Goal: Task Accomplishment & Management: Manage account settings

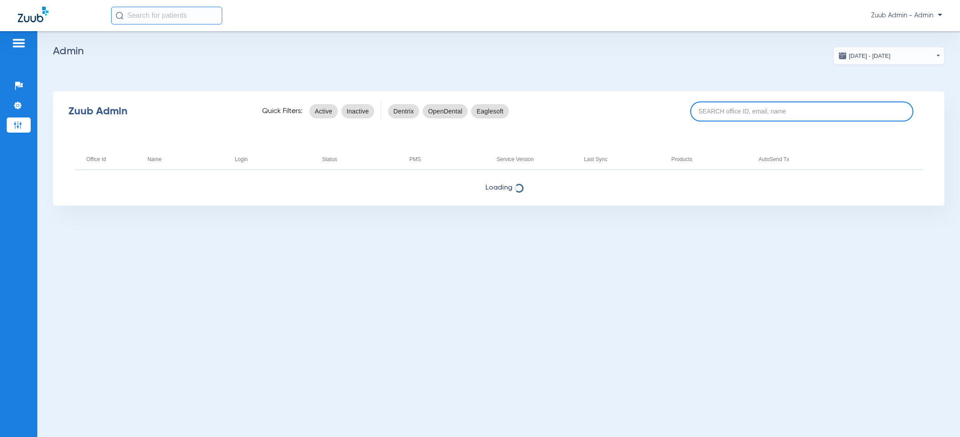
click at [742, 110] on input at bounding box center [801, 111] width 223 height 20
paste input "17007237"
type input "17007237"
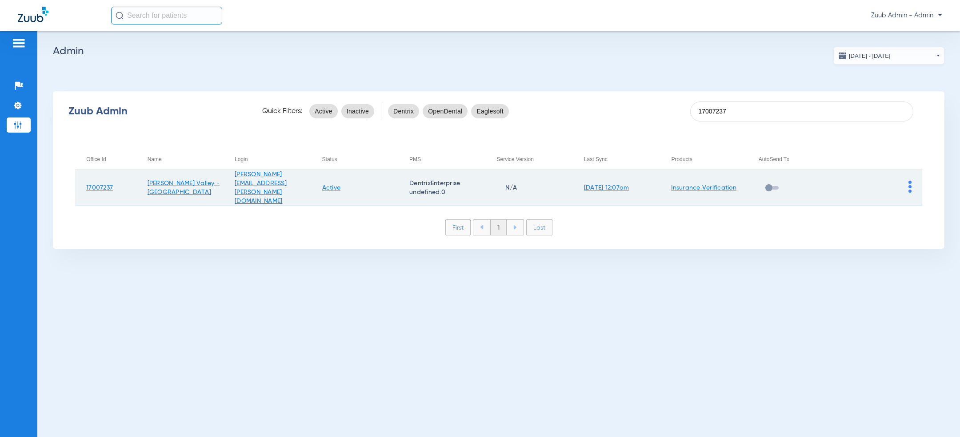
click at [909, 181] on img at bounding box center [910, 186] width 3 height 12
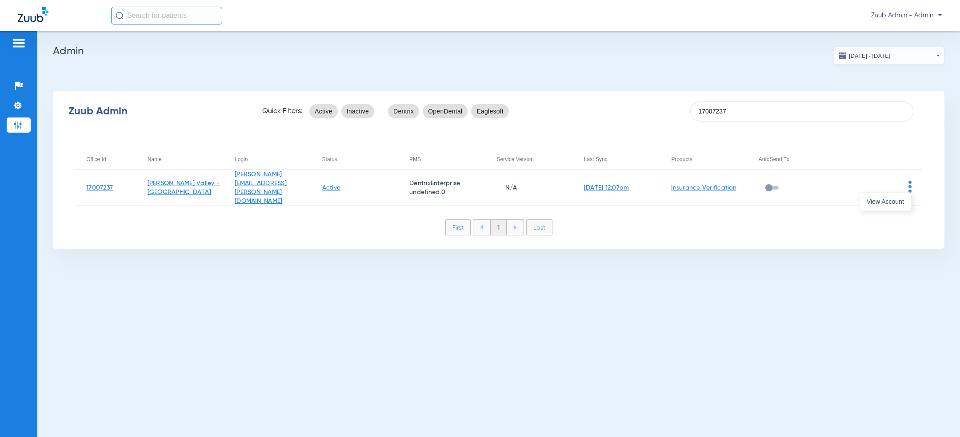
click at [894, 200] on span "View Account" at bounding box center [885, 201] width 37 height 6
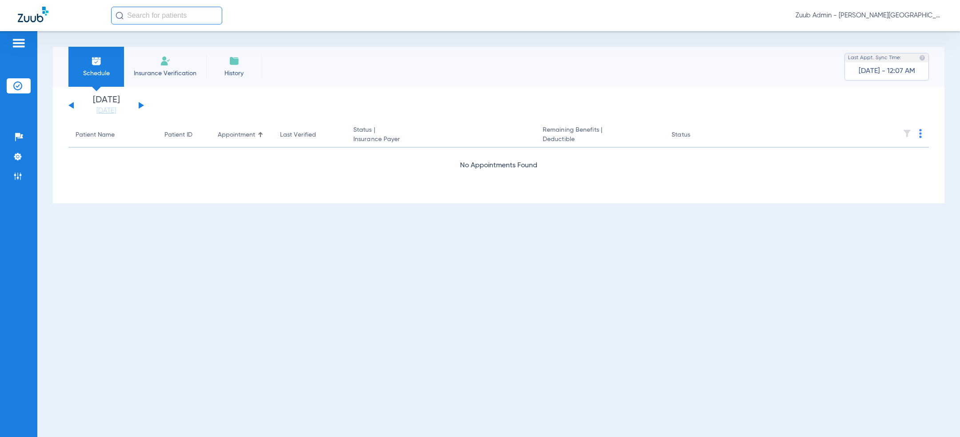
click at [141, 107] on div "Wednesday 06-11-2025 Thursday 06-12-2025 Friday 06-13-2025 Saturday 06-14-2025 …" at bounding box center [106, 106] width 76 height 20
click at [141, 105] on button at bounding box center [141, 105] width 5 height 7
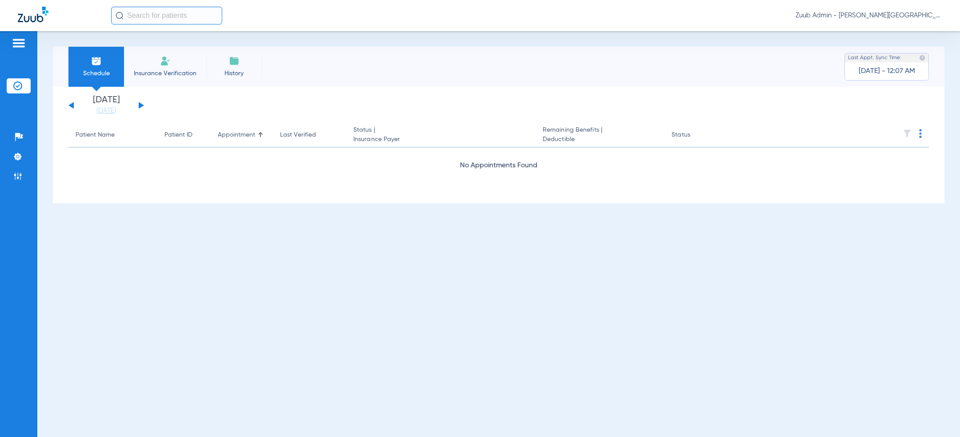
click at [141, 105] on button at bounding box center [141, 105] width 5 height 7
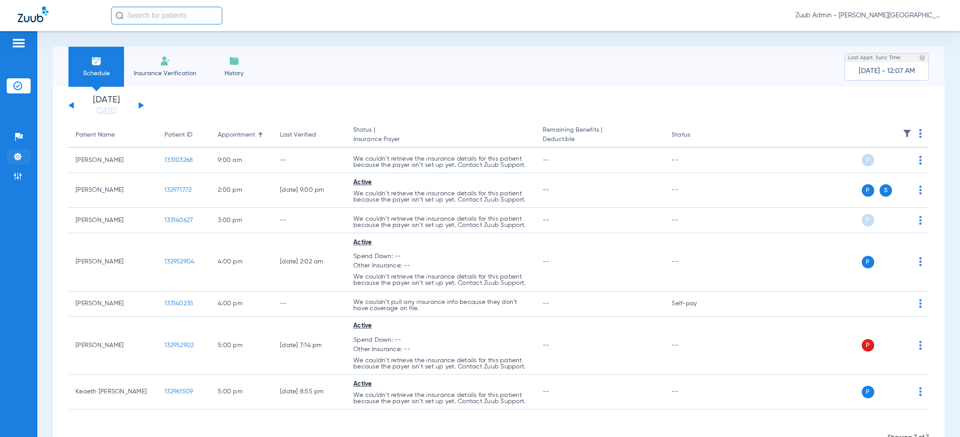
click at [20, 159] on img at bounding box center [17, 156] width 9 height 9
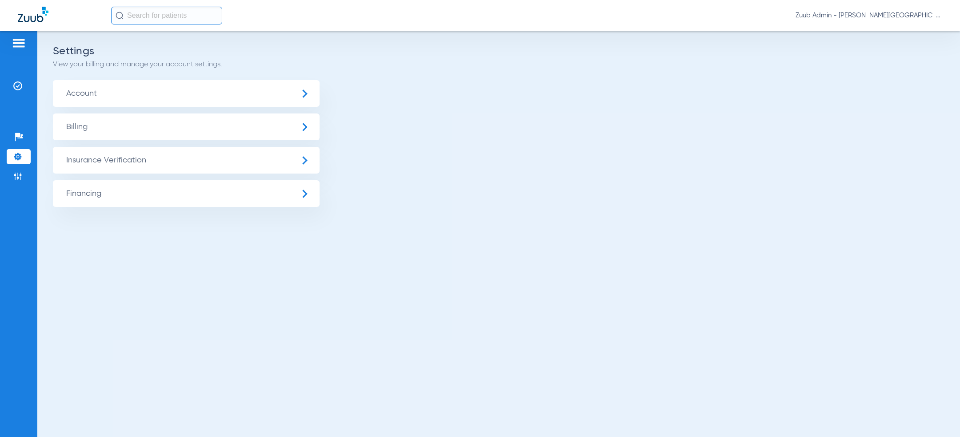
click at [97, 159] on span "Insurance Verification" at bounding box center [186, 160] width 267 height 27
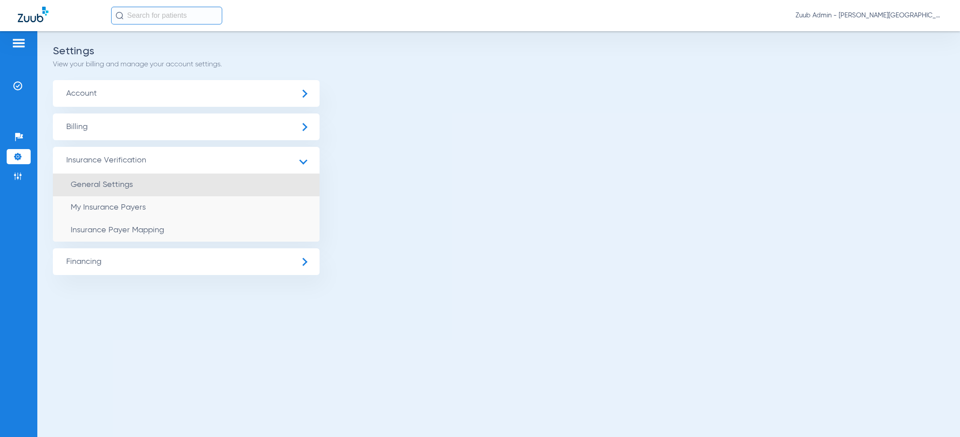
click at [163, 185] on li "General Settings" at bounding box center [186, 184] width 267 height 23
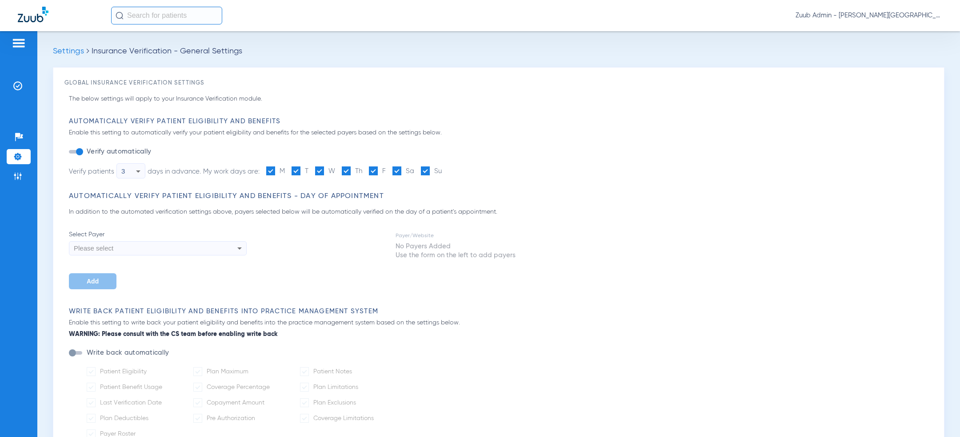
click at [80, 151] on div "button" at bounding box center [79, 151] width 7 height 7
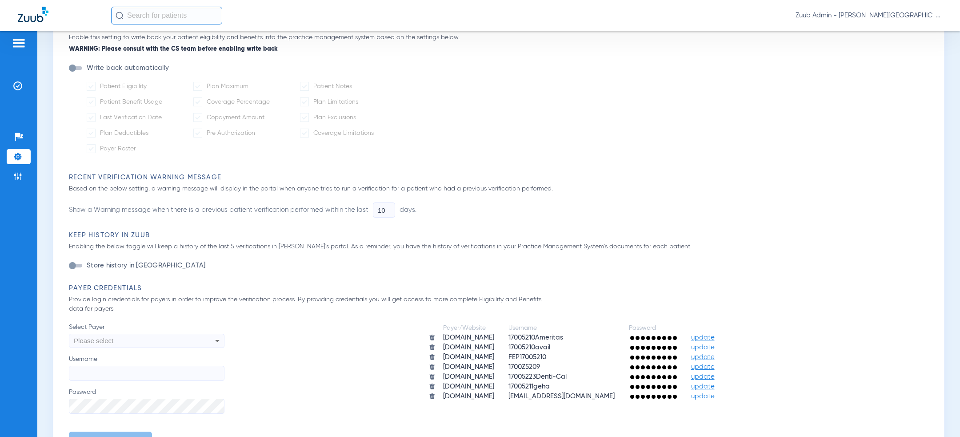
scroll to position [223, 0]
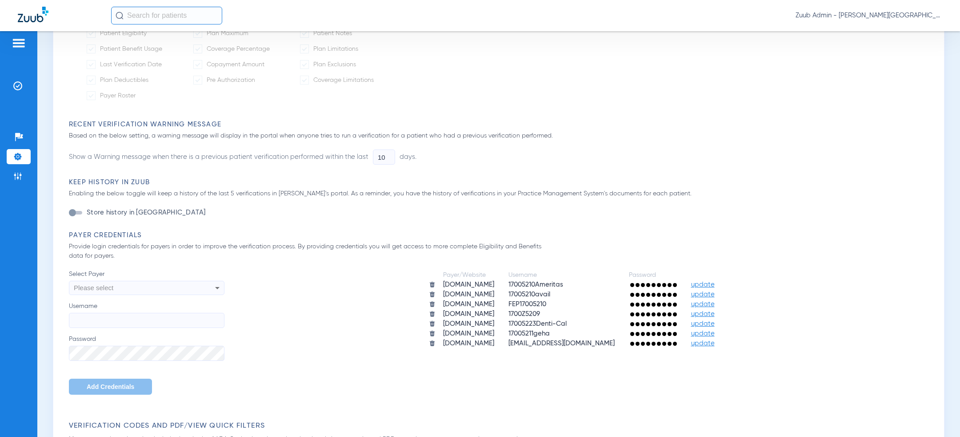
click at [166, 289] on div "Please select" at bounding box center [132, 287] width 116 height 15
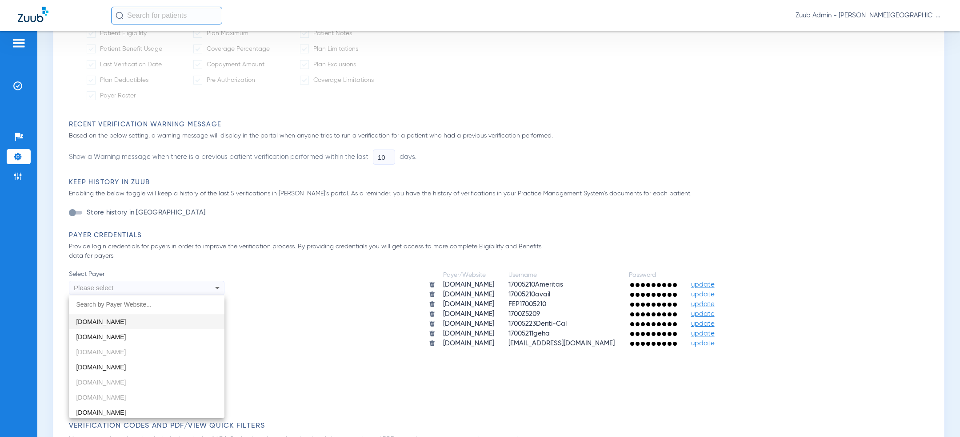
click at [144, 328] on mat-option "[DOMAIN_NAME]" at bounding box center [147, 321] width 156 height 15
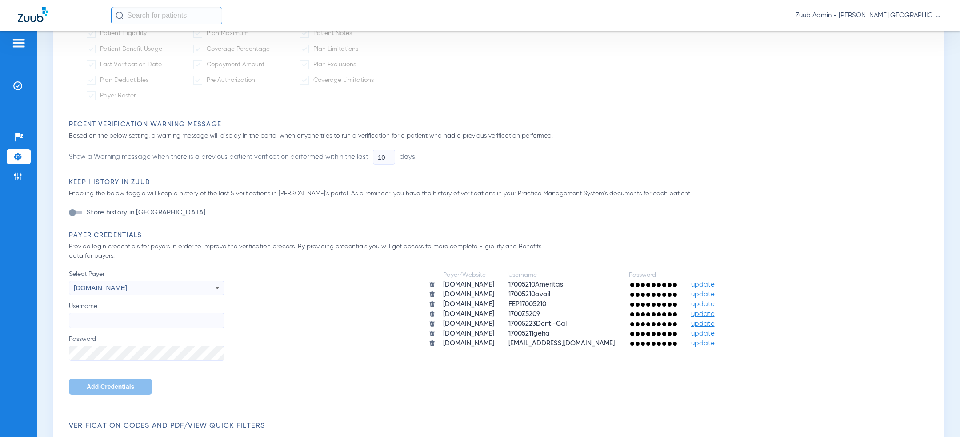
click at [144, 292] on div "[DOMAIN_NAME]" at bounding box center [132, 287] width 116 height 15
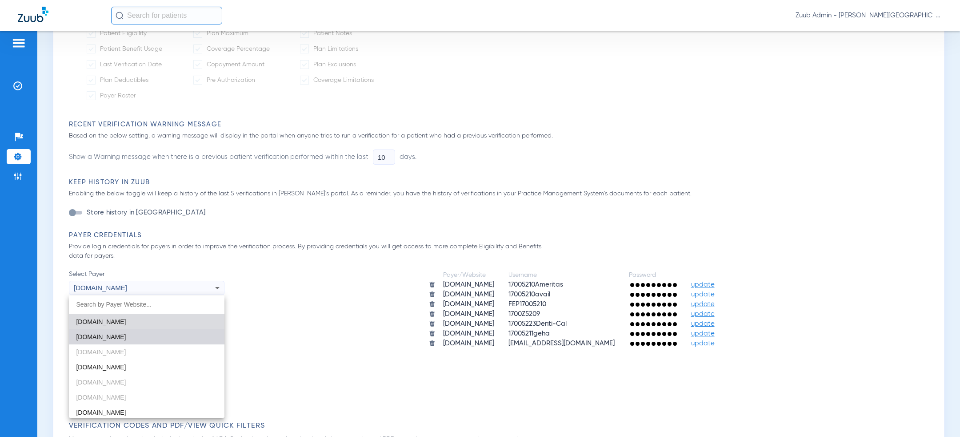
click at [141, 335] on mat-option "[DOMAIN_NAME]" at bounding box center [147, 336] width 156 height 15
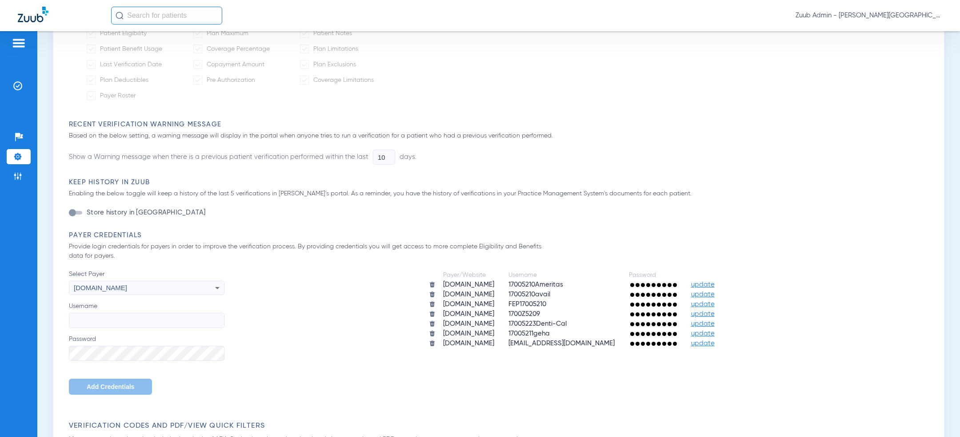
click at [149, 324] on input "Username" at bounding box center [147, 320] width 156 height 15
paste input "superdentist"
type input "superdentist"
click at [103, 386] on span "Add Credentials" at bounding box center [111, 386] width 48 height 7
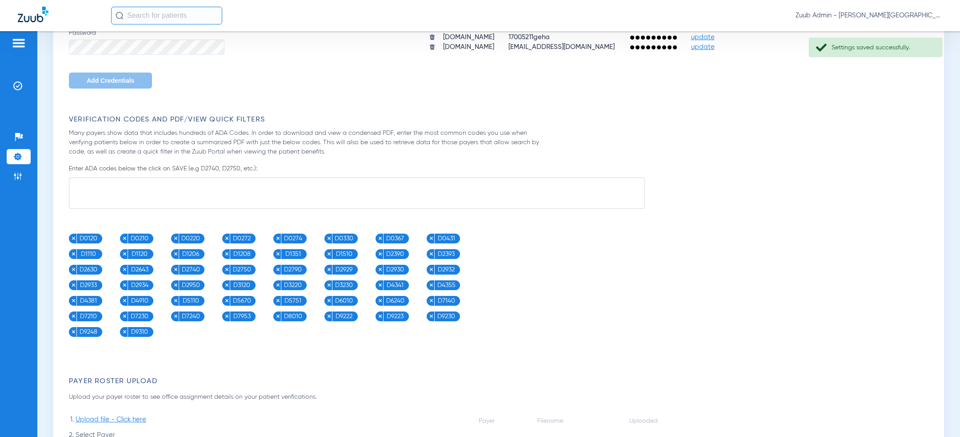
scroll to position [692, 0]
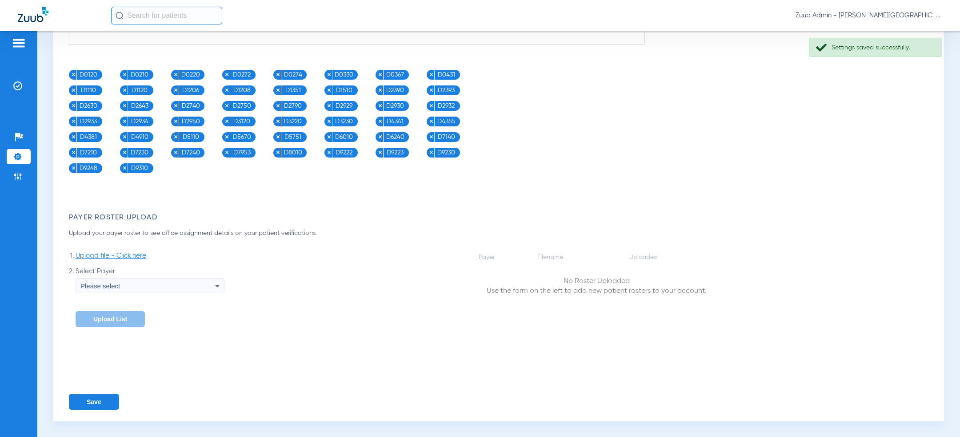
click at [96, 403] on button "Save" at bounding box center [94, 401] width 50 height 16
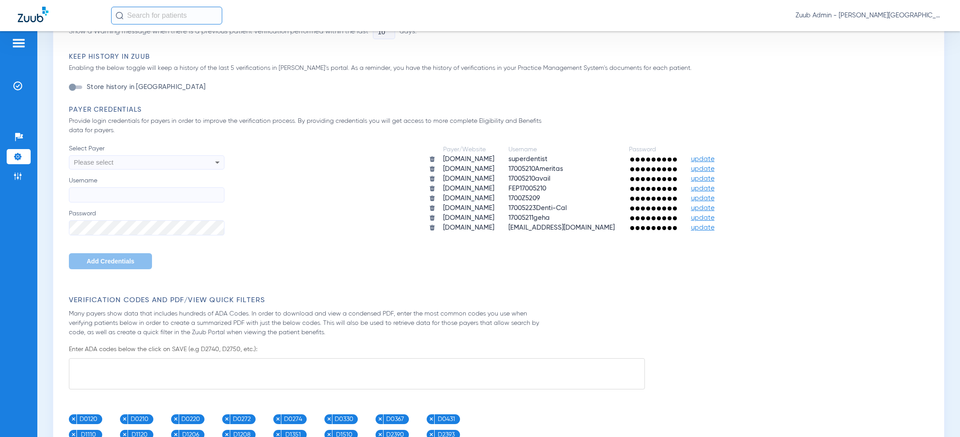
scroll to position [349, 0]
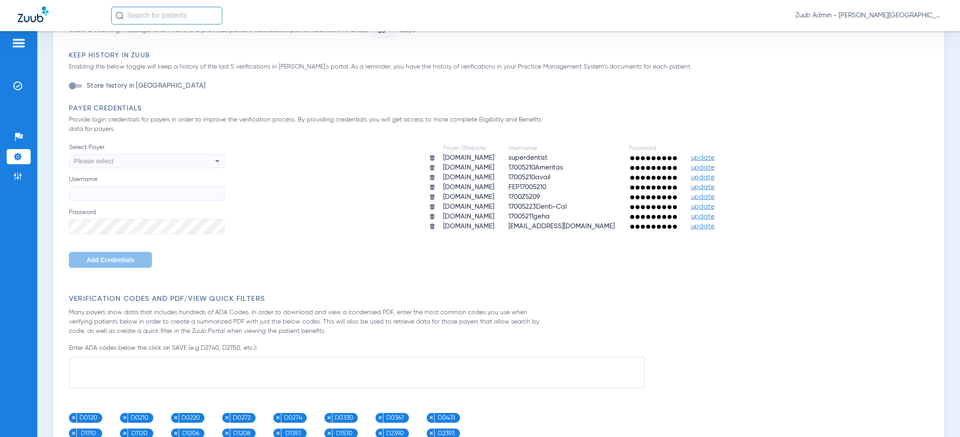
click at [183, 161] on div "Please select" at bounding box center [132, 160] width 116 height 15
type input "mydental"
click at [137, 207] on span "[DOMAIN_NAME][URL][DOMAIN_NAME]" at bounding box center [134, 209] width 116 height 7
click at [136, 204] on div "Select Payer mydentalcoverage.com/dentists.shtml Username Password Add Credenti…" at bounding box center [147, 205] width 156 height 125
click at [136, 200] on input "Username" at bounding box center [147, 193] width 156 height 15
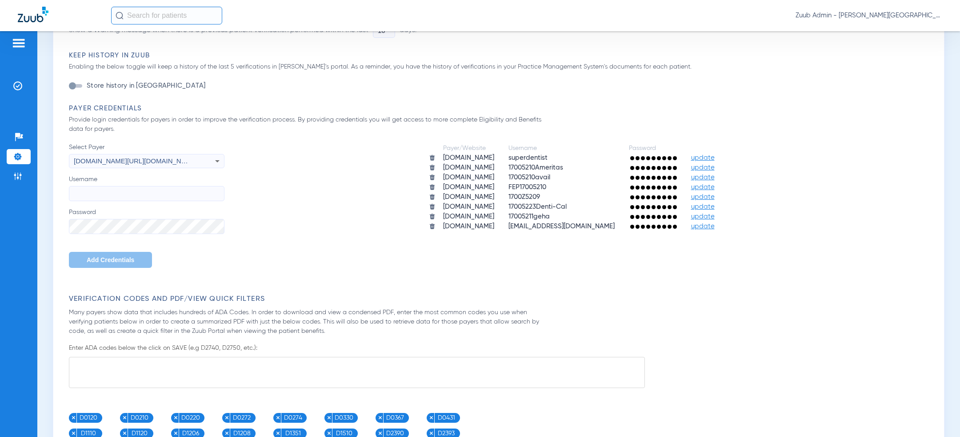
paste input "SuperDentistsZuub"
type input "SuperDentistsZuub"
click at [110, 257] on span "Add Credentials" at bounding box center [111, 259] width 48 height 7
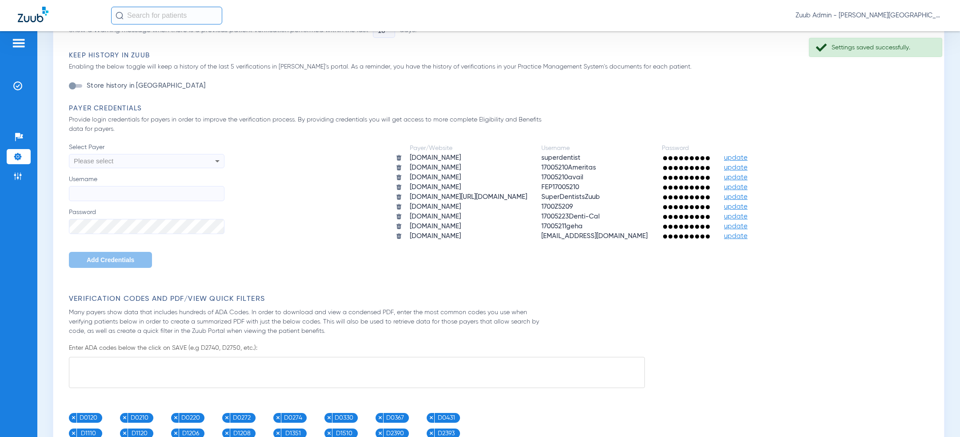
click at [138, 157] on div "Please select" at bounding box center [132, 160] width 116 height 15
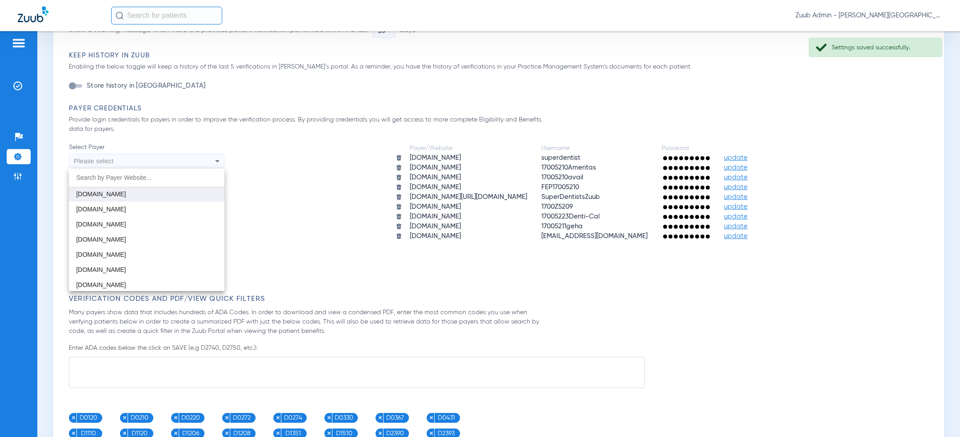
scroll to position [151, 0]
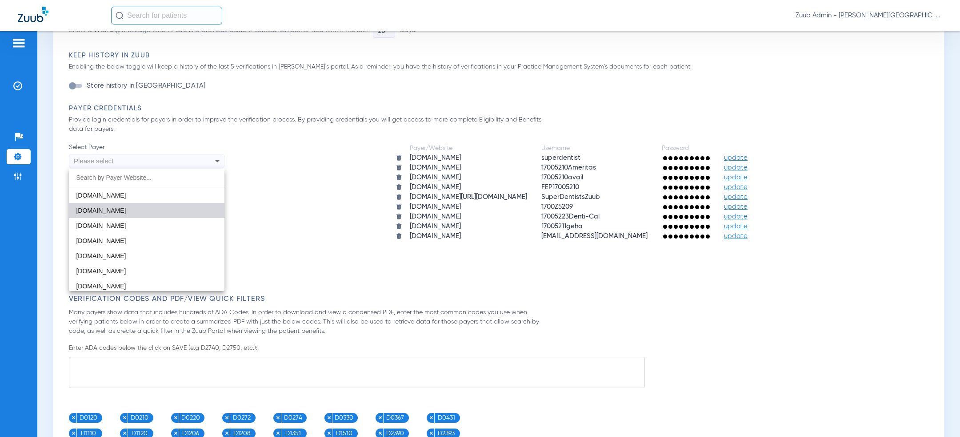
click at [131, 210] on mat-option "[DOMAIN_NAME]" at bounding box center [147, 210] width 156 height 15
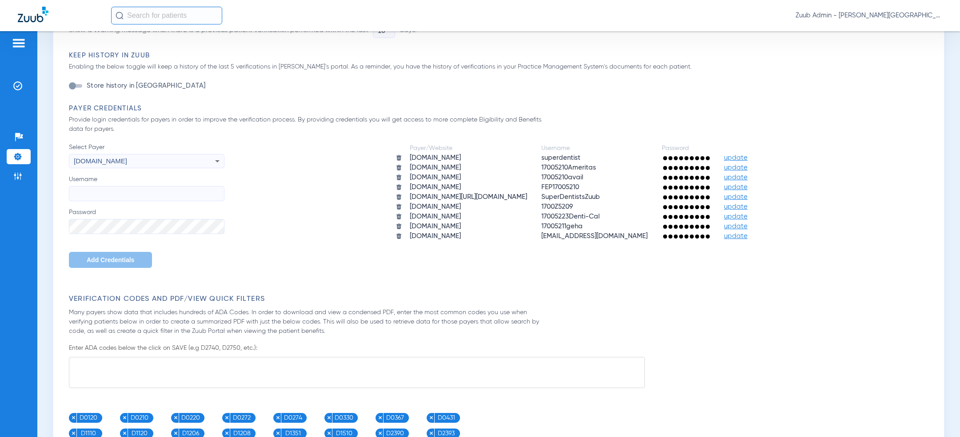
click at [120, 234] on div "Select Payer deltadental.com Username Password Add Credentials" at bounding box center [147, 205] width 156 height 125
click at [120, 196] on input "Username" at bounding box center [147, 193] width 156 height 15
paste input "SuperDentistZuub"
type input "SuperDentistZuub"
click at [106, 259] on span "Add Credentials" at bounding box center [111, 259] width 48 height 7
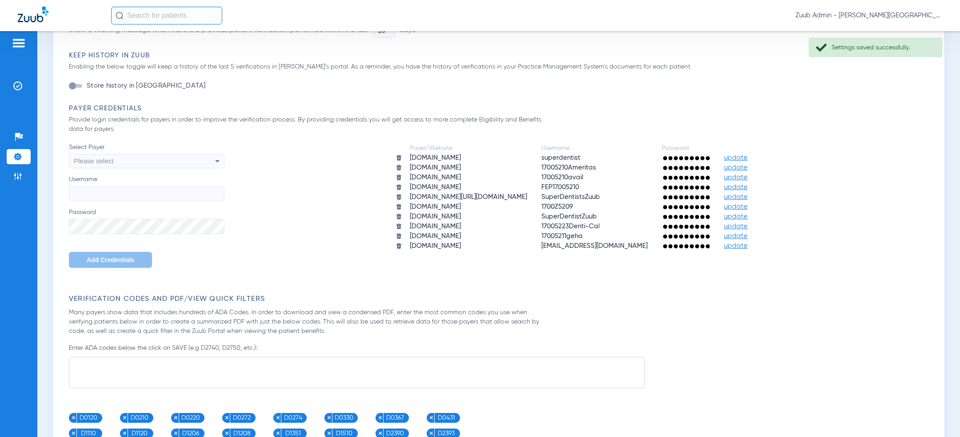
click at [154, 163] on div "Please select" at bounding box center [132, 160] width 116 height 15
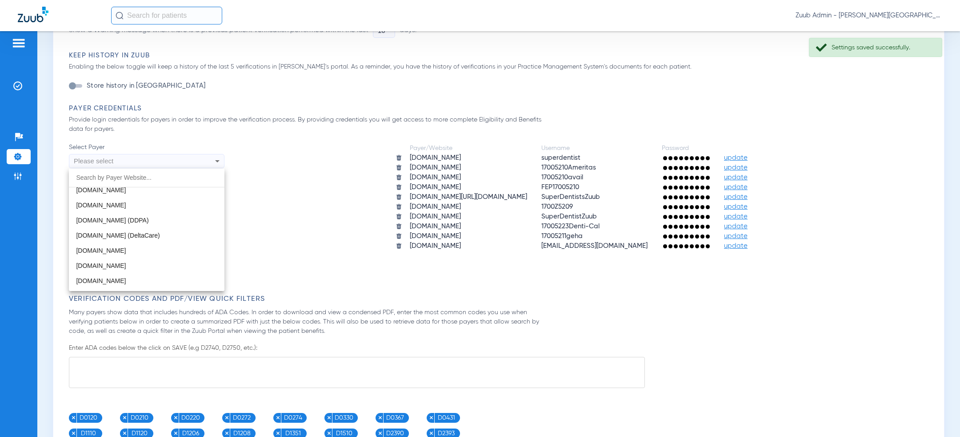
scroll to position [232, 0]
click at [151, 217] on mat-option "[DOMAIN_NAME]" at bounding box center [147, 219] width 156 height 15
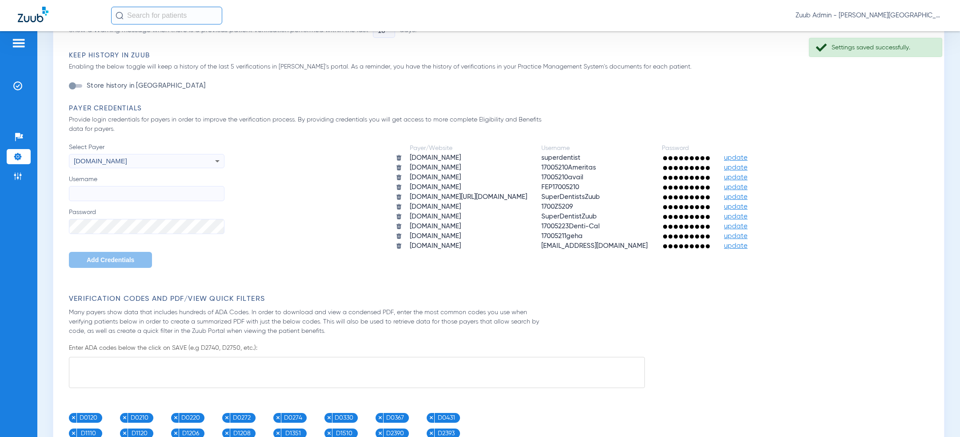
click at [124, 192] on input "Username" at bounding box center [147, 193] width 156 height 15
paste input "SuperDentistZuub"
type input "SuperDentistZuub"
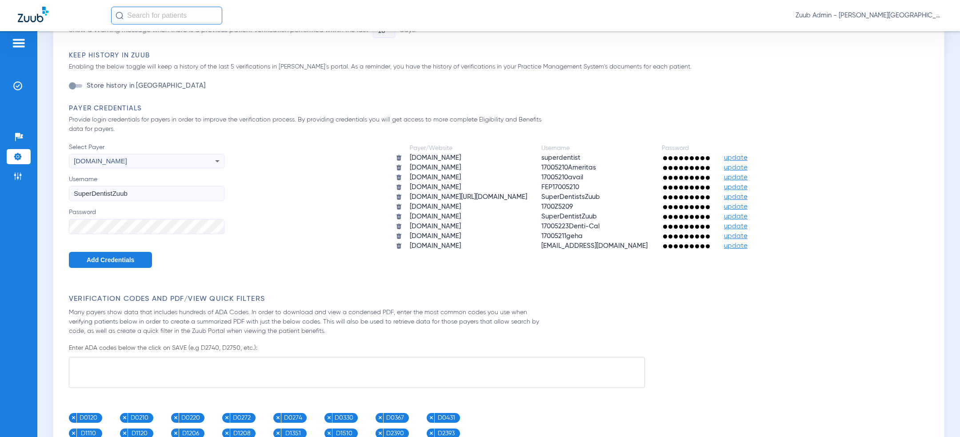
click at [94, 263] on button "Add Credentials" at bounding box center [110, 260] width 83 height 16
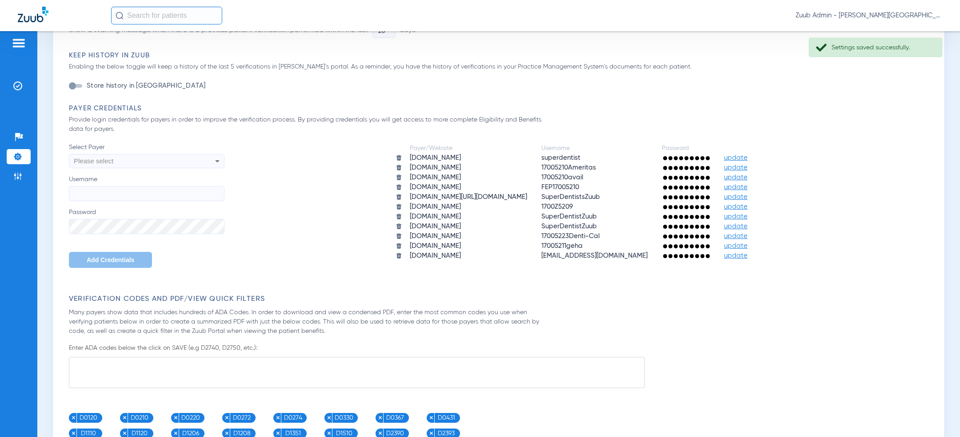
click at [158, 159] on div "Please select" at bounding box center [132, 160] width 116 height 15
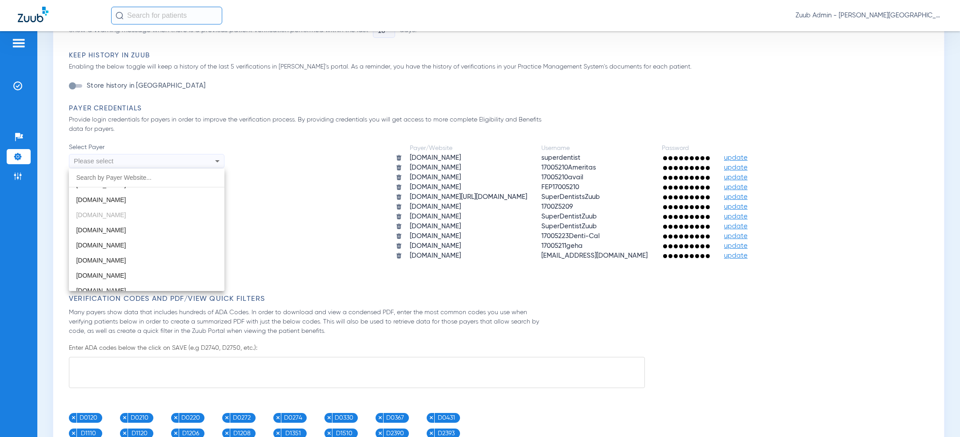
scroll to position [449, 0]
click at [150, 225] on mat-option "[DOMAIN_NAME]" at bounding box center [147, 228] width 156 height 15
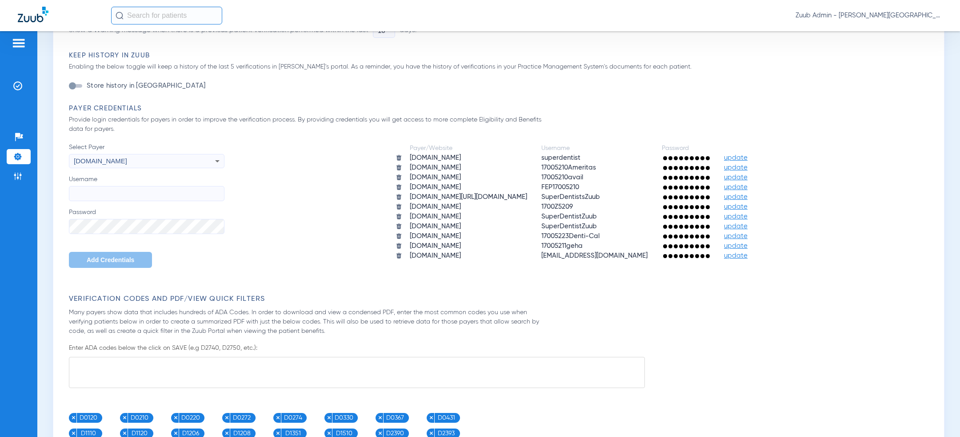
click at [151, 190] on input "Username" at bounding box center [147, 193] width 156 height 15
paste input "SuperDentistZuub"
type input "SuperDentistZuub"
click at [104, 258] on span "Add Credentials" at bounding box center [111, 259] width 48 height 7
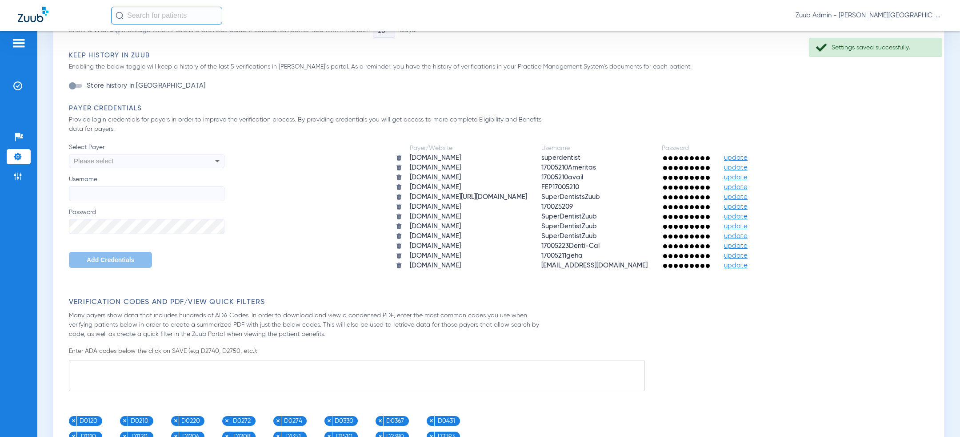
click at [160, 161] on div "Please select" at bounding box center [132, 160] width 116 height 15
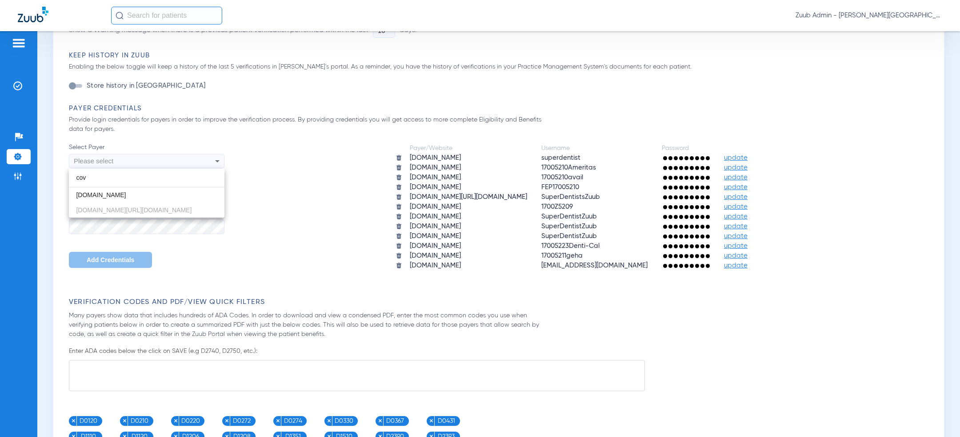
scroll to position [0, 0]
type input "covers"
click at [104, 191] on span "[DOMAIN_NAME]" at bounding box center [101, 194] width 50 height 7
click at [104, 194] on input "Username" at bounding box center [147, 193] width 156 height 15
paste input "SuperDentistZuub"
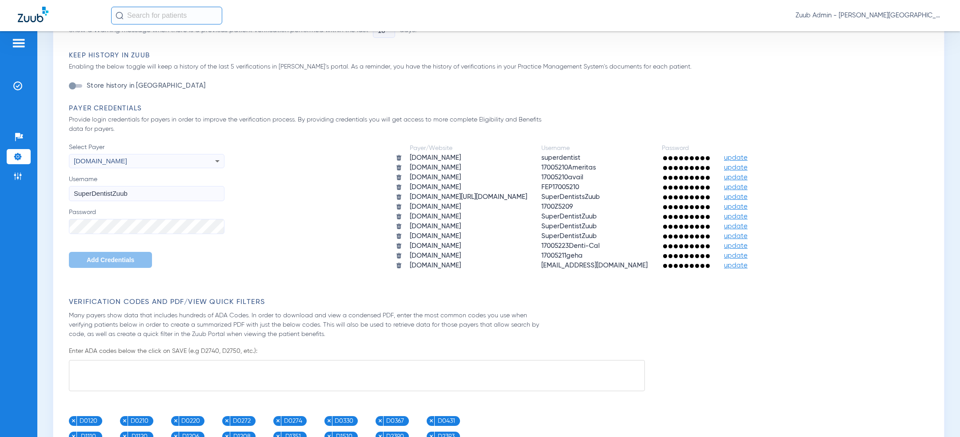
type input "SuperDentistZuub"
click at [87, 262] on span "Add Credentials" at bounding box center [111, 259] width 48 height 7
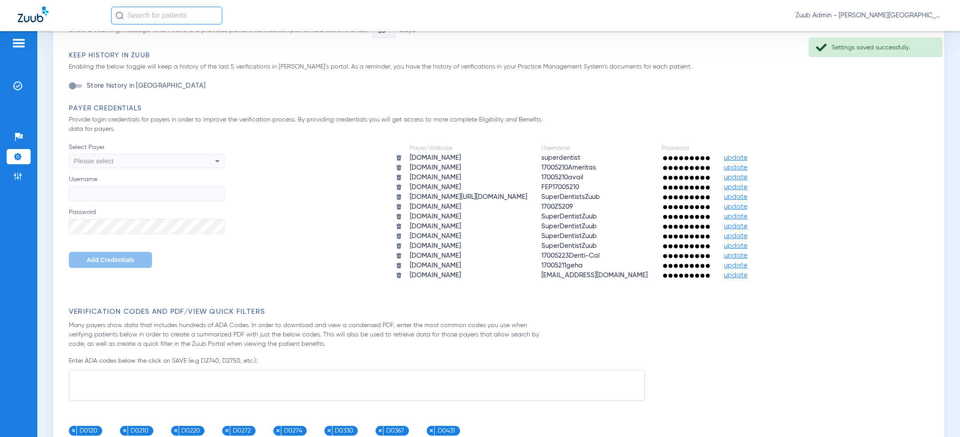
click at [148, 160] on div "Please select" at bounding box center [132, 160] width 116 height 15
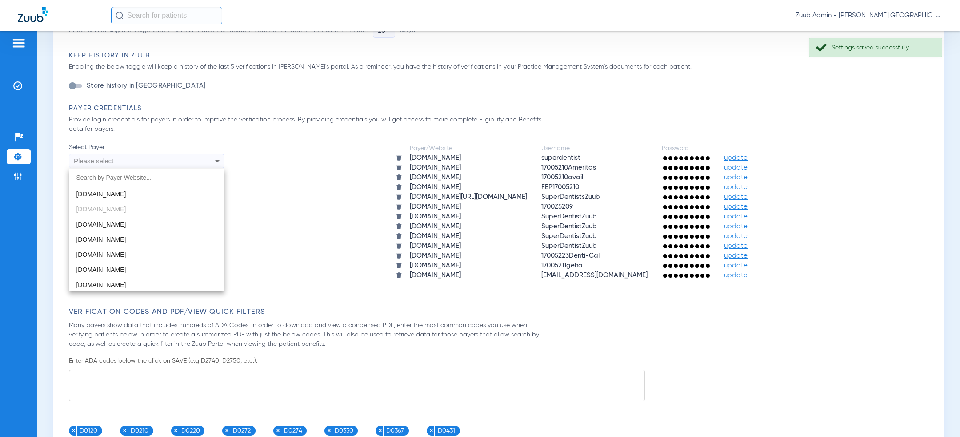
scroll to position [154, 0]
click at [142, 218] on mat-option "[DOMAIN_NAME]" at bounding box center [147, 222] width 156 height 15
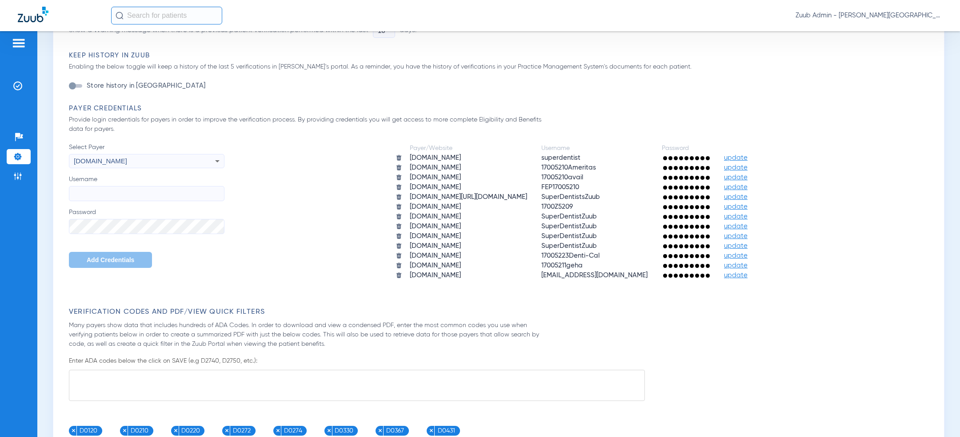
click at [144, 180] on label "Username" at bounding box center [147, 188] width 156 height 26
click at [144, 186] on input "Username" at bounding box center [147, 193] width 156 height 15
paste input "SuperDentistZuub"
type input "SuperDentistZuub"
click at [107, 261] on span "Add Credentials" at bounding box center [111, 259] width 48 height 7
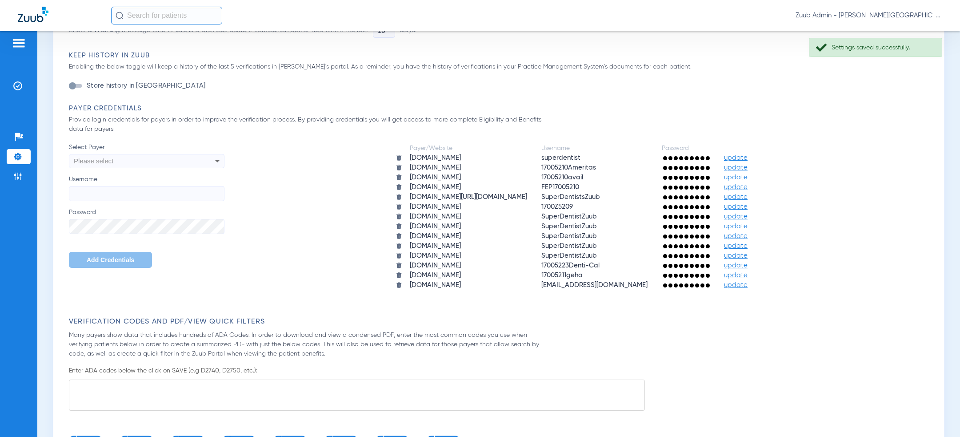
click at [152, 162] on div "Please select" at bounding box center [132, 160] width 116 height 15
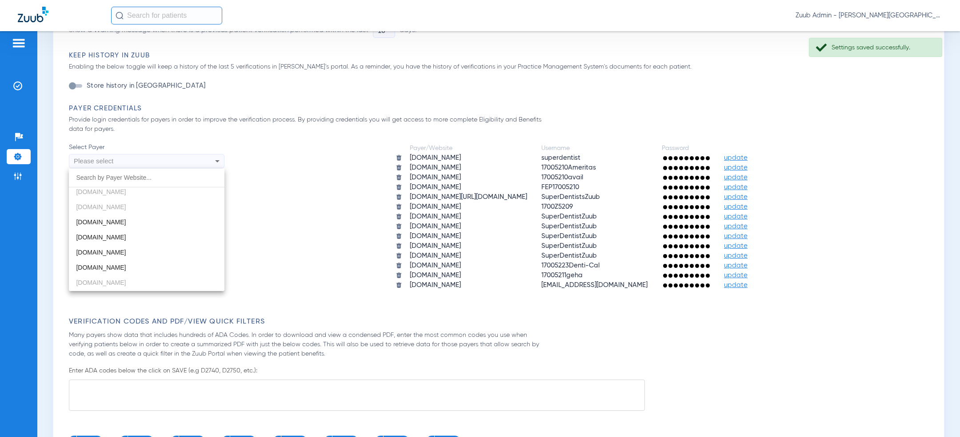
scroll to position [175, 0]
click at [153, 219] on mat-option "[DOMAIN_NAME]" at bounding box center [147, 216] width 156 height 15
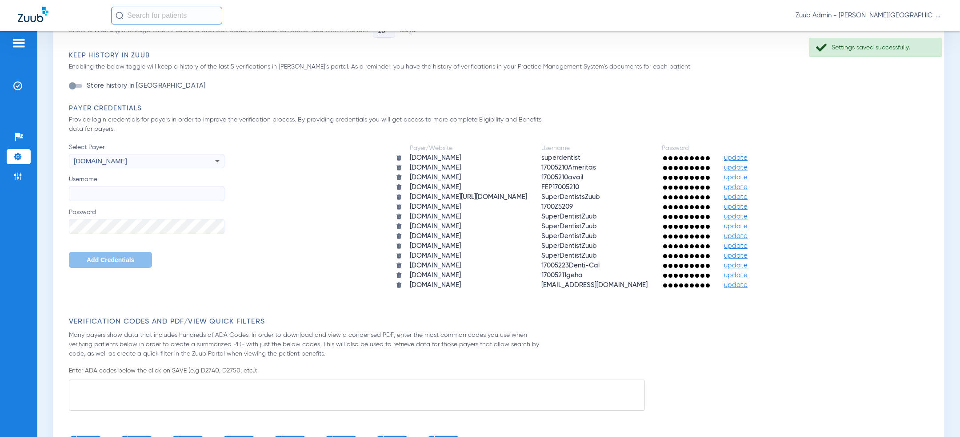
click at [153, 195] on input "Username" at bounding box center [147, 193] width 156 height 15
paste input "SuperDentistZuub"
type input "SuperDentistZuub"
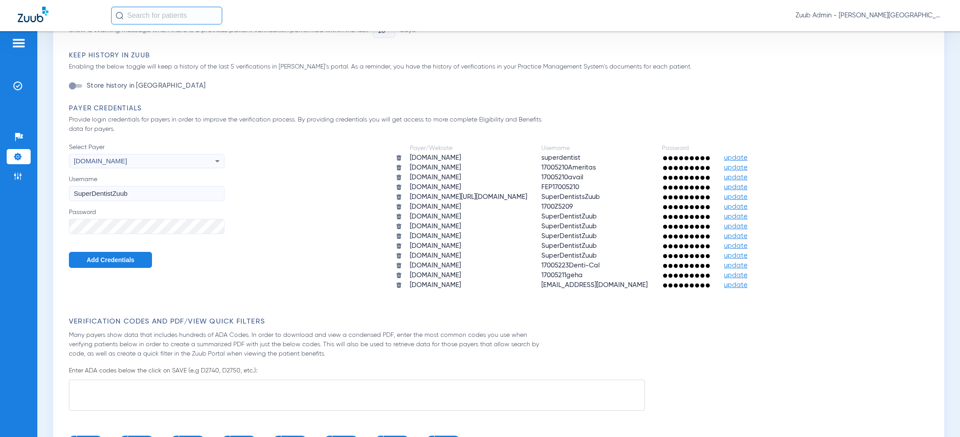
click at [112, 262] on span "Add Credentials" at bounding box center [111, 259] width 48 height 7
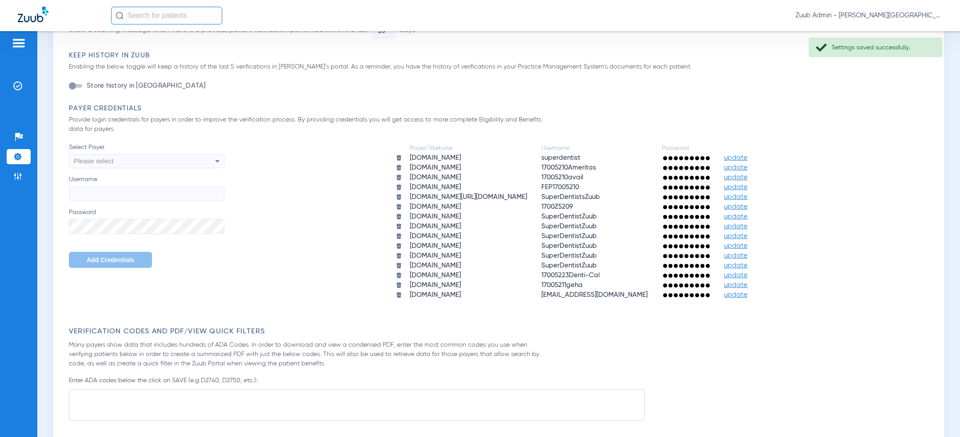
click at [156, 162] on div "Please select" at bounding box center [132, 160] width 116 height 15
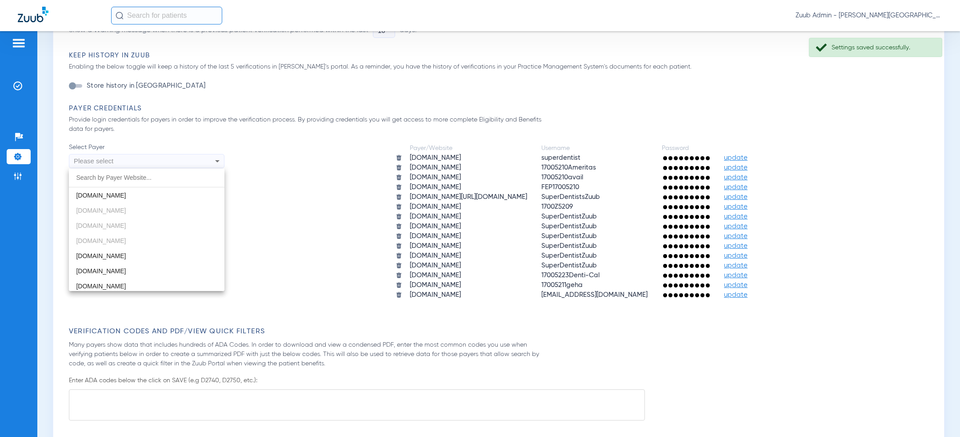
scroll to position [171, 0]
click at [144, 228] on mat-option "[DOMAIN_NAME]" at bounding box center [147, 235] width 156 height 15
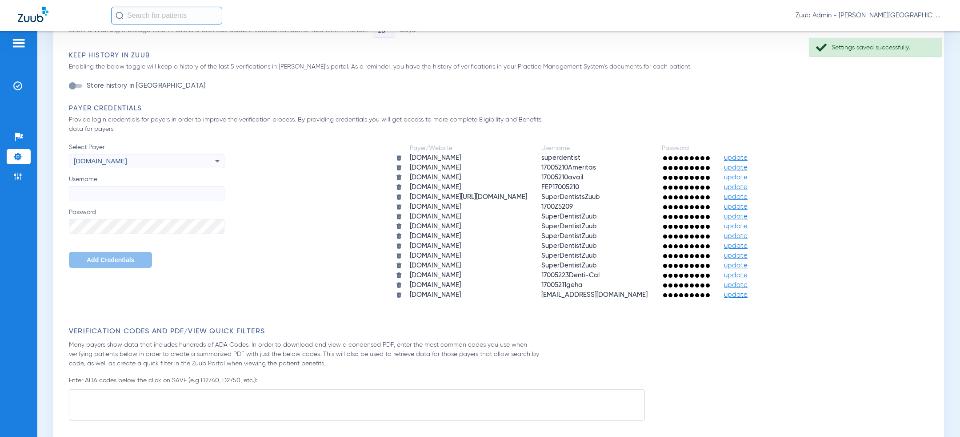
click at [155, 196] on input "Username" at bounding box center [147, 193] width 156 height 15
paste input "SuperDentistZuub"
type input "SuperDentistZuub"
click at [108, 259] on span "Add Credentials" at bounding box center [111, 259] width 48 height 7
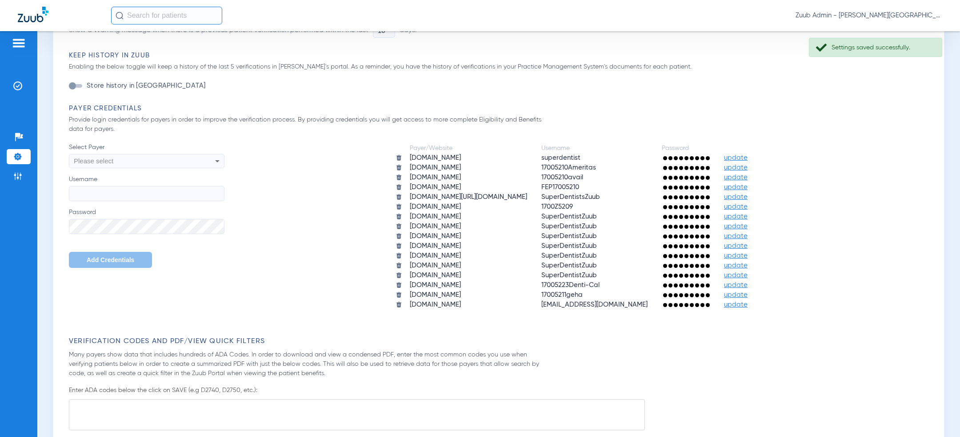
click at [149, 163] on div "Please select" at bounding box center [132, 160] width 116 height 15
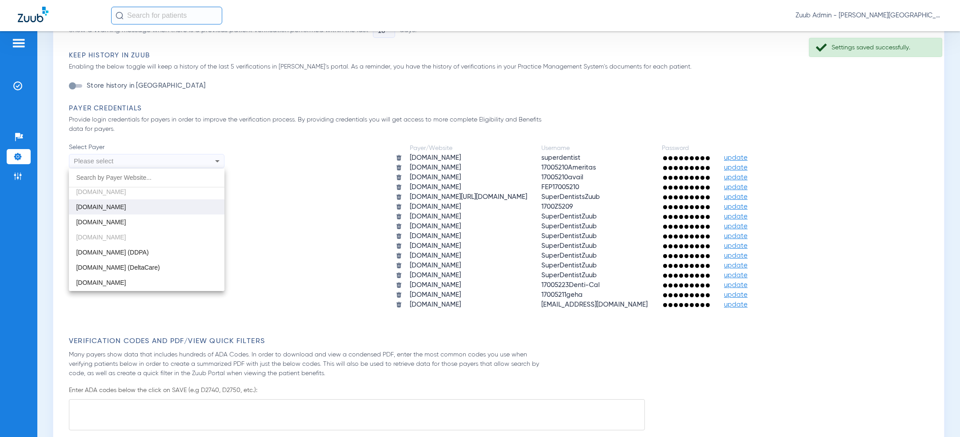
click at [147, 203] on mat-option "deltadentalid.com" at bounding box center [147, 206] width 156 height 15
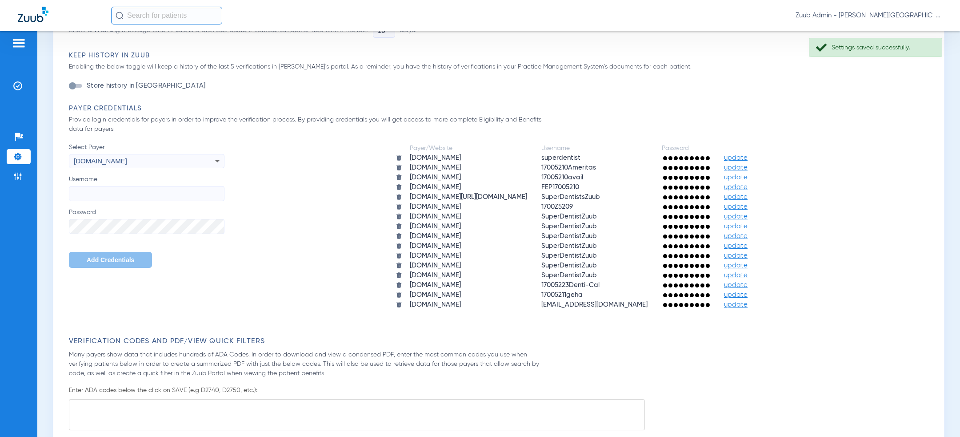
click at [147, 193] on input "Username" at bounding box center [147, 193] width 156 height 15
paste input "SuperDentistZuub"
type input "SuperDentistZuub"
click at [99, 265] on button "Add Credentials" at bounding box center [110, 260] width 83 height 16
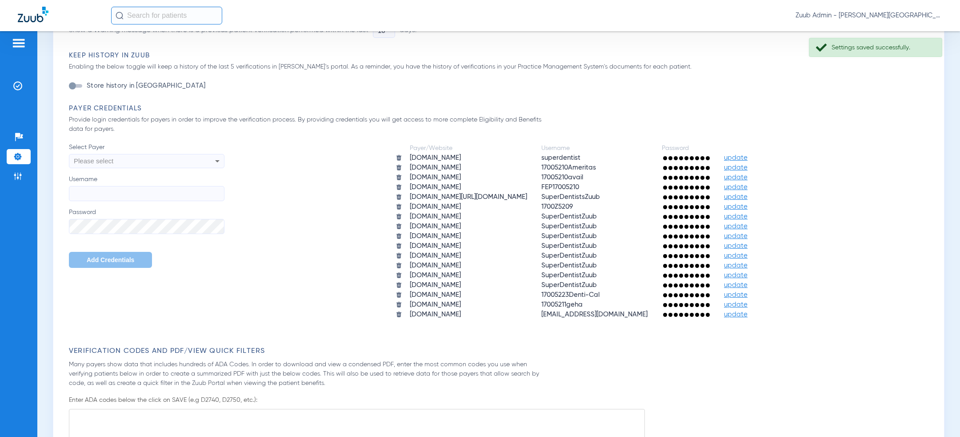
click at [160, 162] on div "Please select" at bounding box center [132, 160] width 116 height 15
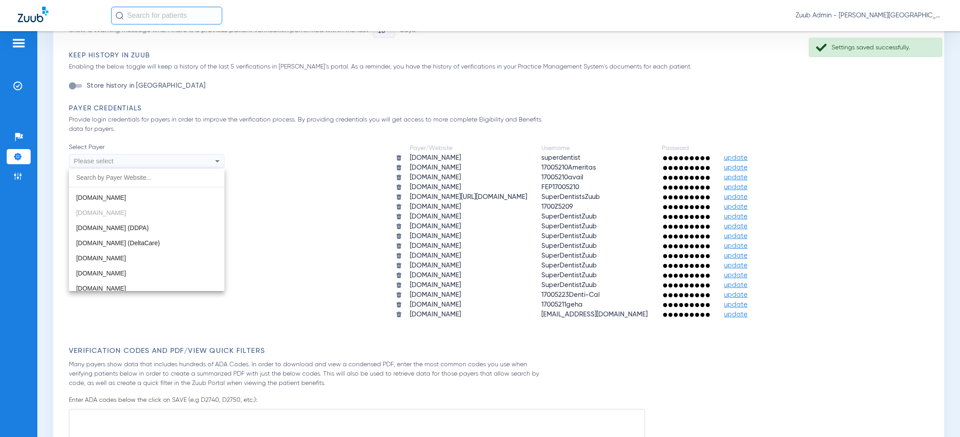
scroll to position [235, 0]
click at [145, 202] on mat-option "deltadentalil.com" at bounding box center [147, 201] width 156 height 15
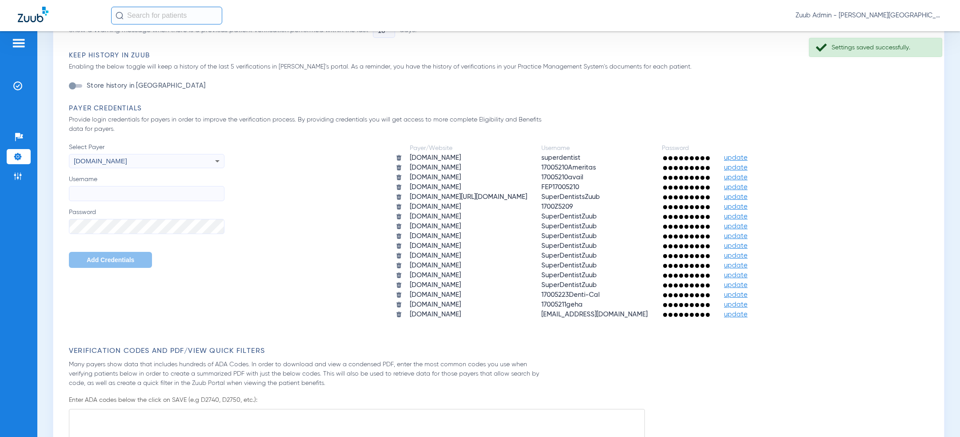
click at [145, 187] on input "Username" at bounding box center [147, 193] width 156 height 15
paste input "SuperDentistZuub"
type input "SuperDentistZuub"
click at [110, 258] on span "Add Credentials" at bounding box center [111, 259] width 48 height 7
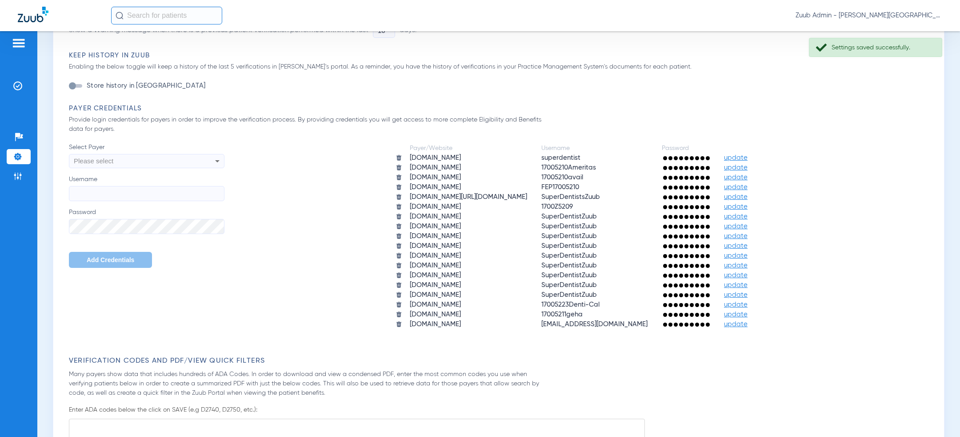
click at [158, 163] on div "Please select" at bounding box center [132, 160] width 116 height 15
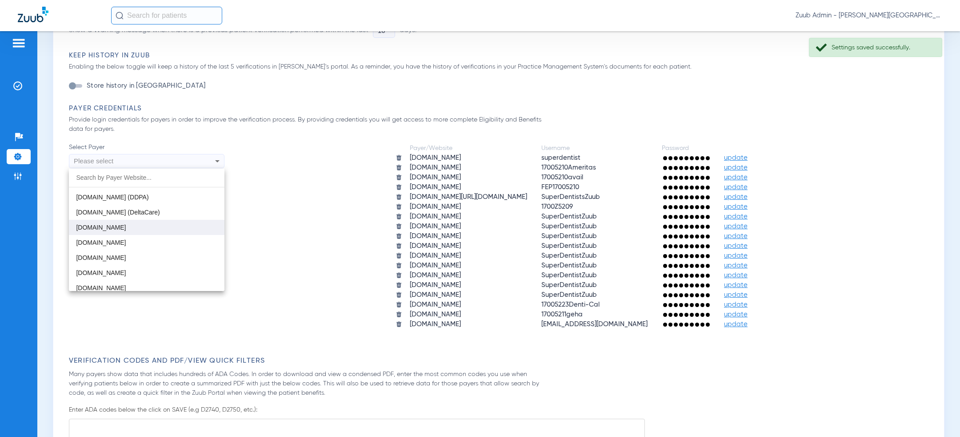
scroll to position [271, 0]
click at [160, 226] on mat-option "deltadentalks.com" at bounding box center [147, 226] width 156 height 15
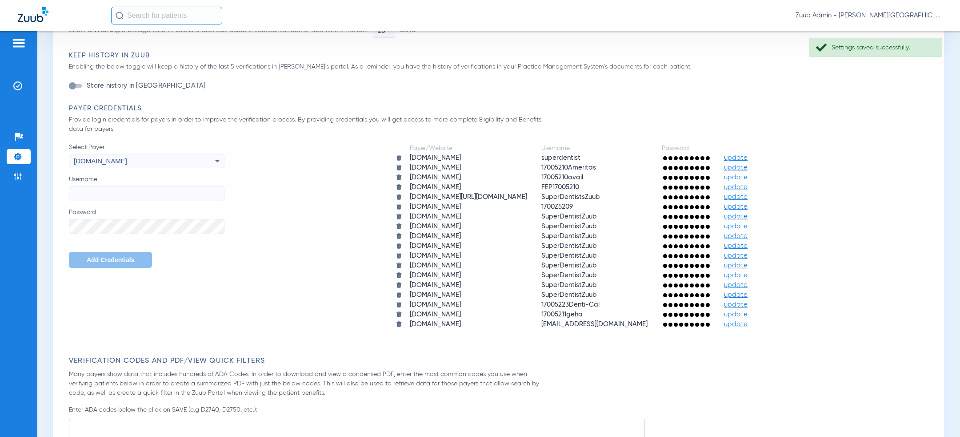
click at [160, 190] on input "Username" at bounding box center [147, 193] width 156 height 15
paste input "SuperDentistZuub"
type input "SuperDentistZuub"
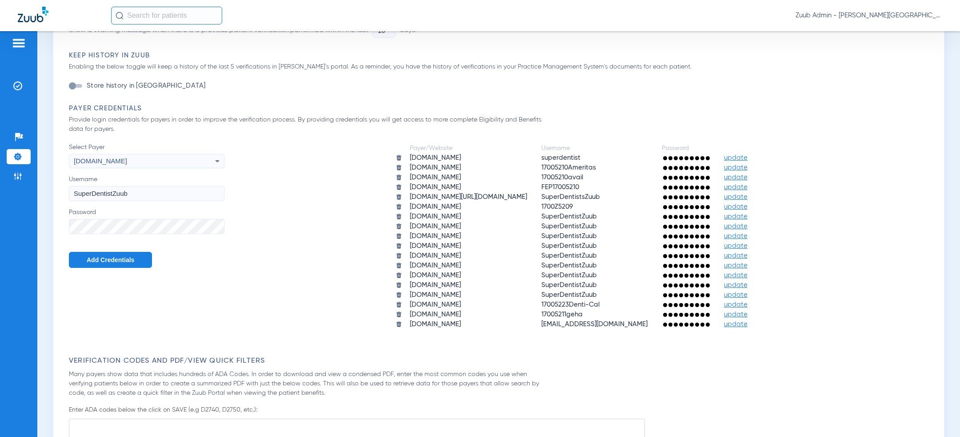
click at [109, 256] on button "Add Credentials" at bounding box center [110, 260] width 83 height 16
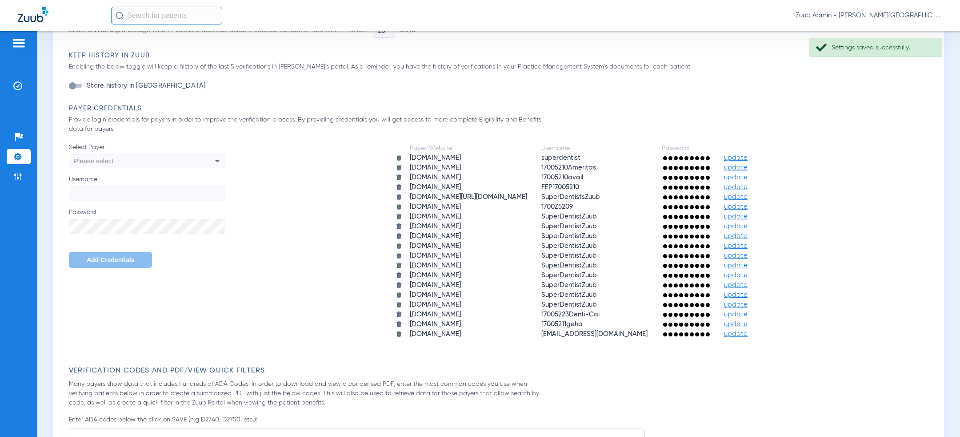
click at [156, 163] on div "Please select" at bounding box center [132, 160] width 116 height 15
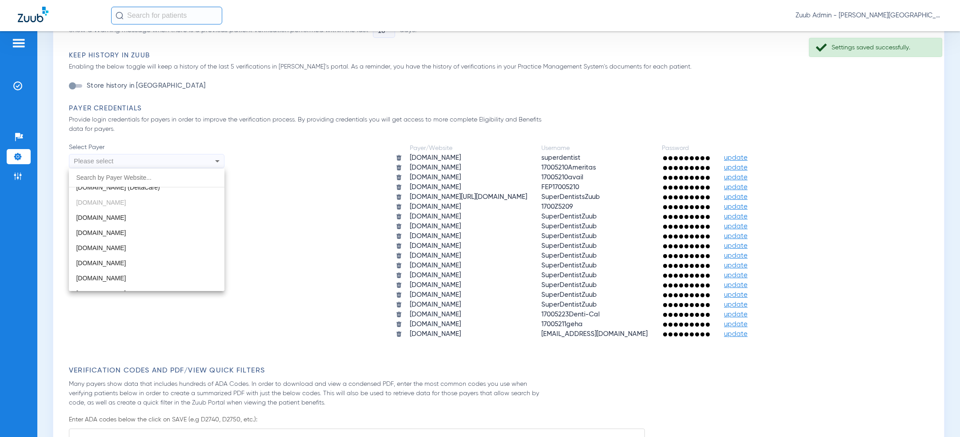
scroll to position [298, 0]
click at [148, 232] on mat-option "deltadentalmo.com" at bounding box center [147, 229] width 156 height 15
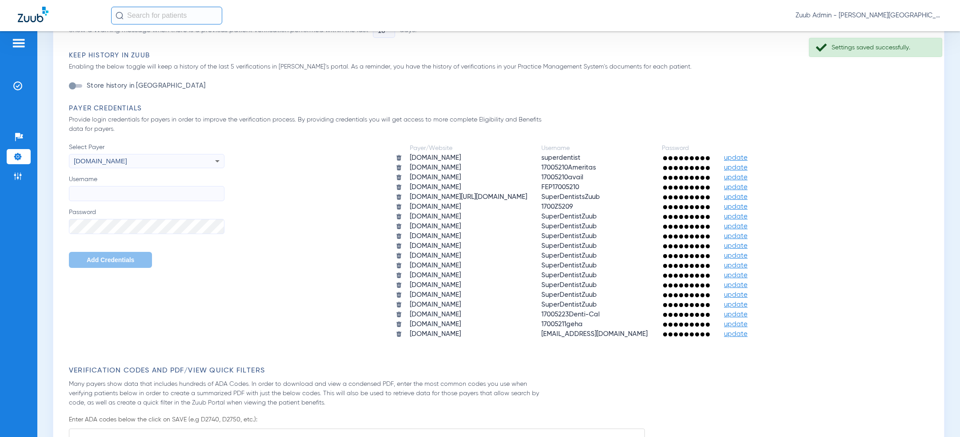
click at [156, 195] on input "Username" at bounding box center [147, 193] width 156 height 15
paste input "SuperDentistZuub"
type input "SuperDentistZuub"
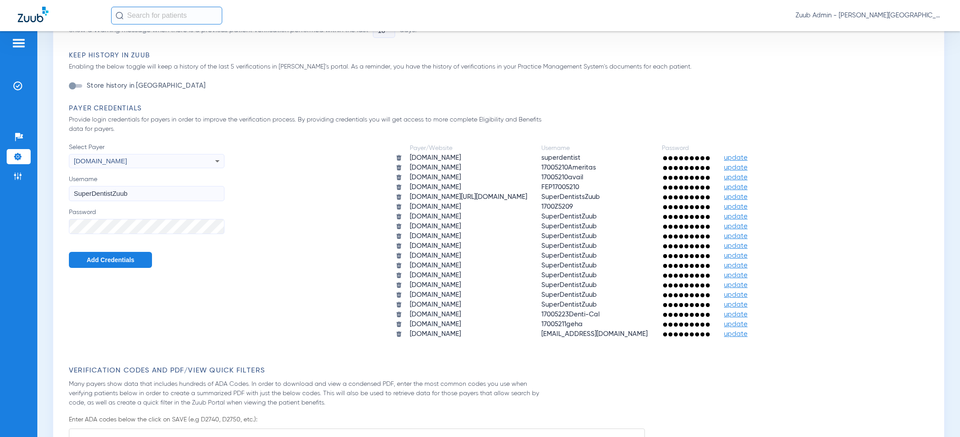
click at [106, 262] on span "Add Credentials" at bounding box center [111, 259] width 48 height 7
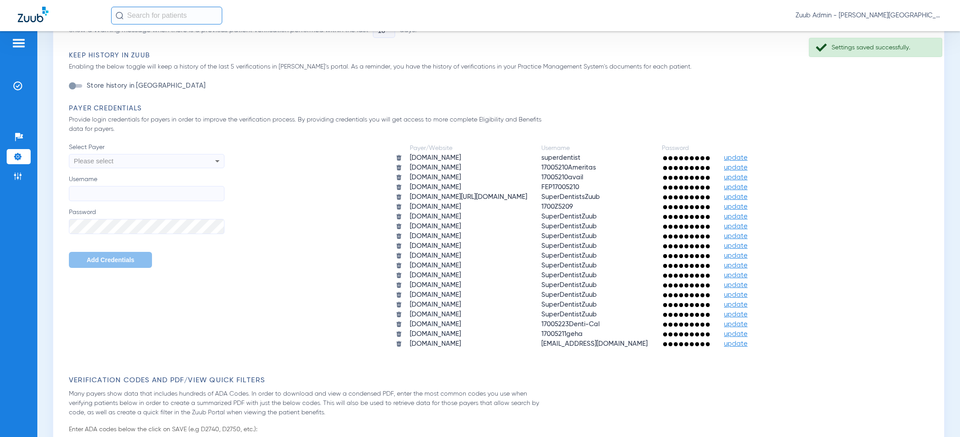
click at [169, 162] on div "Please select" at bounding box center [132, 160] width 116 height 15
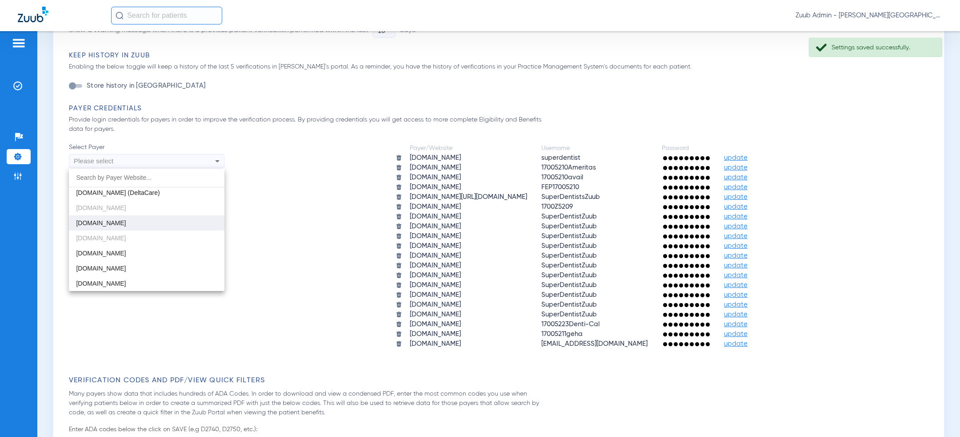
scroll to position [291, 0]
click at [148, 267] on mat-option "deltadentalok.com" at bounding box center [147, 266] width 156 height 15
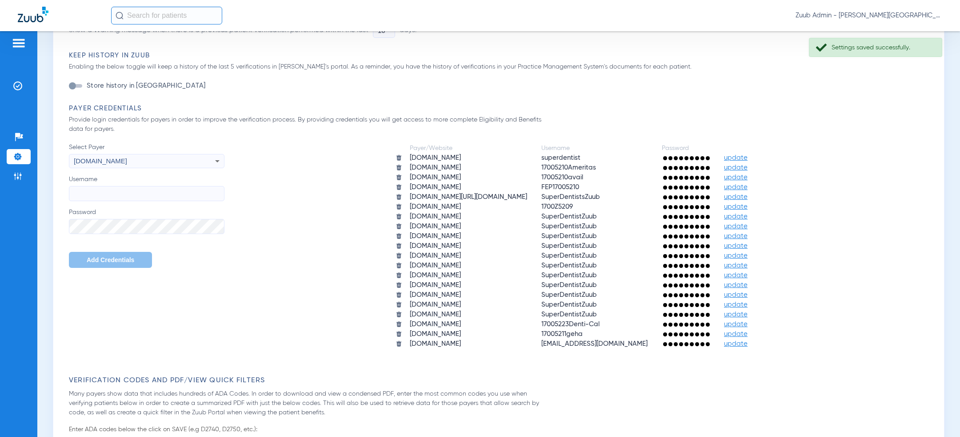
click at [156, 186] on input "Username" at bounding box center [147, 193] width 156 height 15
paste input "SuperDentistZuub"
type input "SuperDentistZuub"
click at [155, 218] on label "Password" at bounding box center [147, 221] width 156 height 26
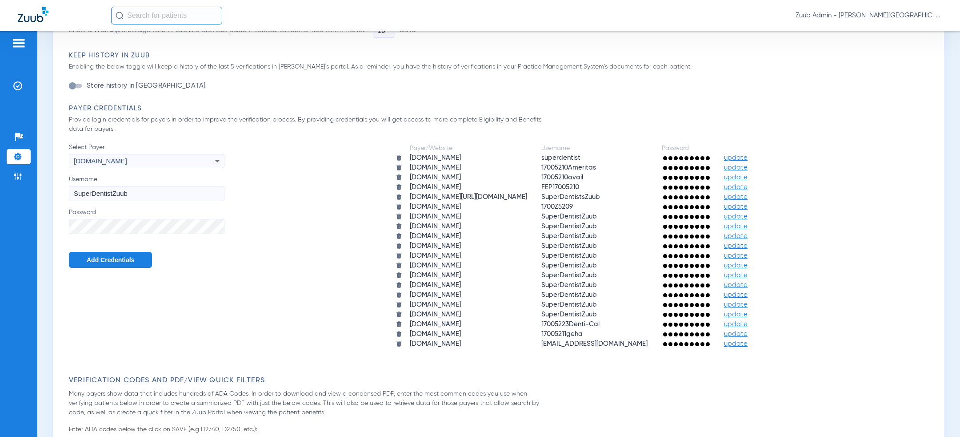
click at [130, 256] on span "Add Credentials" at bounding box center [111, 259] width 48 height 7
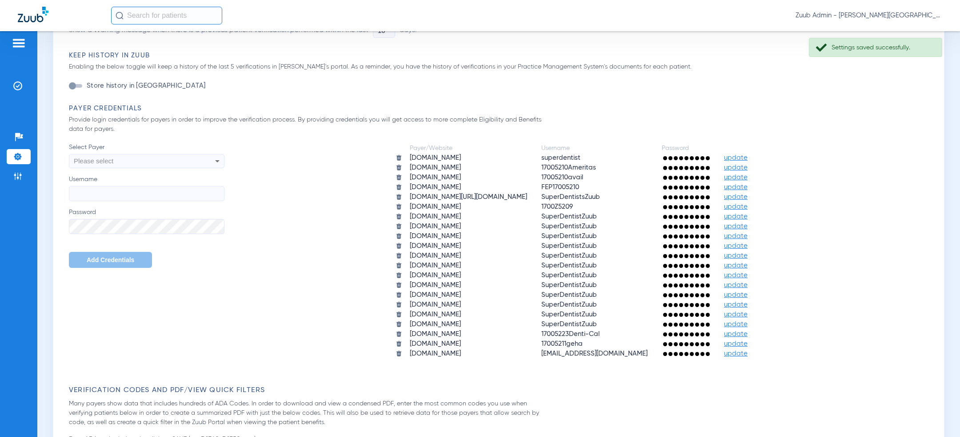
click at [166, 163] on div "Please select" at bounding box center [132, 160] width 116 height 15
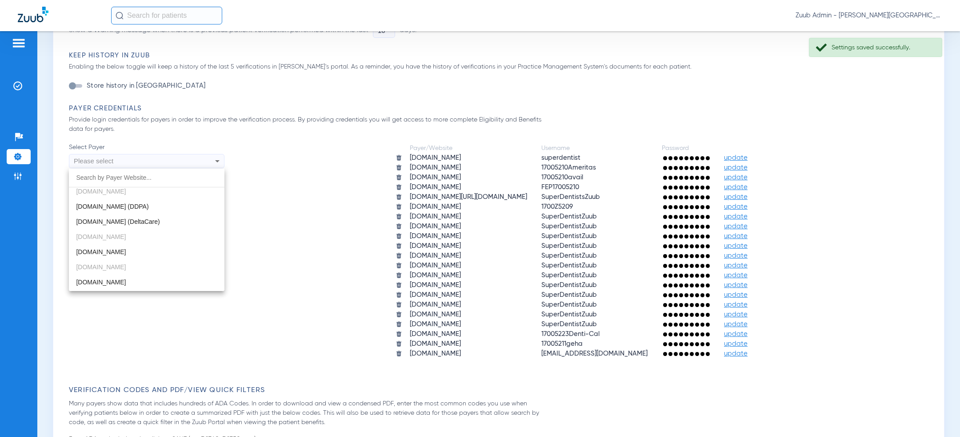
scroll to position [266, 0]
drag, startPoint x: 157, startPoint y: 241, endPoint x: 149, endPoint y: 278, distance: 38.5
click at [149, 278] on div "account.meritain.com aetna.com ameritas.com app.beambenefits.com app.dentalhub.…" at bounding box center [147, 229] width 156 height 122
click at [149, 277] on mat-option "deltadentalnj.com" at bounding box center [147, 276] width 156 height 15
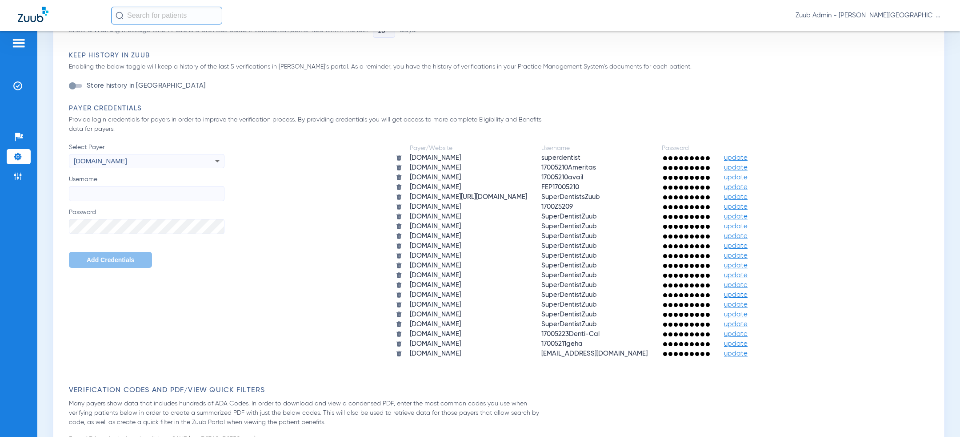
click at [153, 185] on label "Username" at bounding box center [147, 188] width 156 height 26
click at [153, 186] on input "Username" at bounding box center [147, 193] width 156 height 15
paste input "SuperDentistZuub"
type input "SuperDentistZuub"
click at [111, 258] on span "Add Credentials" at bounding box center [111, 259] width 48 height 7
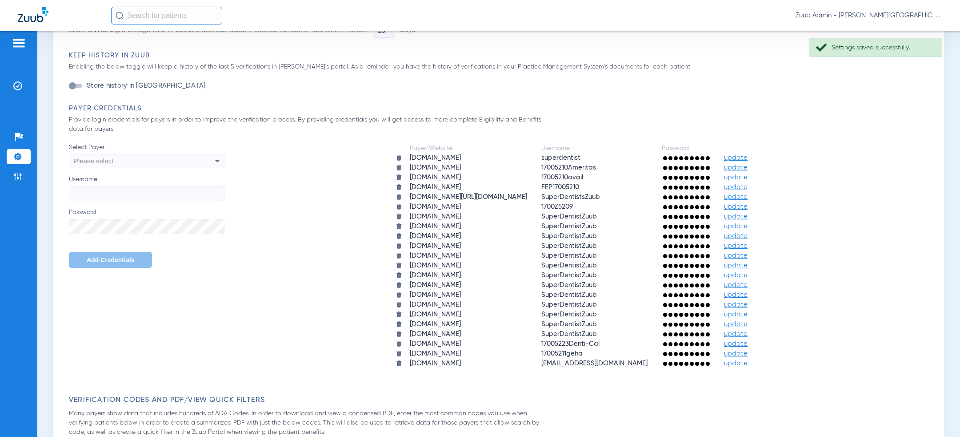
click at [160, 161] on div "Please select" at bounding box center [132, 160] width 116 height 15
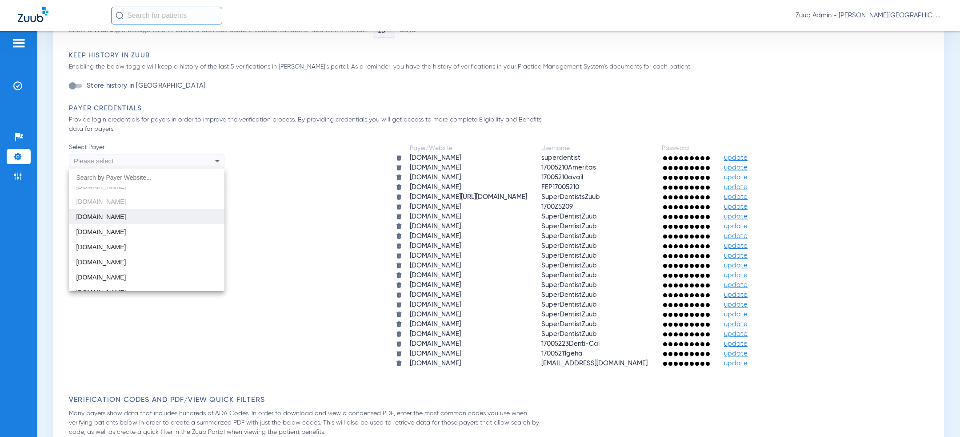
scroll to position [355, 0]
click at [157, 211] on mat-option "deltadentalor.com" at bounding box center [147, 217] width 156 height 15
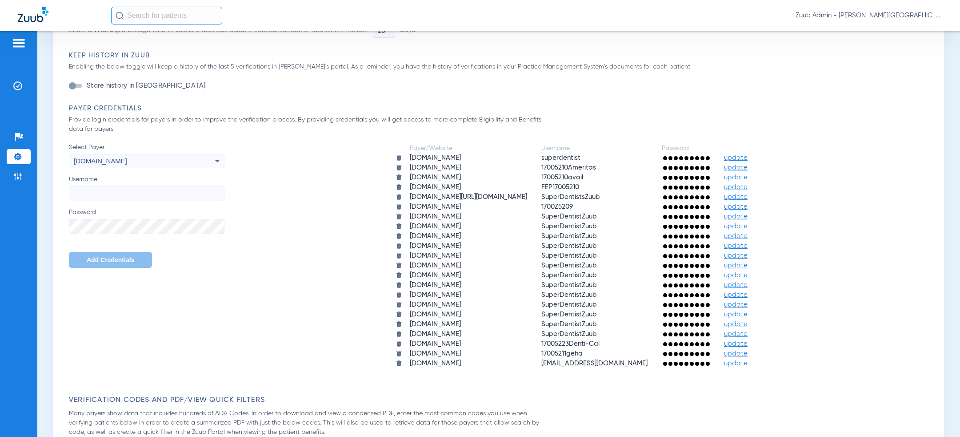
click at [157, 200] on input "Username" at bounding box center [147, 193] width 156 height 15
paste input "SuperDentistZuub"
type input "SuperDentistZuub"
click at [146, 237] on div "Select Payer deltadentalor.com Username SuperDentistZuub Password Add Credentia…" at bounding box center [147, 205] width 156 height 125
click at [113, 255] on button "Add Credentials" at bounding box center [110, 260] width 83 height 16
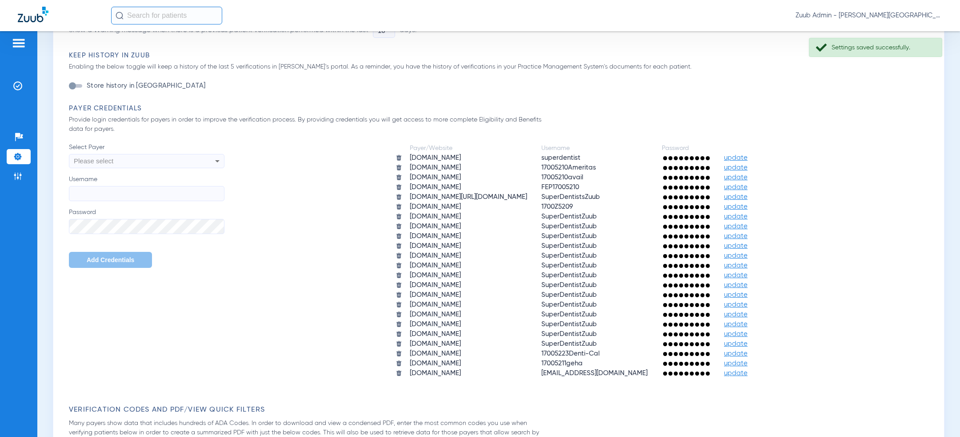
click at [153, 160] on div "Please select" at bounding box center [132, 160] width 116 height 15
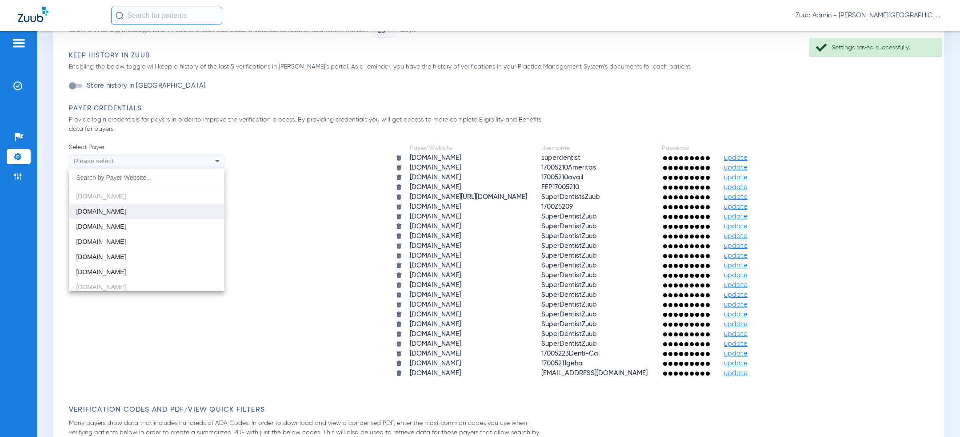
scroll to position [377, 0]
click at [144, 213] on mat-option "deltadentalsd.com" at bounding box center [147, 210] width 156 height 15
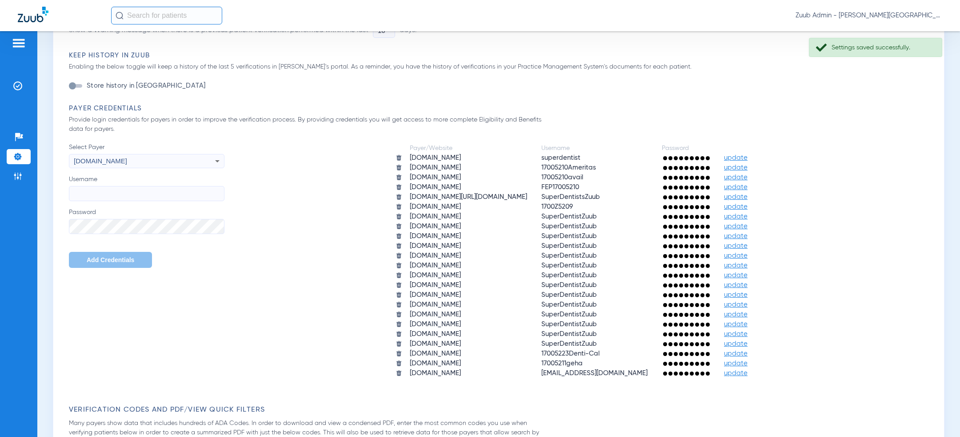
click at [144, 188] on input "Username" at bounding box center [147, 193] width 156 height 15
paste input "SuperDentistZuub"
type input "SuperDentistZuub"
click at [112, 258] on span "Add Credentials" at bounding box center [111, 259] width 48 height 7
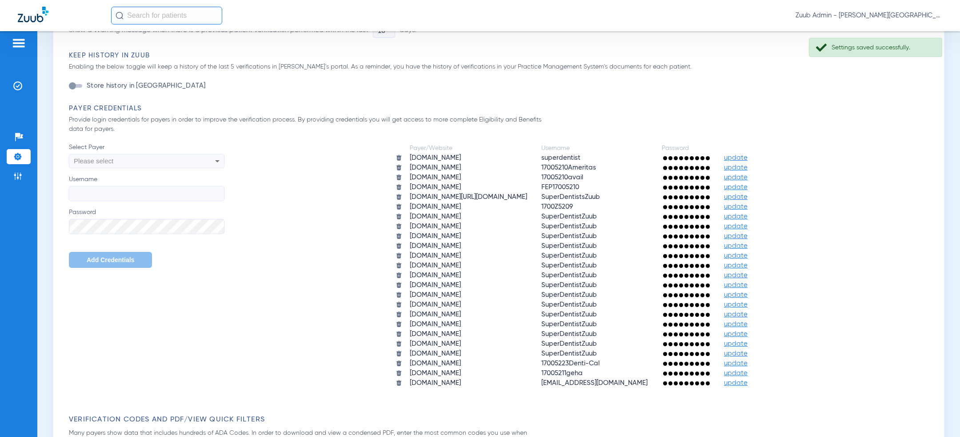
click at [153, 158] on div "Please select" at bounding box center [132, 160] width 116 height 15
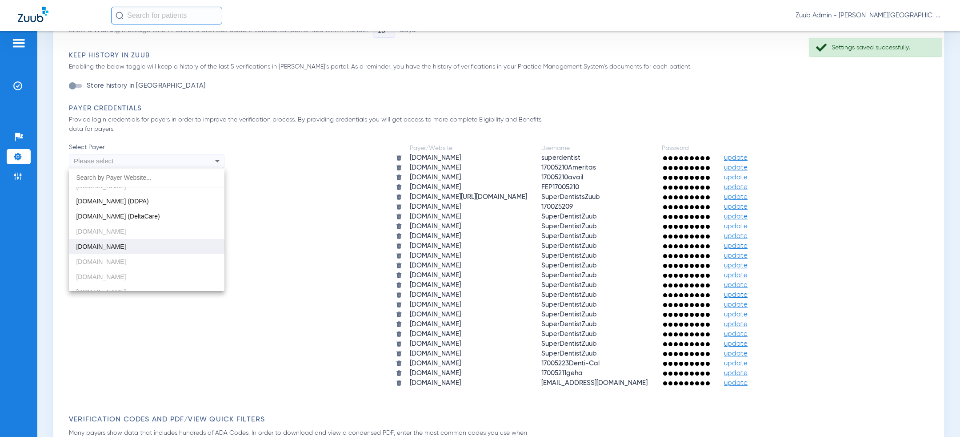
scroll to position [349, 0]
click at [148, 251] on mat-option "deltadentalva.com" at bounding box center [147, 254] width 156 height 15
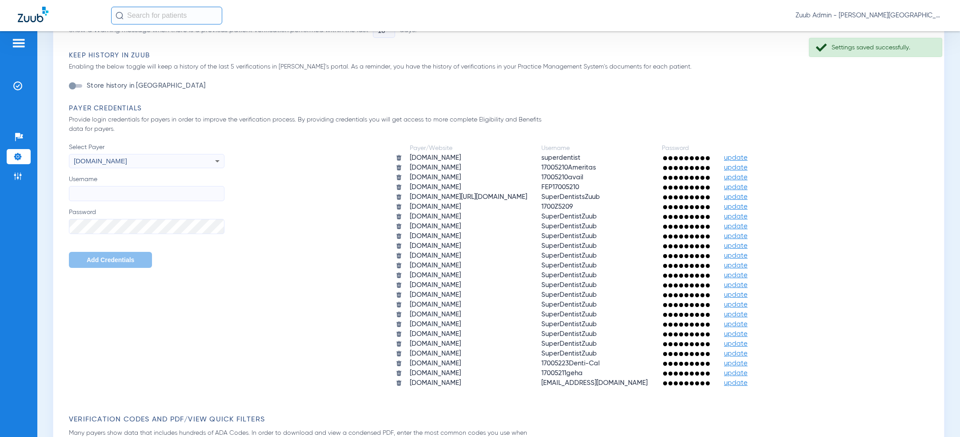
click at [160, 190] on input "Username" at bounding box center [147, 193] width 156 height 15
paste input "SuperDentistZuub"
type input "SuperDentistZuub"
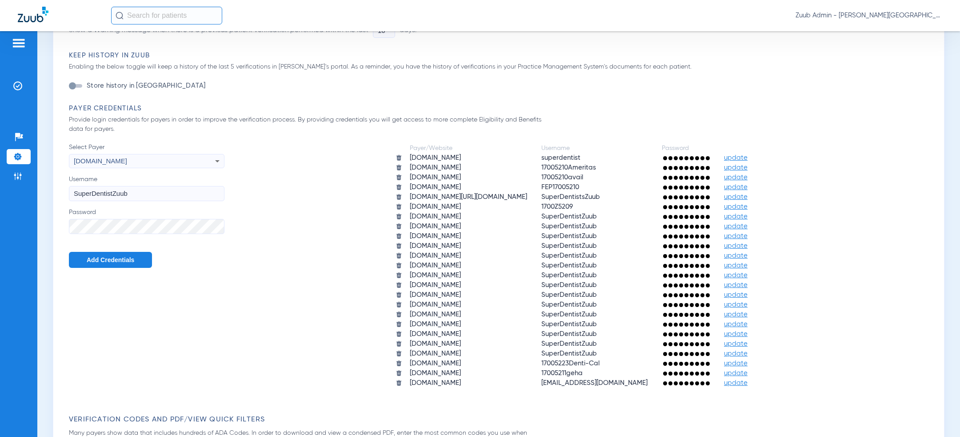
click at [115, 259] on span "Add Credentials" at bounding box center [111, 259] width 48 height 7
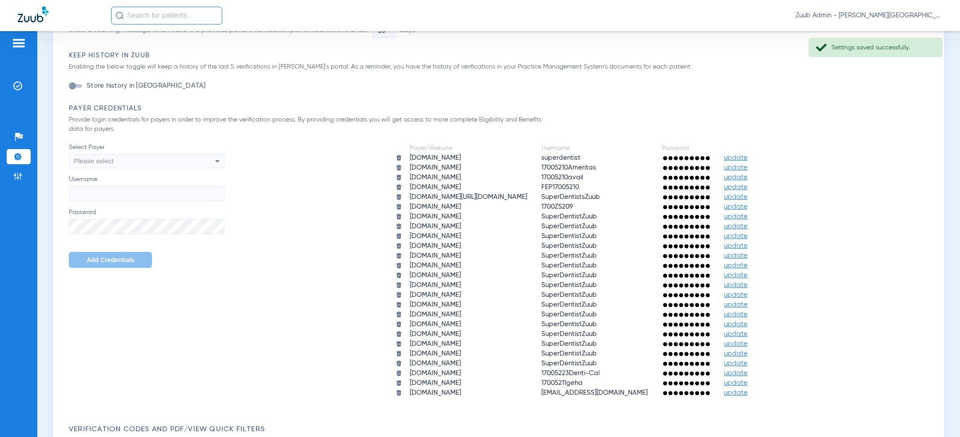
click at [177, 160] on div "Please select" at bounding box center [132, 160] width 116 height 15
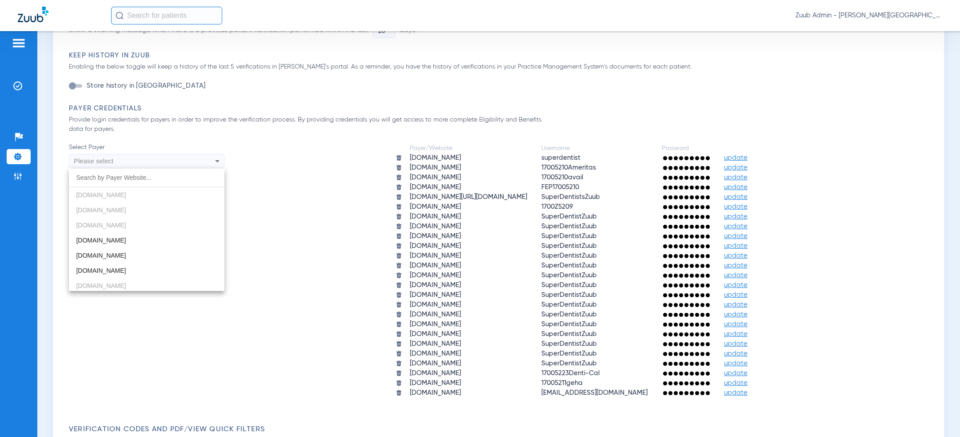
scroll to position [379, 0]
click at [167, 243] on mat-option "deltadentalwa.com" at bounding box center [147, 238] width 156 height 15
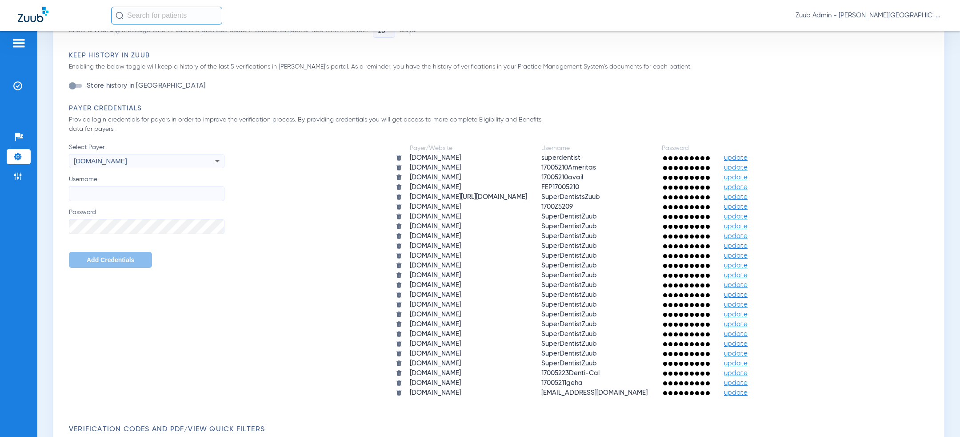
click at [156, 188] on input "Username" at bounding box center [147, 193] width 156 height 15
paste input "SuperDentistZuub"
type input "SuperDentistZuub"
click at [116, 257] on span "Add Credentials" at bounding box center [111, 259] width 48 height 7
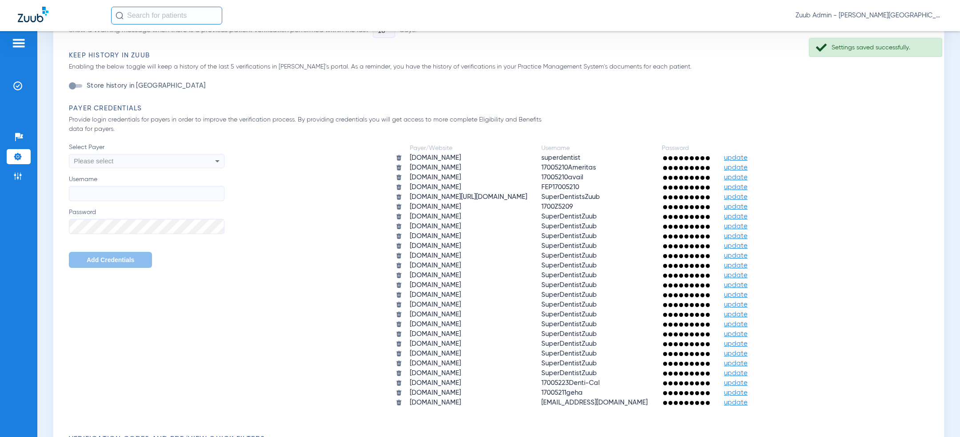
click at [151, 162] on div "Please select" at bounding box center [132, 160] width 116 height 15
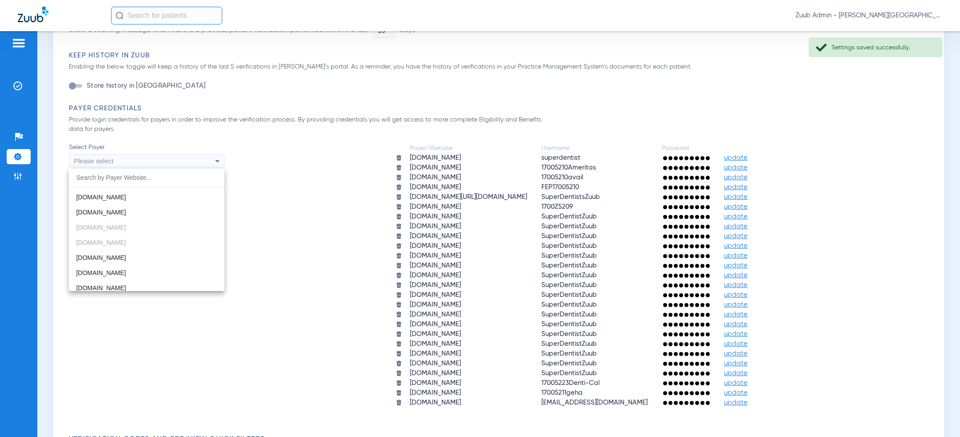
scroll to position [429, 0]
click at [143, 205] on mat-option "deltadentalwi.com" at bounding box center [147, 203] width 156 height 15
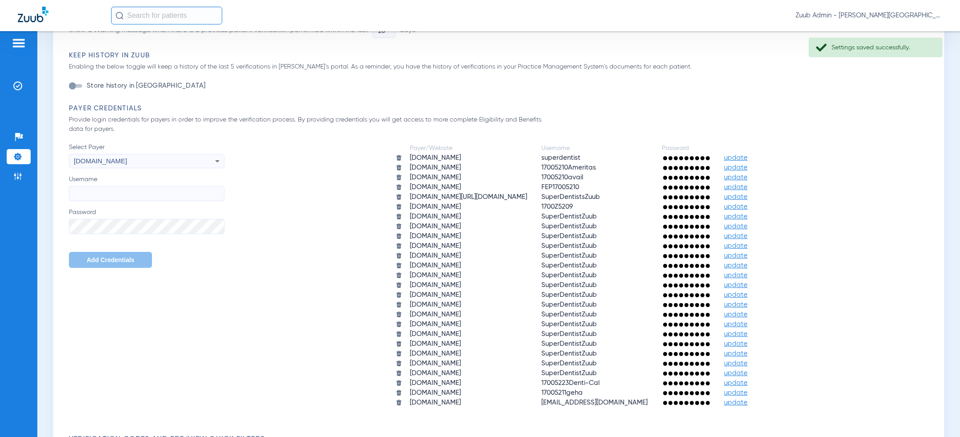
click at [143, 192] on input "Username" at bounding box center [147, 193] width 156 height 15
paste input "SuperDentistZuub"
type input "SuperDentistZuub"
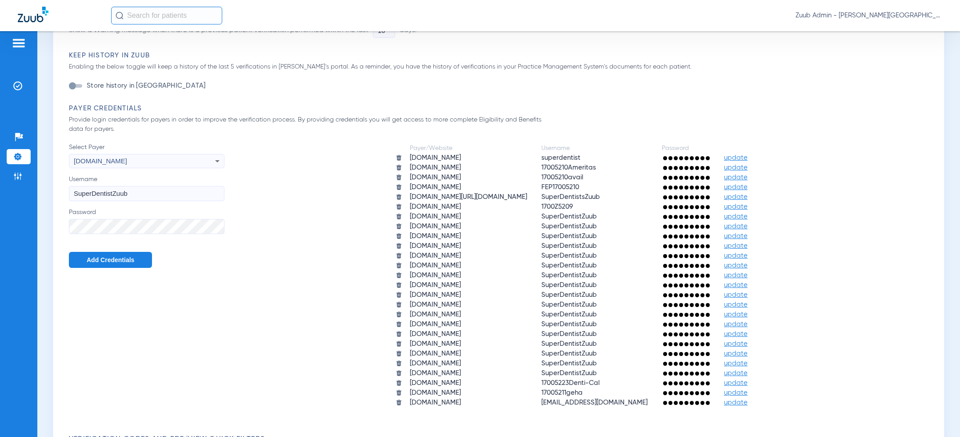
click at [95, 269] on div "Select Payer deltadentalwi.com Username SuperDentistZuub Password Add Credentia…" at bounding box center [501, 275] width 864 height 265
click at [96, 261] on span "Add Credentials" at bounding box center [111, 259] width 48 height 7
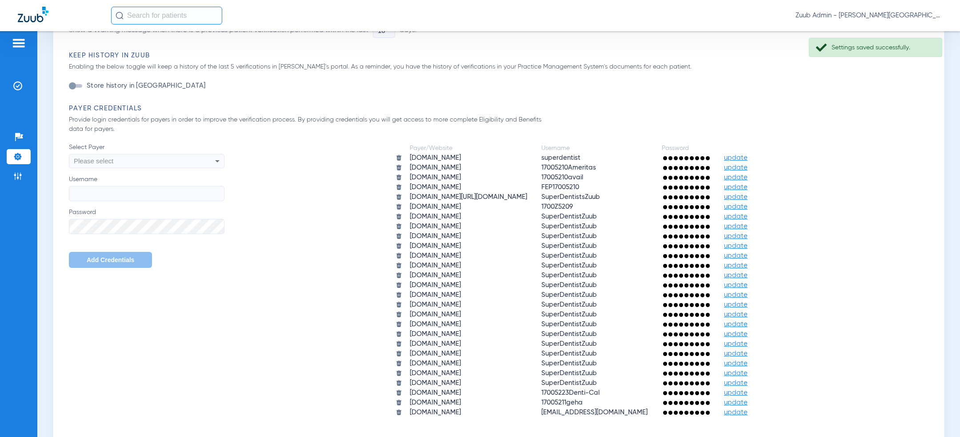
click at [146, 158] on div "Please select" at bounding box center [132, 160] width 116 height 15
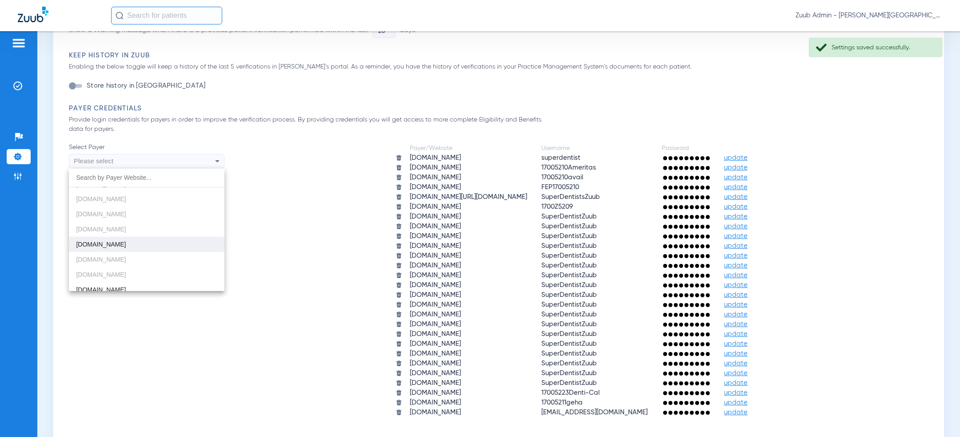
scroll to position [405, 0]
click at [126, 246] on mat-option "deltadentalwy.org" at bounding box center [147, 243] width 156 height 15
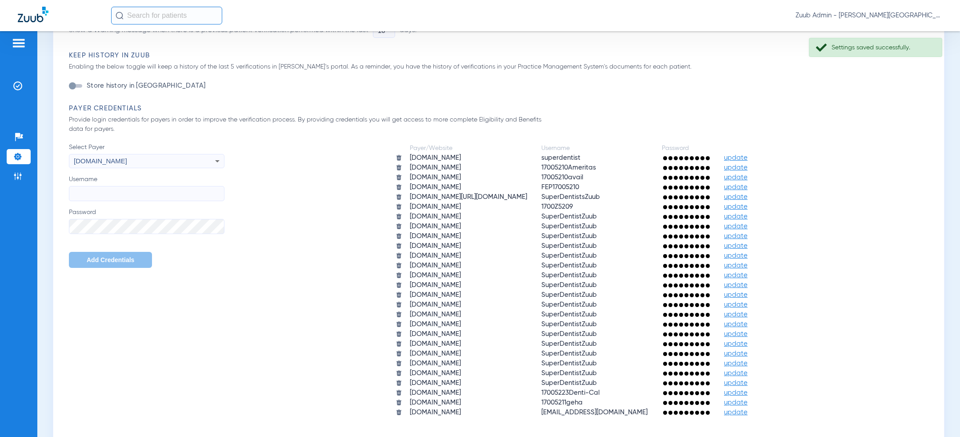
click at [145, 188] on input "Username" at bounding box center [147, 193] width 156 height 15
paste input "SuperDentistZuub"
type input "SuperDentistZuub"
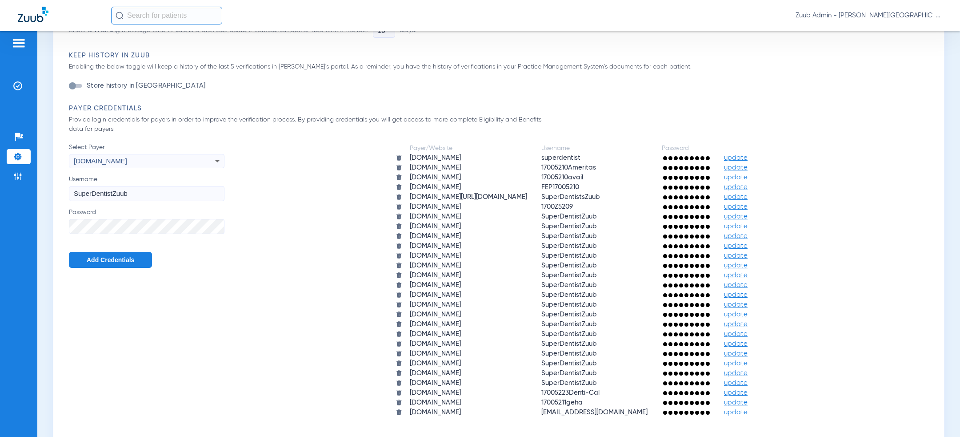
click at [112, 258] on span "Add Credentials" at bounding box center [111, 259] width 48 height 7
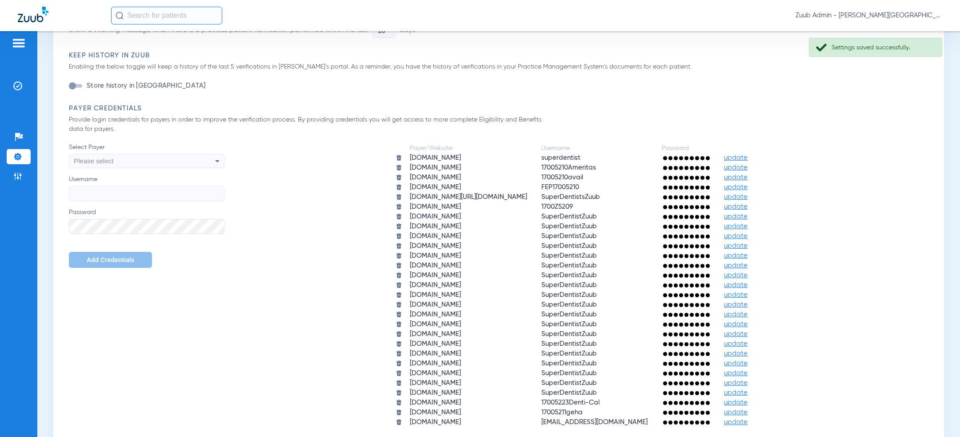
click at [199, 161] on div "Please select" at bounding box center [146, 160] width 155 height 15
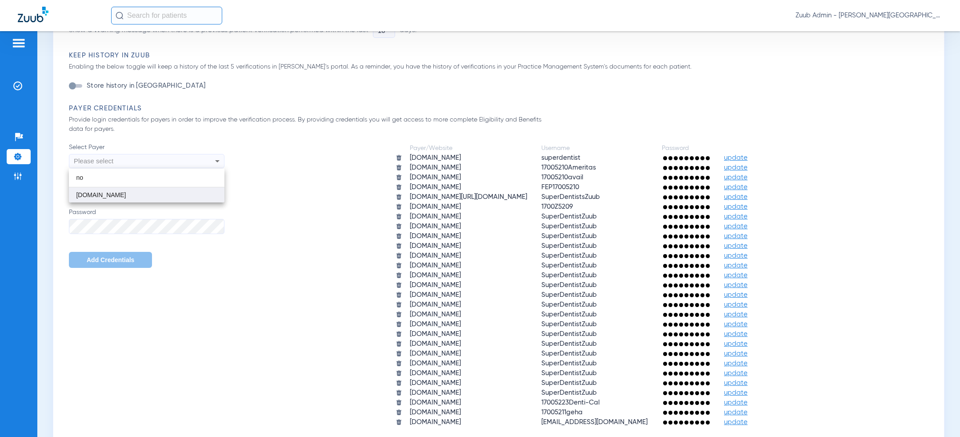
type input "no"
click at [151, 194] on mat-option "dnoaconnect.com" at bounding box center [147, 194] width 156 height 15
click at [149, 194] on input "Username" at bounding box center [147, 193] width 156 height 15
paste input "KeriTSD"
type input "KeriTSD"
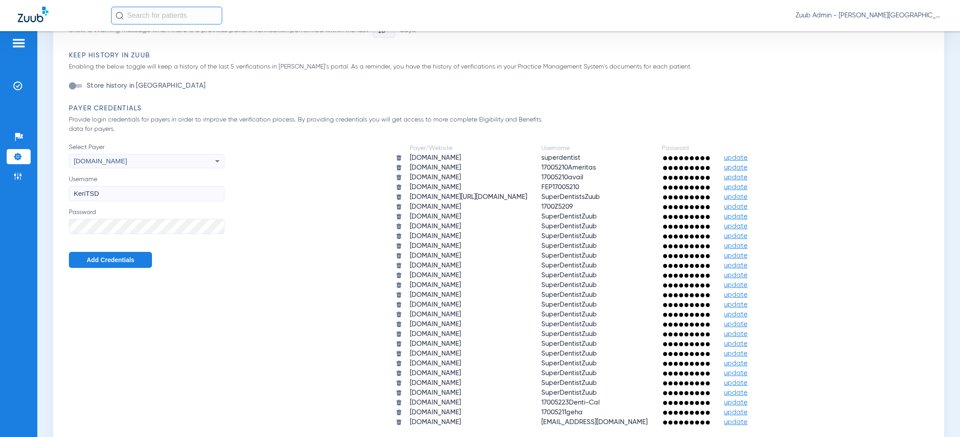
click at [107, 257] on span "Add Credentials" at bounding box center [111, 259] width 48 height 7
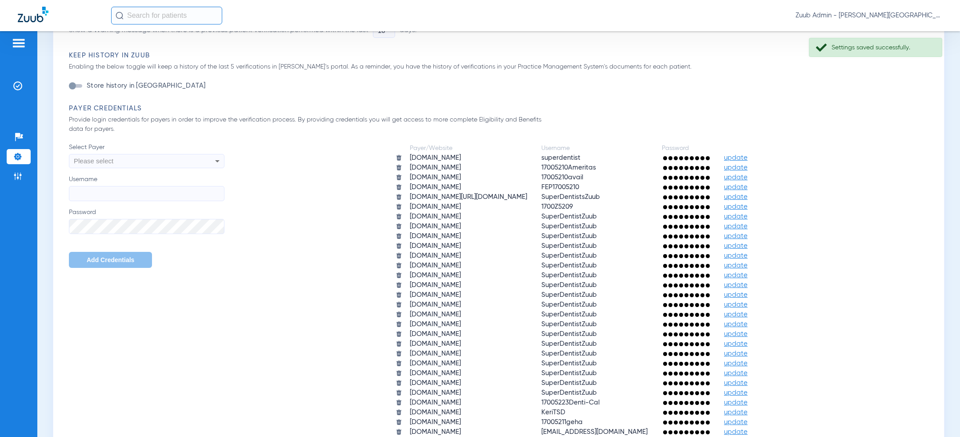
click at [290, 176] on div "Payer/Website Username Password aetna.com superdentist update ameritas.com 1700…" at bounding box center [579, 290] width 709 height 294
click at [173, 159] on div "Please select" at bounding box center [132, 160] width 116 height 15
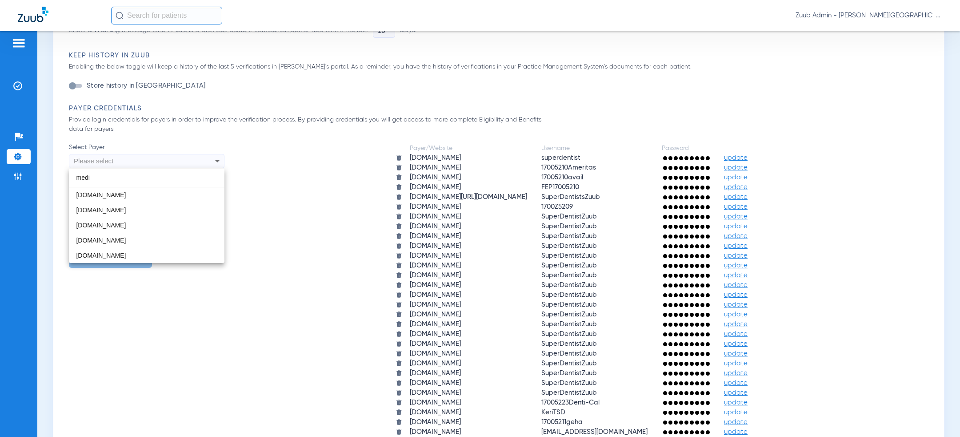
scroll to position [0, 0]
type input "medi"
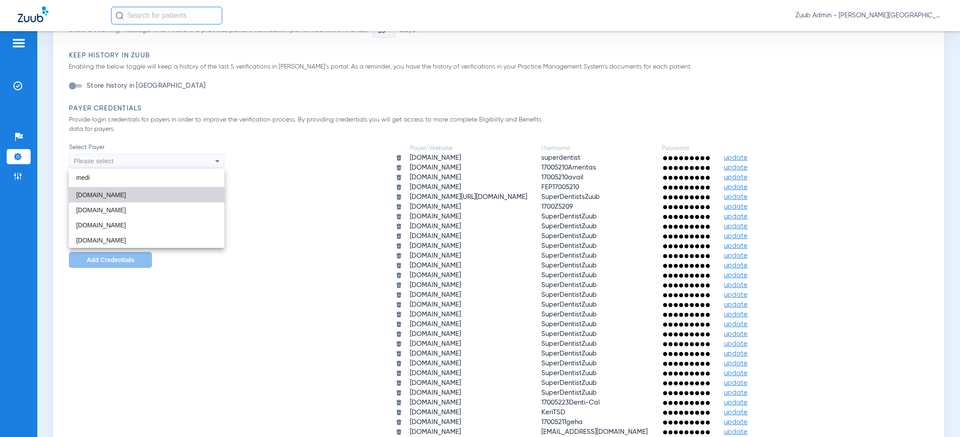
click at [113, 196] on span "medi-cal.ca.gov" at bounding box center [101, 194] width 50 height 7
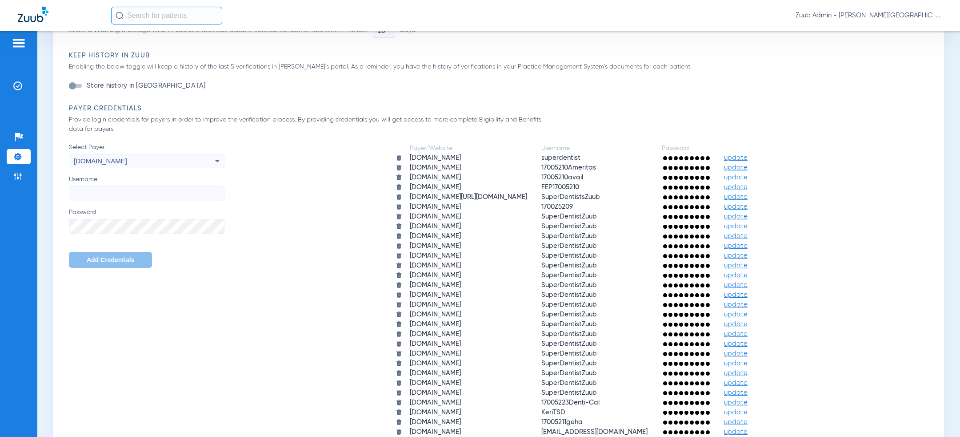
click at [115, 198] on input "Username" at bounding box center [147, 193] width 156 height 15
paste input "17005216-medical@inbound.zuub.com"
type input "17005216-medical@inbound.zuub.com"
click at [105, 257] on span "Add Credentials" at bounding box center [111, 259] width 48 height 7
click at [124, 150] on span "Select Payer" at bounding box center [147, 147] width 156 height 9
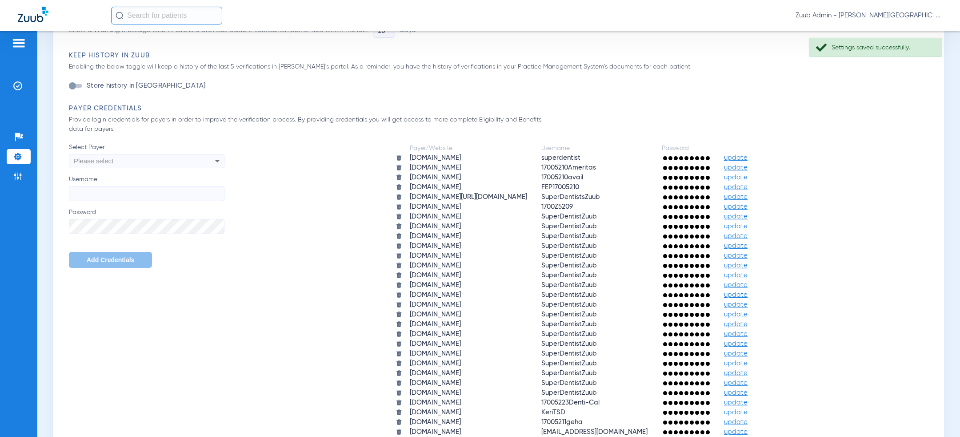
click at [124, 159] on div "Please select" at bounding box center [132, 160] width 116 height 15
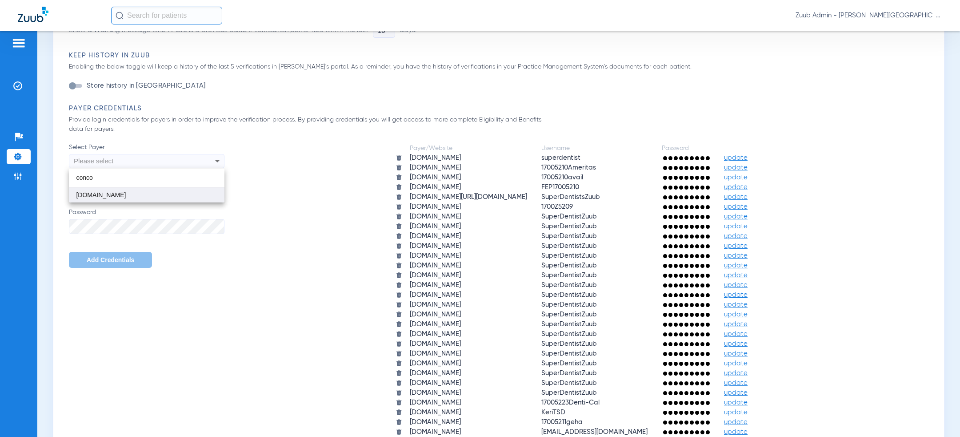
type input "conco"
click at [136, 192] on mat-option "unitedconcordia.com" at bounding box center [147, 194] width 156 height 15
click at [136, 193] on input "Username" at bounding box center [147, 193] width 156 height 15
paste input "SuperDentistsZuub"
type input "SuperDentistsZuub"
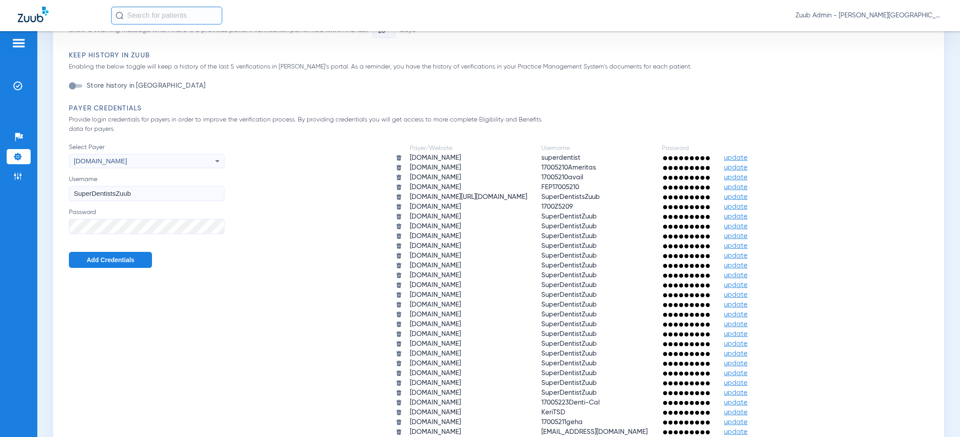
click at [102, 258] on span "Add Credentials" at bounding box center [111, 259] width 48 height 7
click at [340, 291] on div "Payer/Website Username Password aetna.com superdentist update ameritas.com 1700…" at bounding box center [579, 300] width 709 height 314
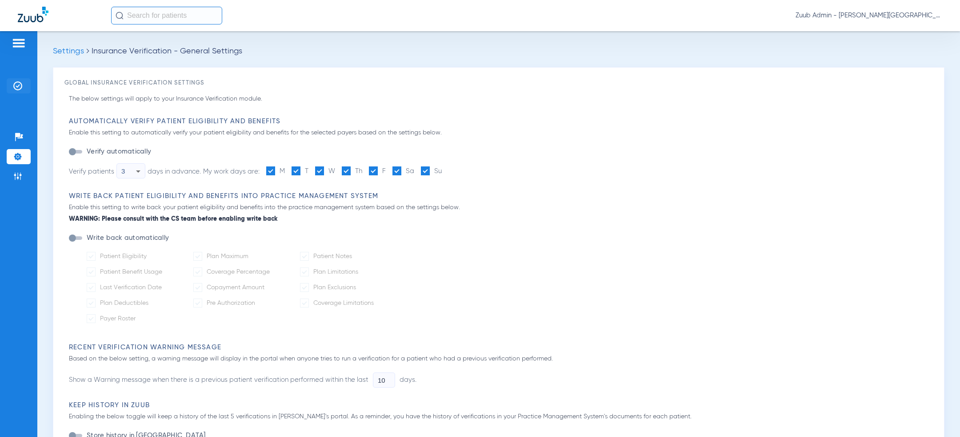
click at [19, 89] on img at bounding box center [17, 85] width 9 height 9
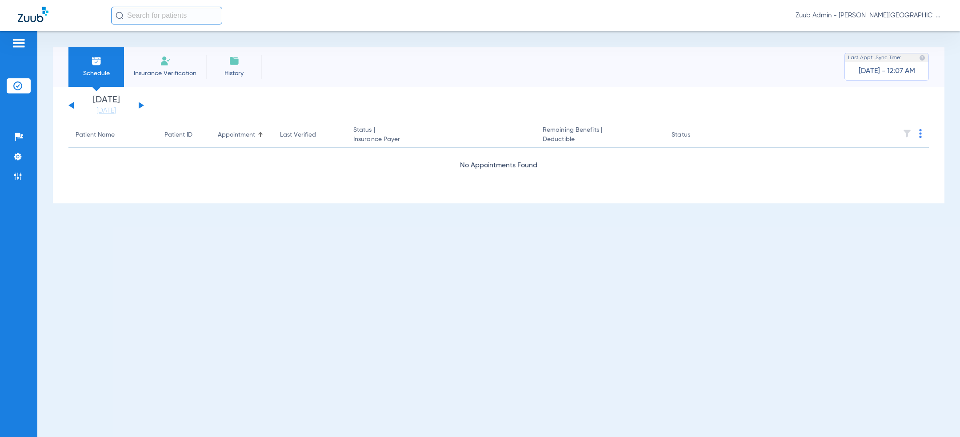
click at [375, 93] on div "Wednesday 06-11-2025 Thursday 06-12-2025 Friday 06-13-2025 Saturday 06-14-2025 …" at bounding box center [499, 145] width 892 height 116
click at [17, 149] on li "Settings" at bounding box center [19, 156] width 24 height 15
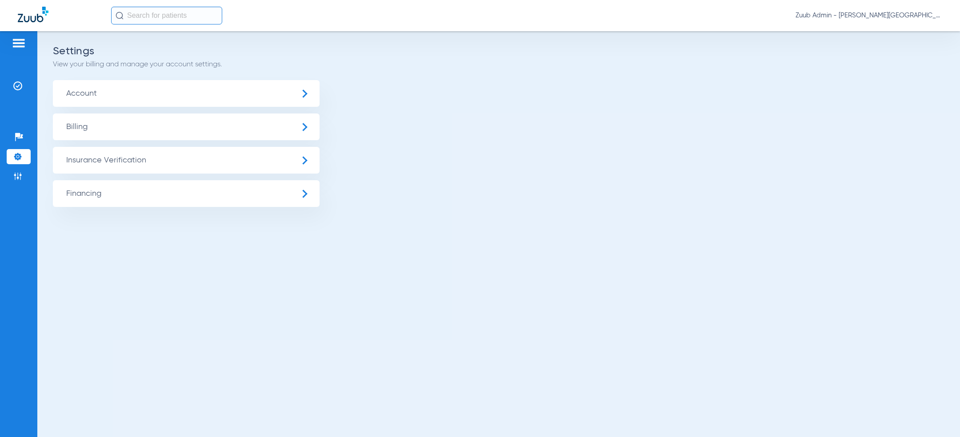
click at [150, 92] on span "Account" at bounding box center [186, 93] width 267 height 27
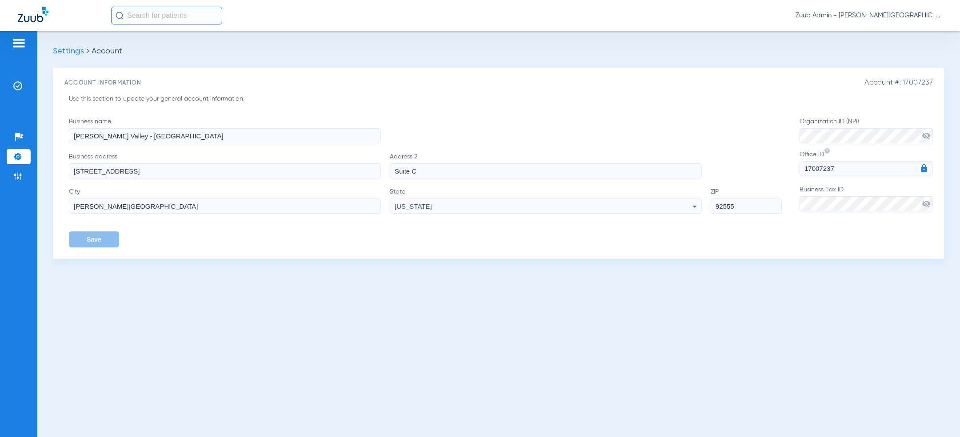
click at [925, 15] on span "Zuub Admin - Moreno Valley - Ortho" at bounding box center [869, 15] width 147 height 9
click at [921, 26] on button "Log out" at bounding box center [916, 32] width 49 height 18
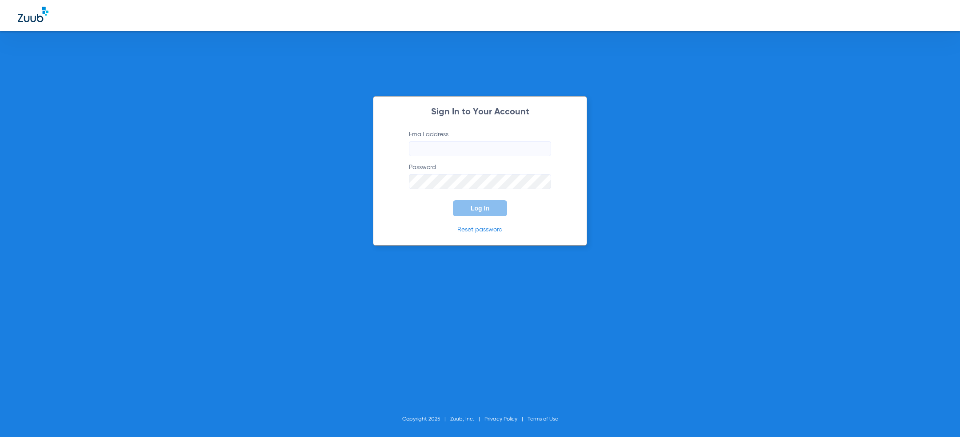
type input "[PERSON_NAME][EMAIL_ADDRESS][PERSON_NAME][DOMAIN_NAME]"
click at [465, 202] on button "Log In" at bounding box center [480, 208] width 54 height 16
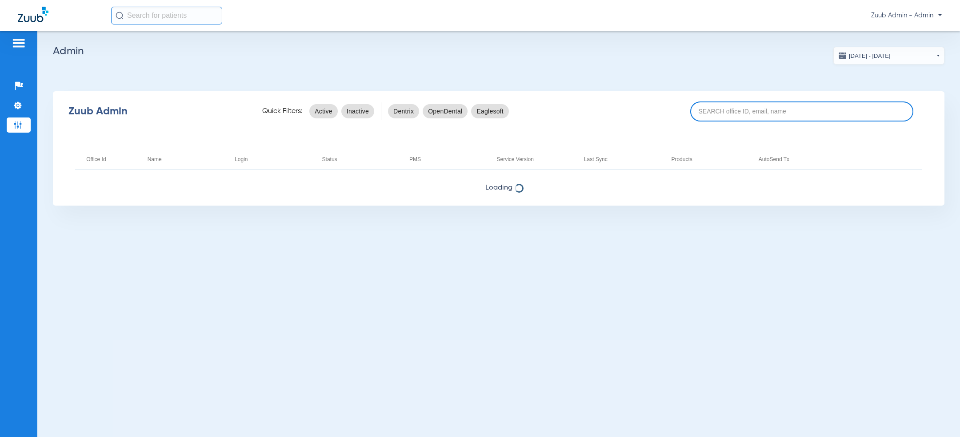
click at [711, 109] on input at bounding box center [801, 111] width 223 height 20
type input "fortier"
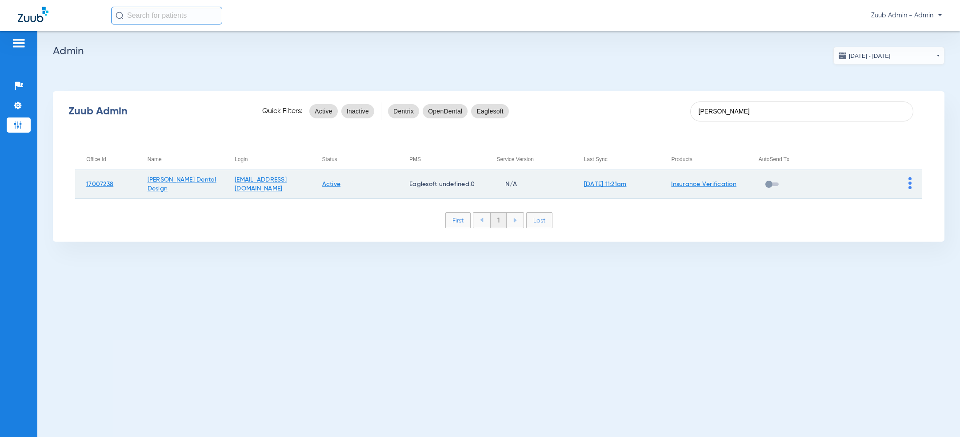
click at [910, 185] on img at bounding box center [910, 183] width 3 height 12
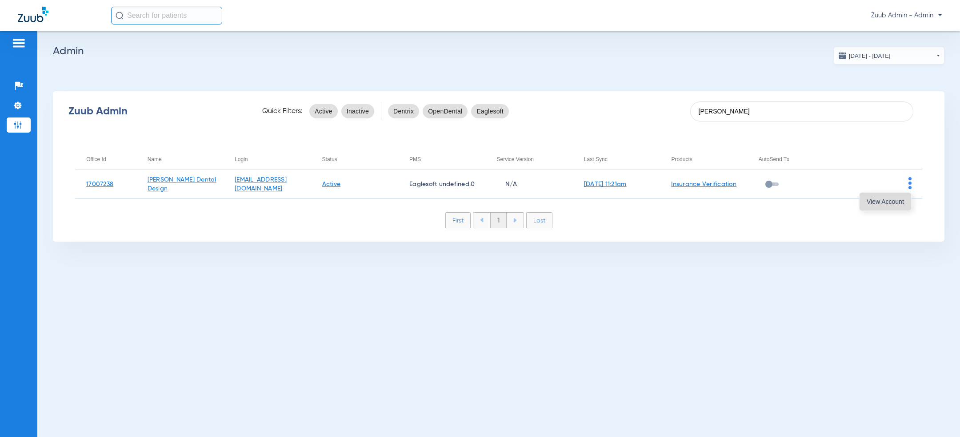
click at [892, 204] on button "View Account" at bounding box center [886, 201] width 52 height 18
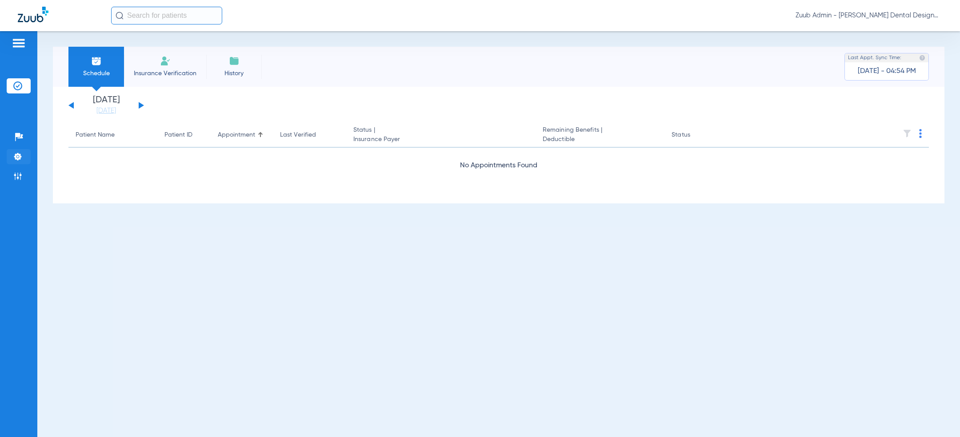
click at [24, 155] on li "Settings" at bounding box center [19, 156] width 24 height 15
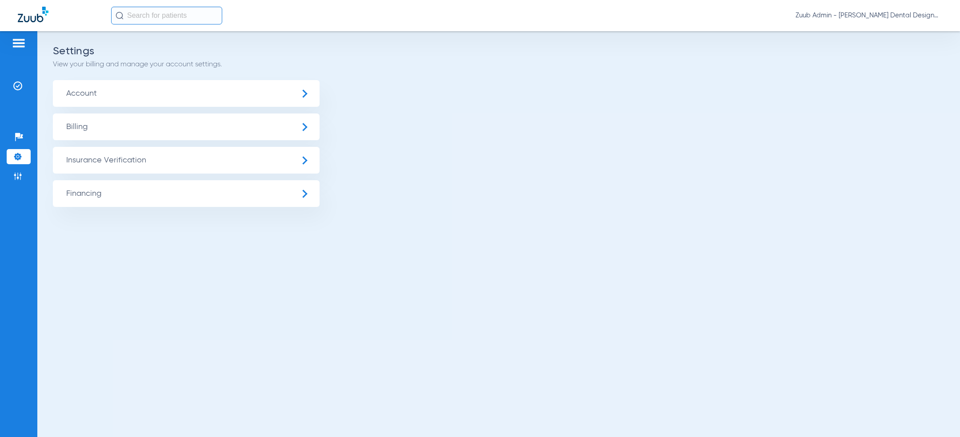
click at [123, 155] on span "Insurance Verification" at bounding box center [186, 160] width 267 height 27
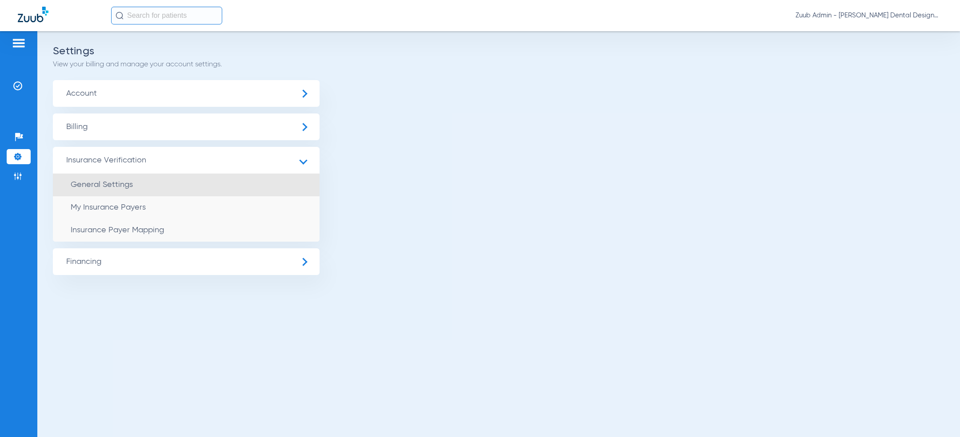
click at [124, 181] on span "General Settings" at bounding box center [102, 184] width 62 height 8
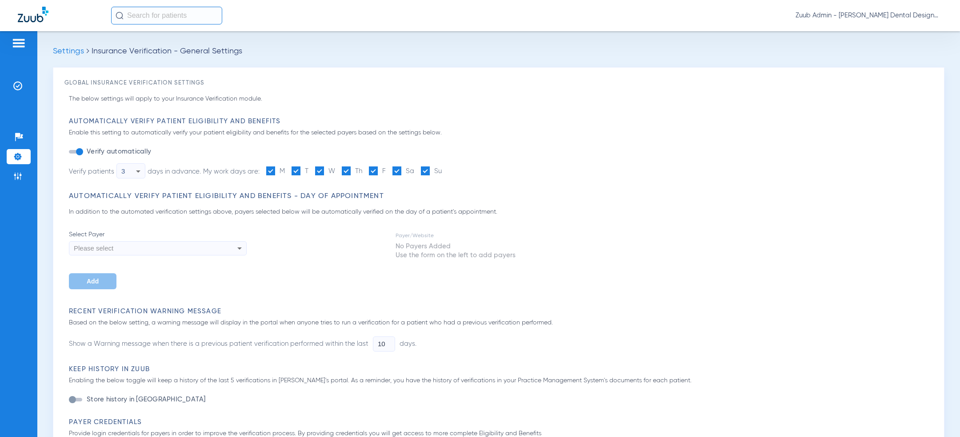
type input "1"
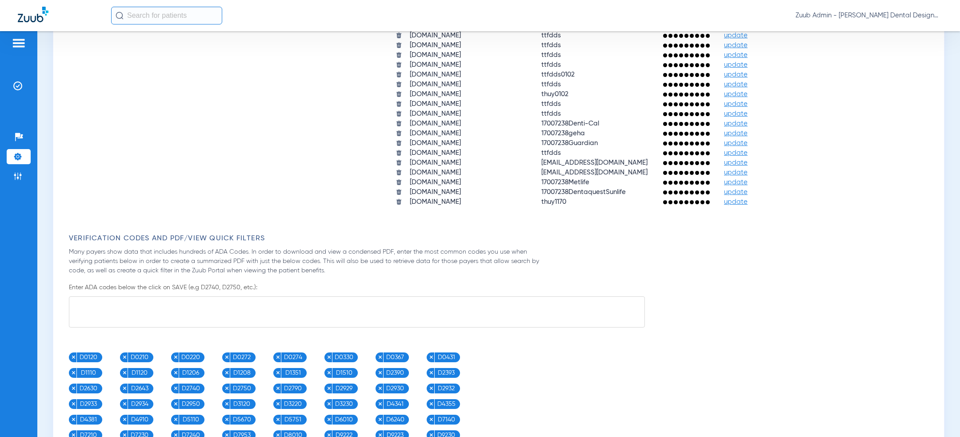
scroll to position [761, 0]
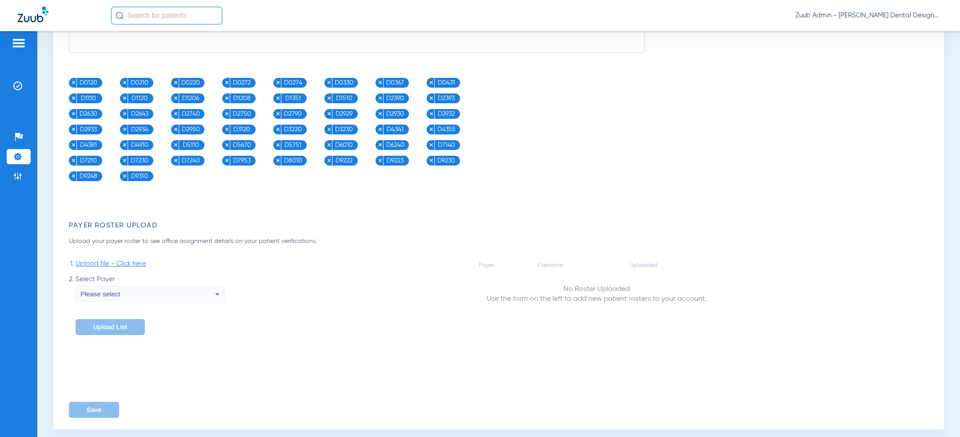
click at [15, 156] on img at bounding box center [17, 156] width 9 height 9
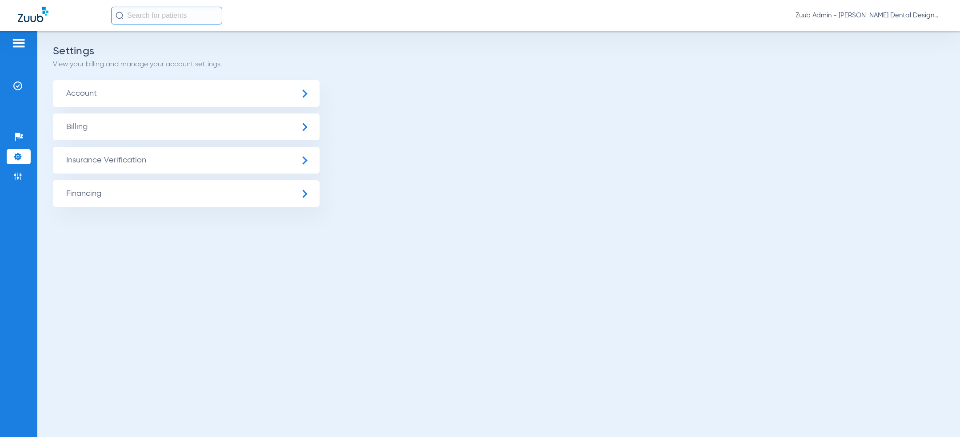
click at [100, 162] on span "Insurance Verification" at bounding box center [186, 160] width 267 height 27
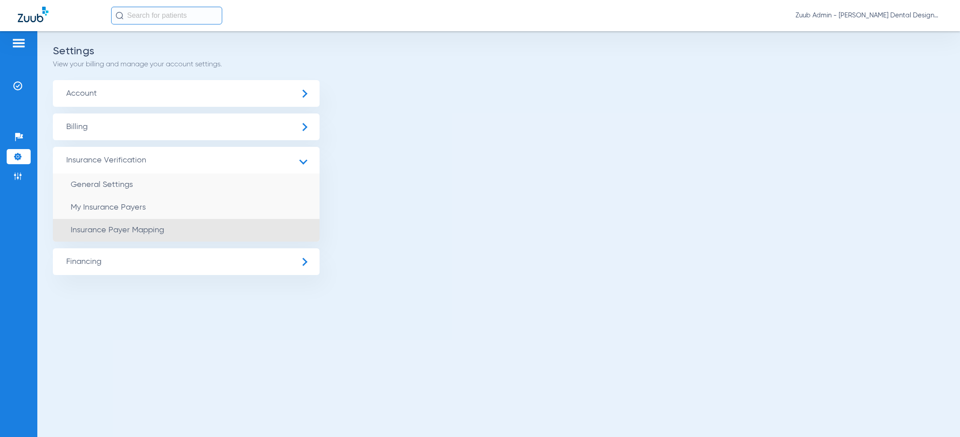
click at [140, 233] on span "Insurance Payer Mapping" at bounding box center [117, 230] width 93 height 8
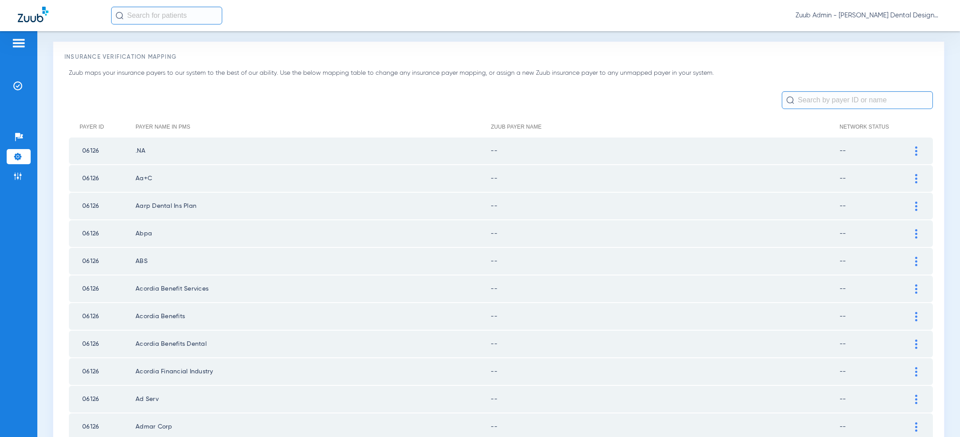
scroll to position [1158, 0]
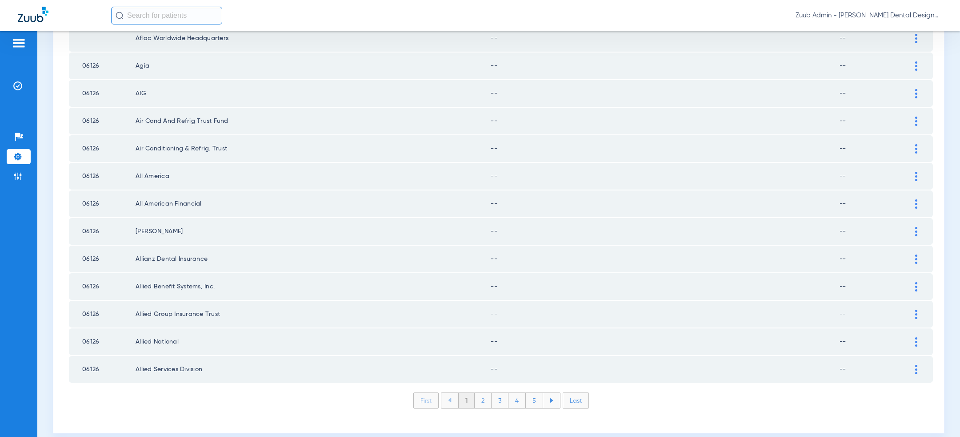
click at [574, 392] on li "Last" at bounding box center [576, 400] width 26 height 16
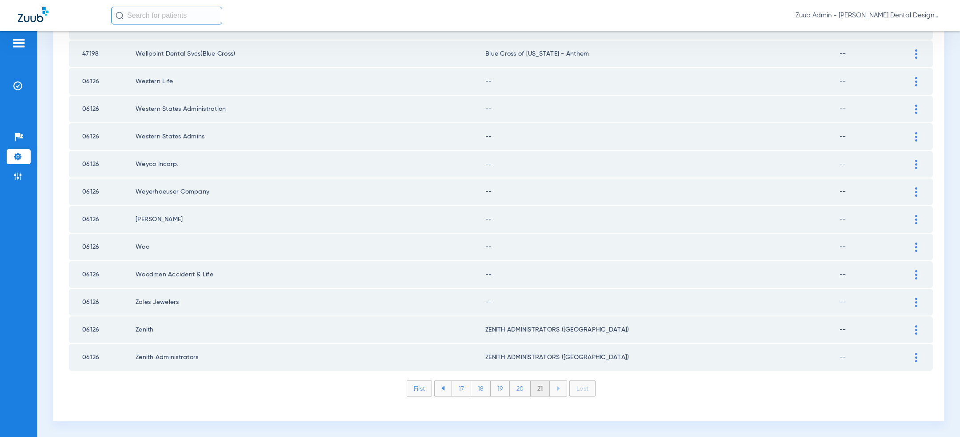
scroll to position [256, 0]
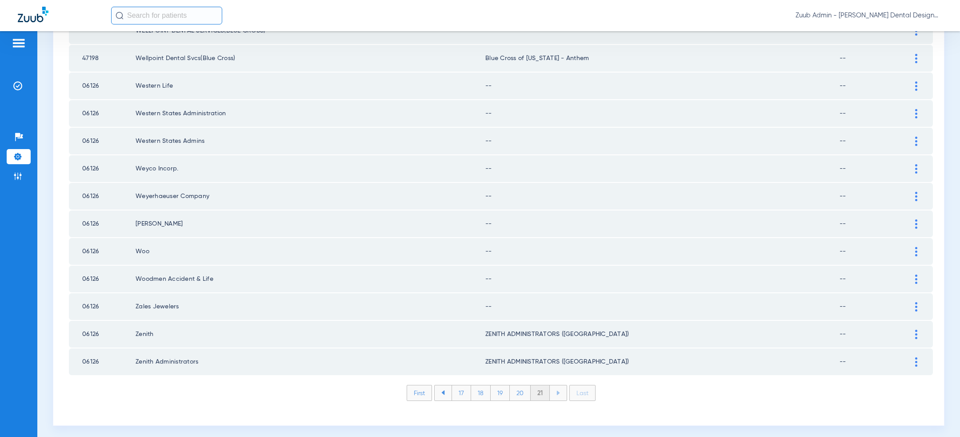
click at [418, 388] on li "First" at bounding box center [419, 393] width 25 height 16
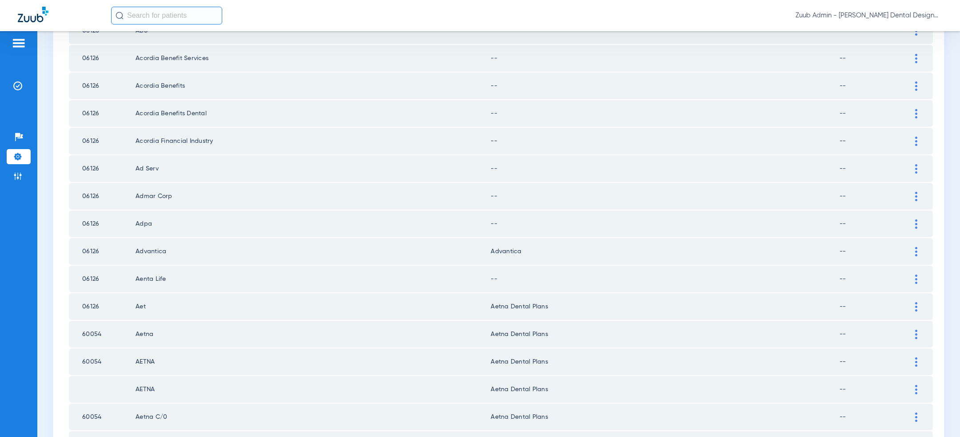
scroll to position [1158, 0]
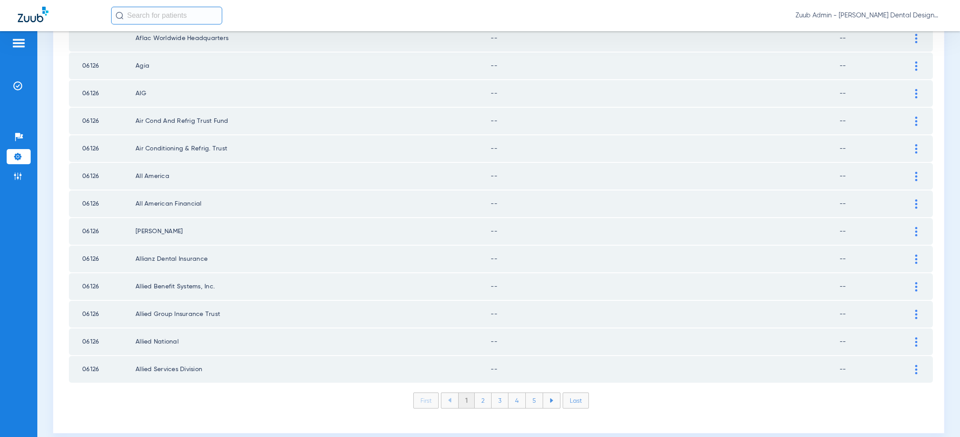
click at [21, 152] on li "Settings" at bounding box center [19, 156] width 24 height 15
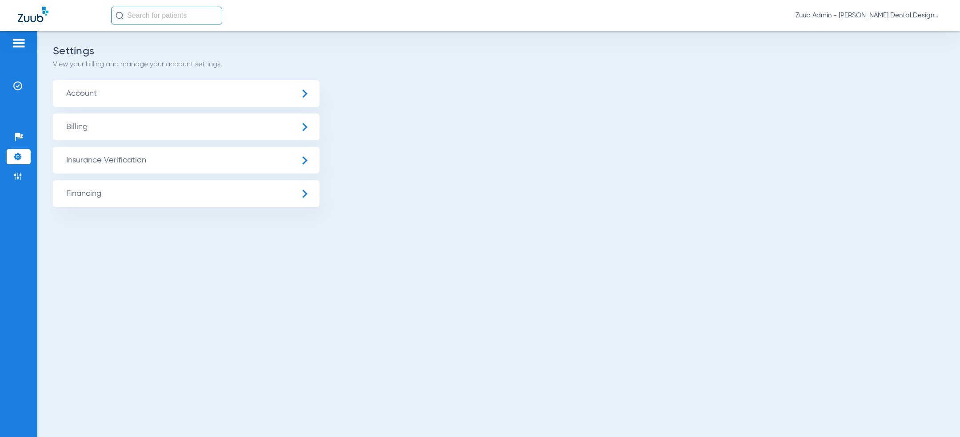
click at [177, 99] on span "Account" at bounding box center [186, 93] width 267 height 27
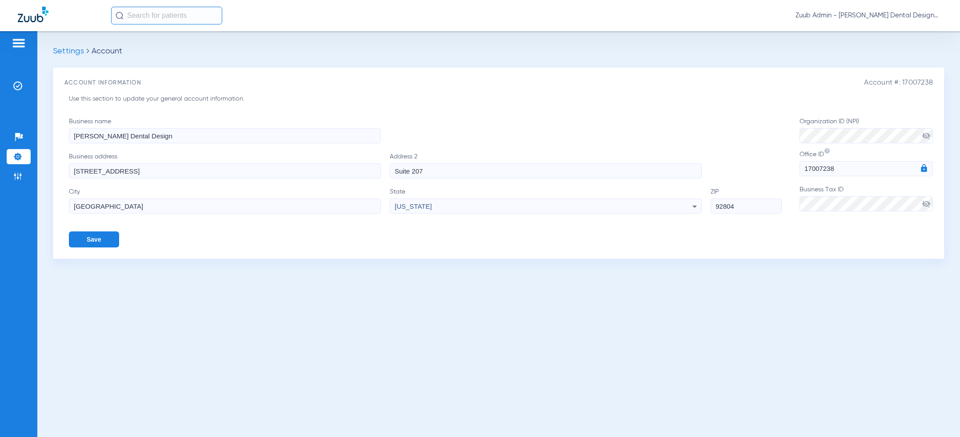
click at [913, 82] on span "Account #: 17007238" at bounding box center [898, 83] width 69 height 8
copy span "17007238"
click at [909, 15] on span "Zuub Admin - Fortier Dental Design" at bounding box center [869, 15] width 147 height 9
click at [909, 25] on button "Log out" at bounding box center [916, 32] width 49 height 18
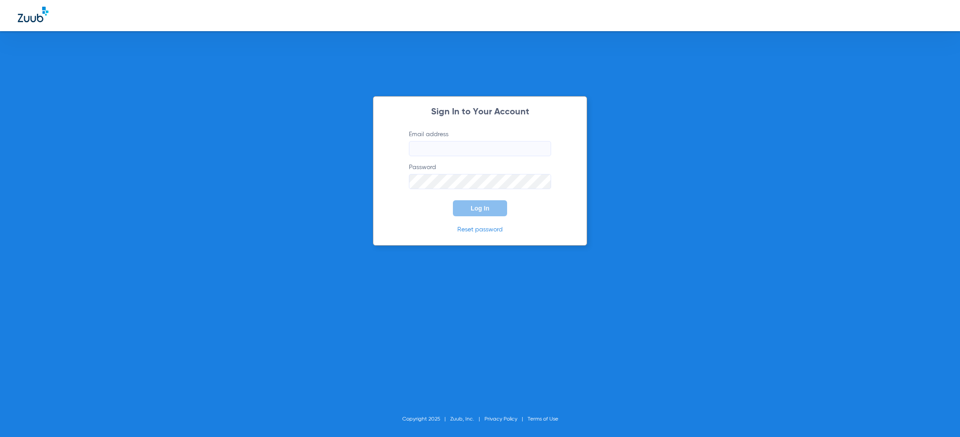
type input "[PERSON_NAME][EMAIL_ADDRESS][PERSON_NAME][DOMAIN_NAME]"
click at [449, 213] on form "Email address jesse.knott@zuub.com Password Log In" at bounding box center [480, 173] width 169 height 86
click at [461, 212] on button "Log In" at bounding box center [480, 208] width 54 height 16
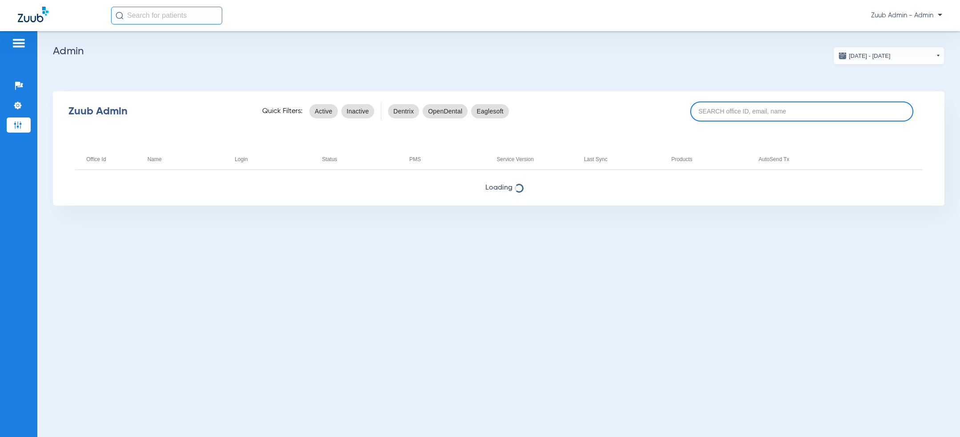
click at [801, 108] on input at bounding box center [801, 111] width 223 height 20
paste input "17007234"
type input "17007234"
click at [746, 61] on app-admin-dashboard "07/15/2025 - 08/15/2025 Aug 2025 Su Mo Tu We Th Fr Sa 27 28 29 30 31 1 2 3 4 5 …" at bounding box center [499, 126] width 892 height 159
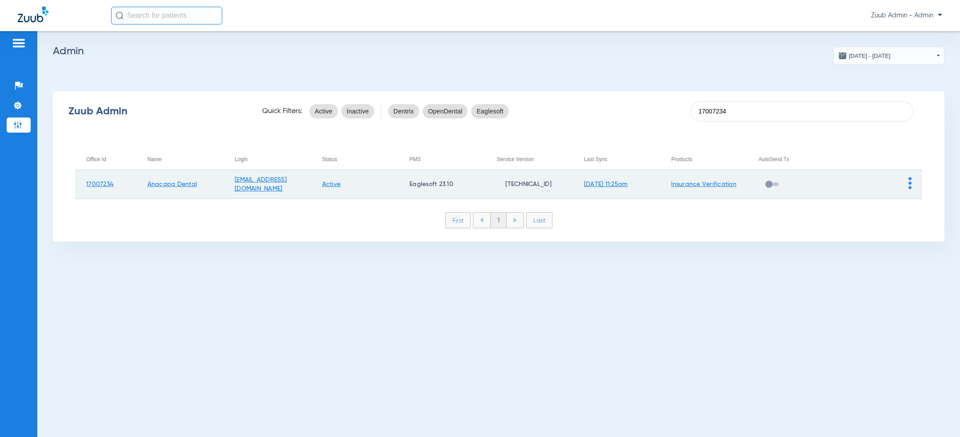
click at [715, 184] on link "Insurance Verification" at bounding box center [703, 184] width 65 height 6
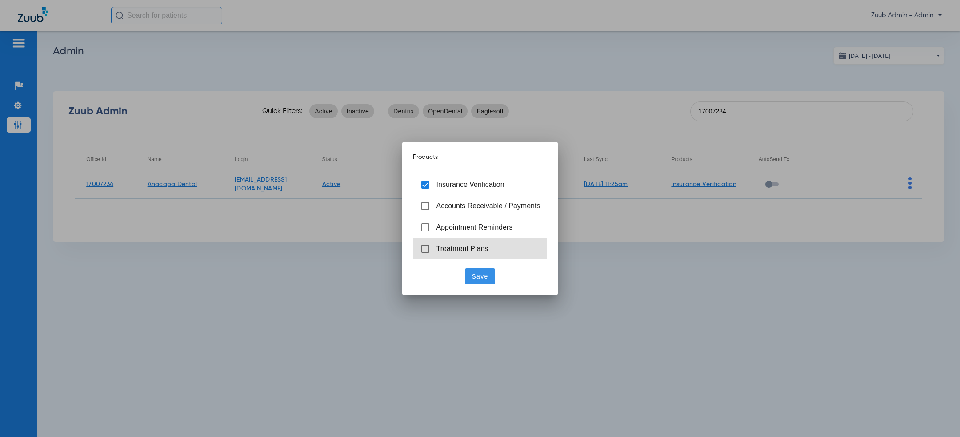
click at [452, 251] on span "Treatment Plans" at bounding box center [463, 249] width 52 height 8
click at [481, 282] on span at bounding box center [480, 275] width 31 height 21
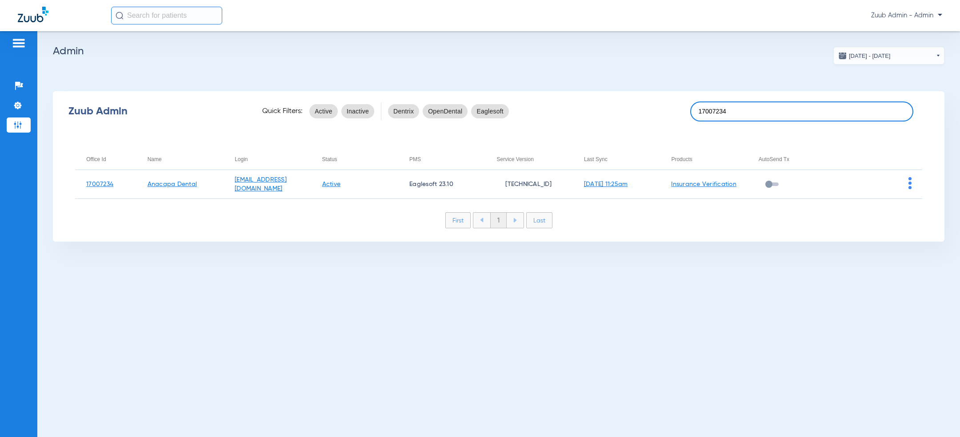
click at [775, 108] on input "17007234" at bounding box center [801, 111] width 223 height 20
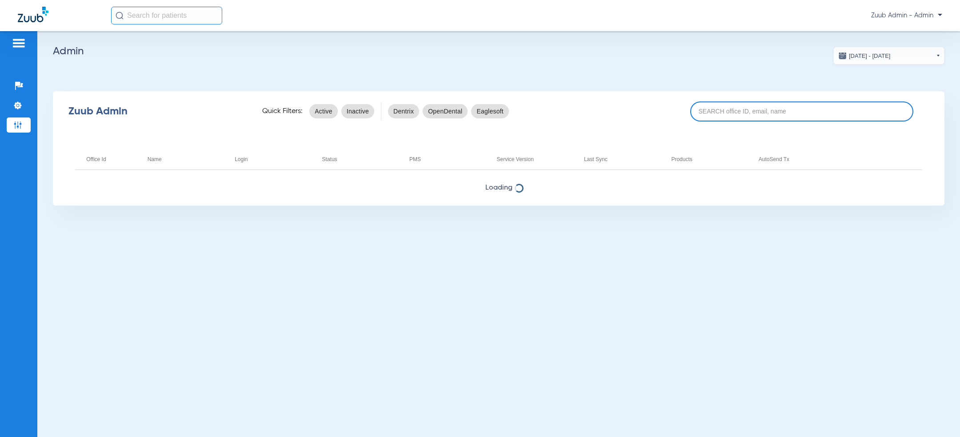
click at [748, 108] on input at bounding box center [801, 111] width 223 height 20
paste input "17007234"
type input "17007234"
click at [750, 47] on h2 "Admin" at bounding box center [499, 51] width 892 height 9
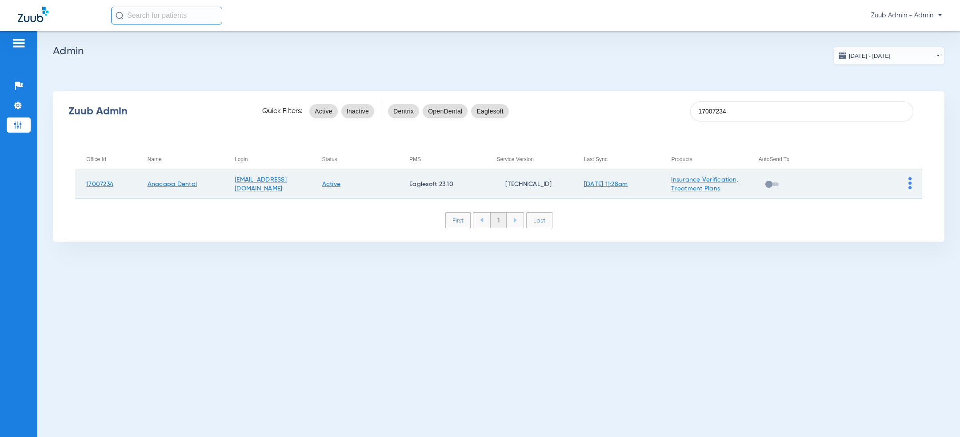
click at [911, 180] on img at bounding box center [910, 183] width 3 height 12
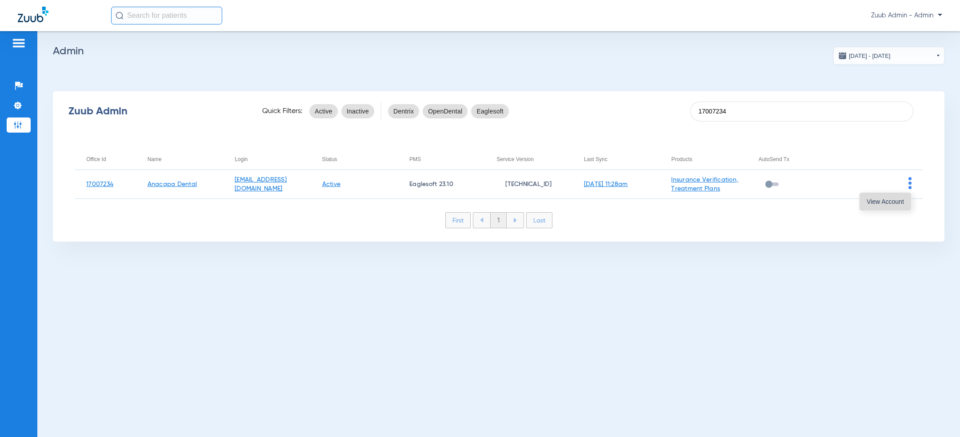
click at [893, 203] on span "View Account" at bounding box center [885, 201] width 37 height 6
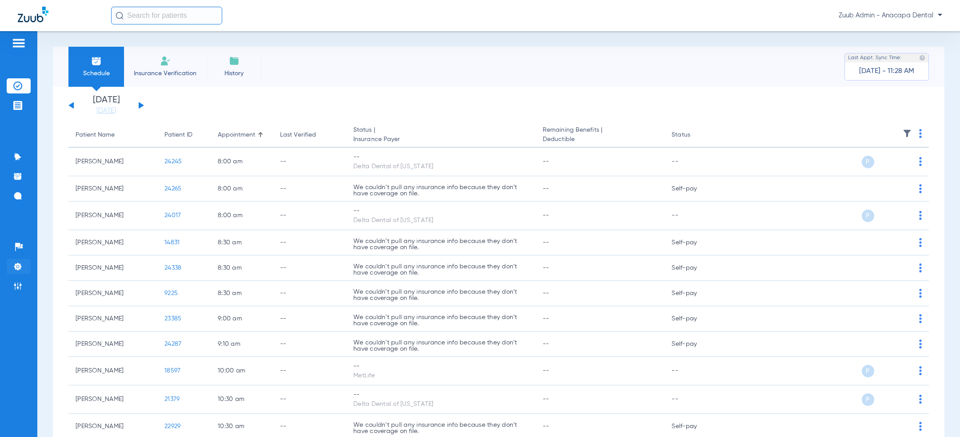
click at [20, 262] on img at bounding box center [17, 266] width 9 height 9
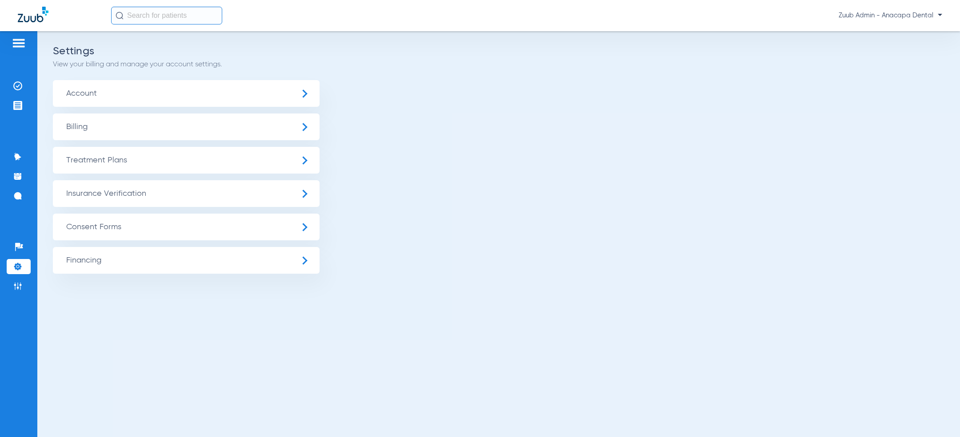
click at [171, 157] on span "Treatment Plans" at bounding box center [186, 160] width 267 height 27
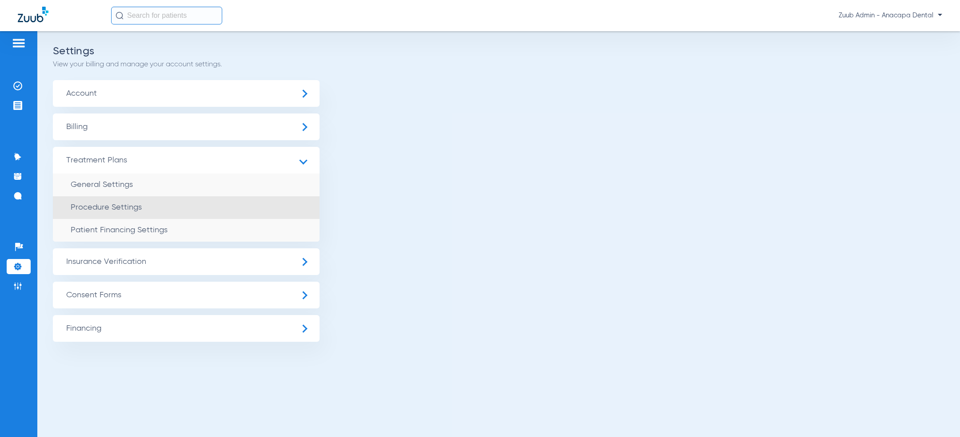
click at [165, 210] on li "Procedure Settings" at bounding box center [186, 207] width 267 height 23
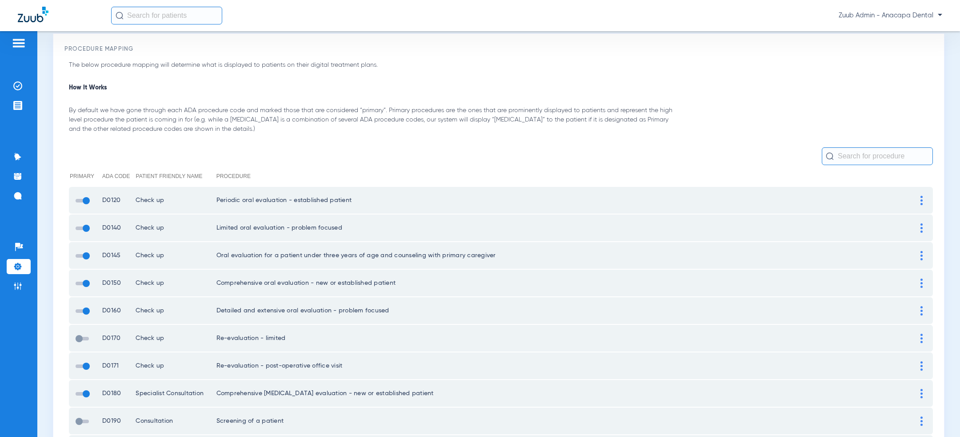
scroll to position [80, 0]
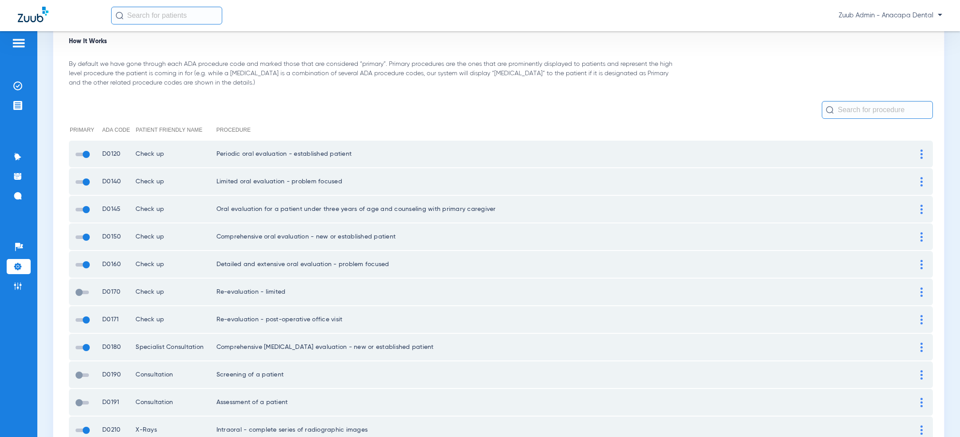
click at [82, 290] on span at bounding box center [82, 292] width 13 height 4
click at [77, 297] on input "checkbox" at bounding box center [77, 297] width 0 height 0
click at [20, 262] on img at bounding box center [17, 266] width 9 height 9
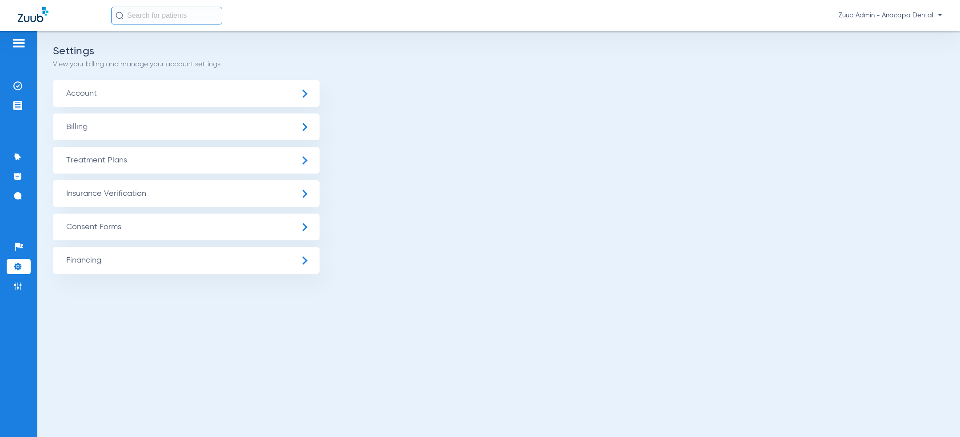
click at [144, 188] on span "Insurance Verification" at bounding box center [186, 193] width 267 height 27
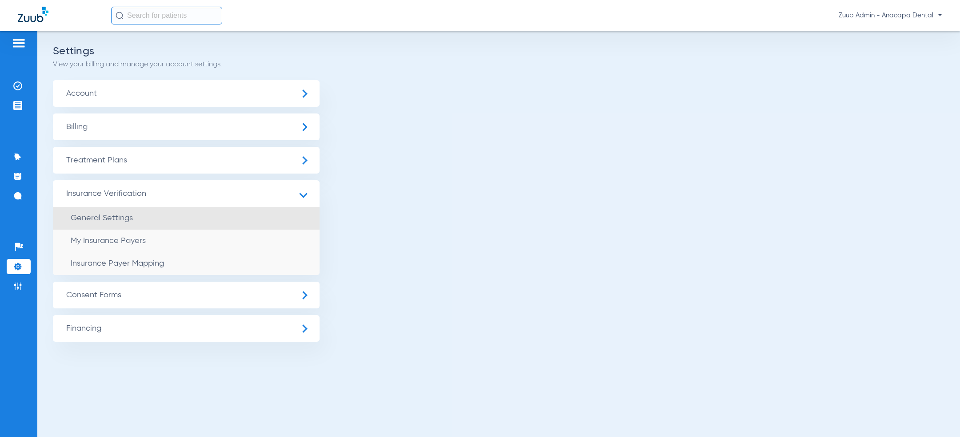
click at [144, 211] on li "General Settings" at bounding box center [186, 218] width 267 height 23
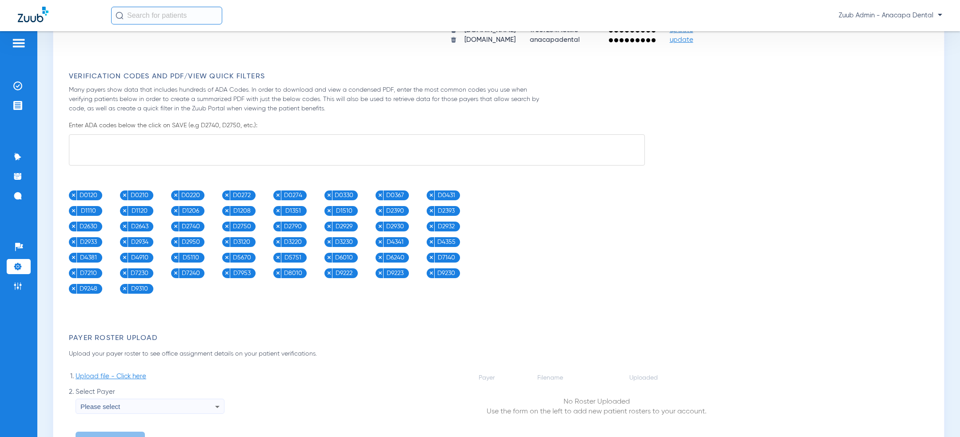
scroll to position [584, 0]
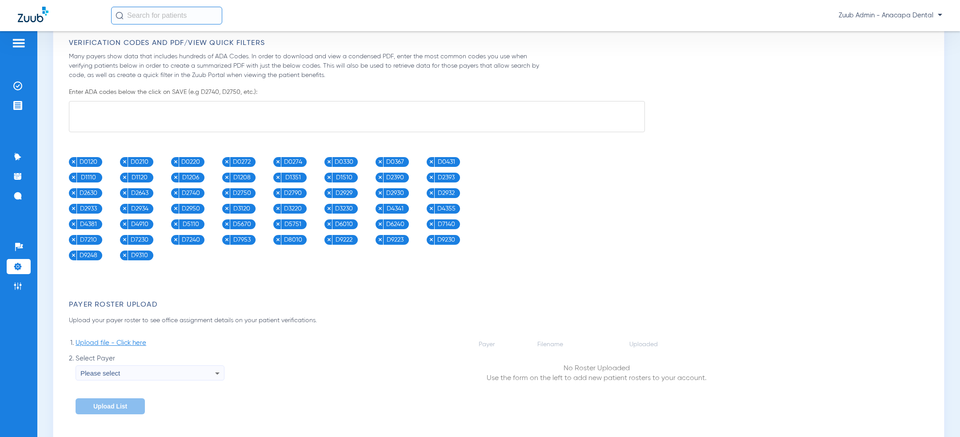
click at [175, 107] on textarea at bounding box center [357, 116] width 576 height 31
paste textarea "D0120, D0140, D0150, D0180, D0220, D0230, D0272, D0274, D0277, D0210, D0330, D0…"
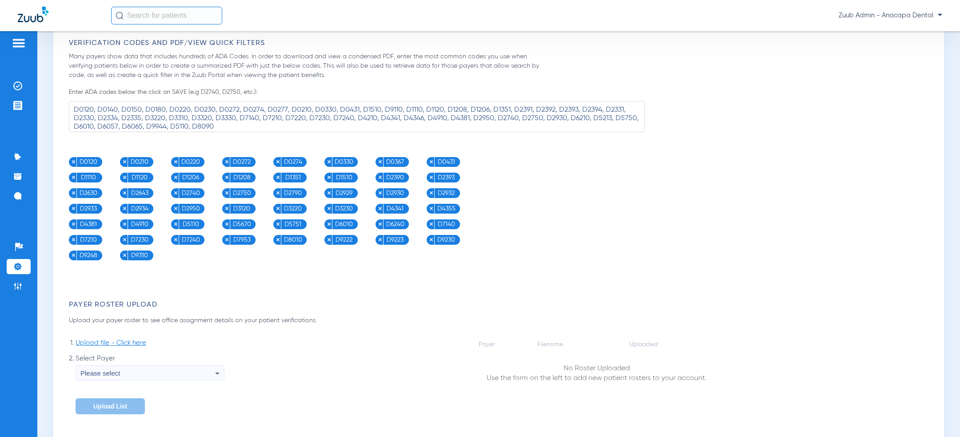
scroll to position [666, 0]
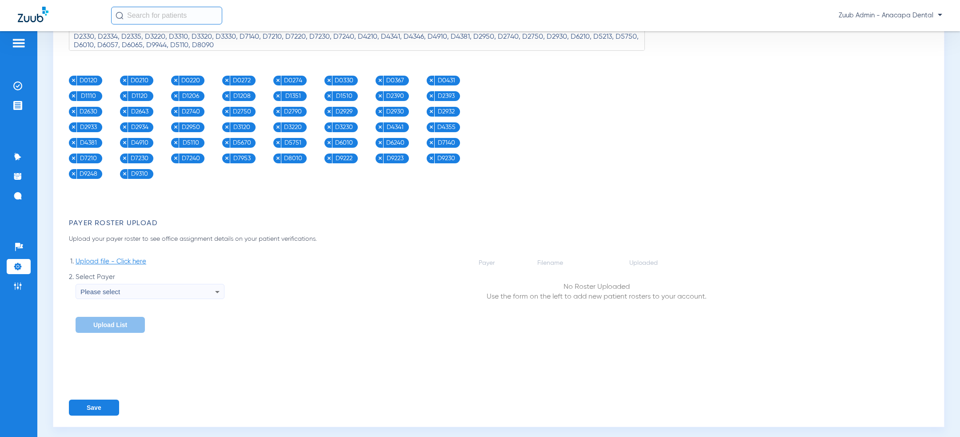
type textarea "D0120, D0140, D0150, D0180, D0220, D0230, D0272, D0274, D0277, D0210, D0330, D0…"
click at [90, 402] on button "Save" at bounding box center [94, 407] width 50 height 16
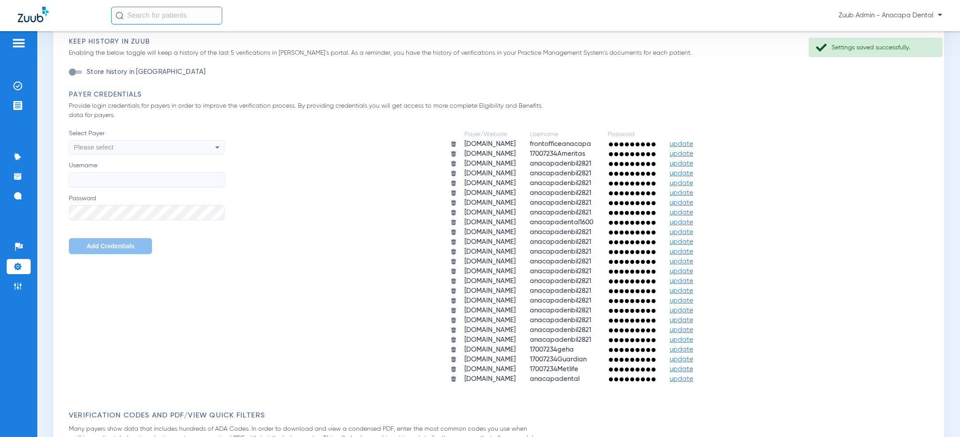
scroll to position [0, 0]
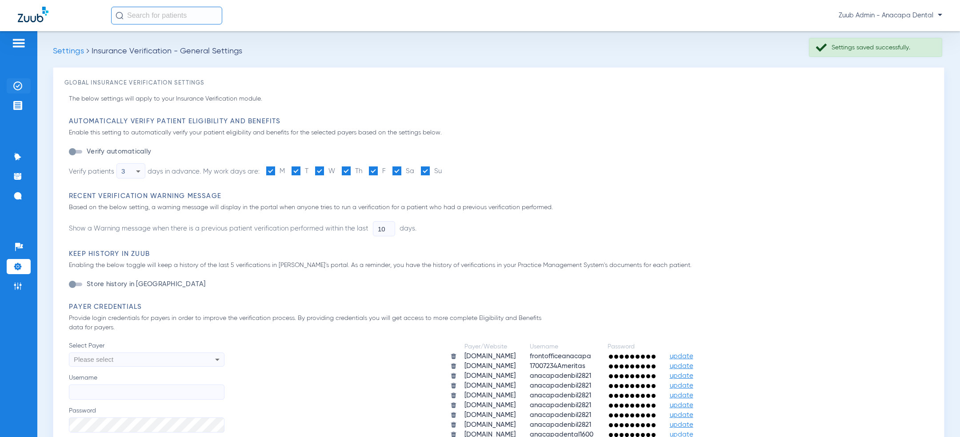
click at [19, 87] on img at bounding box center [17, 85] width 9 height 9
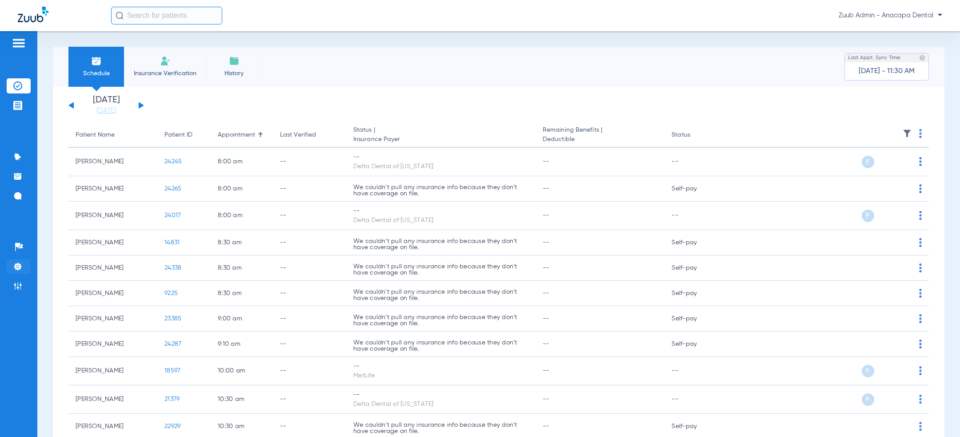
click at [20, 269] on img at bounding box center [17, 266] width 9 height 9
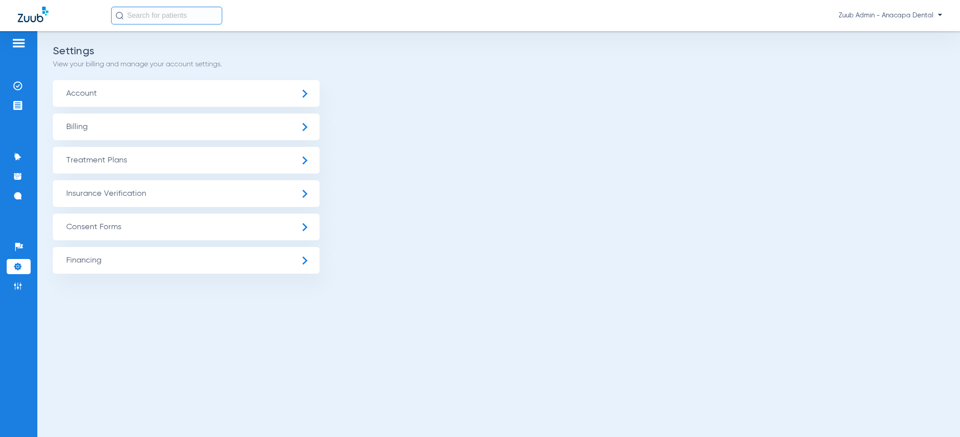
click at [172, 194] on span "Insurance Verification" at bounding box center [186, 193] width 267 height 27
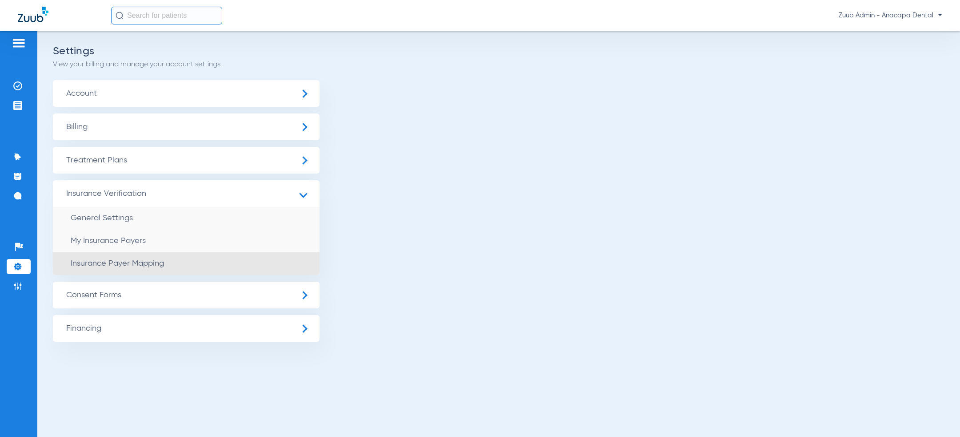
click at [173, 259] on li "Insurance Payer Mapping" at bounding box center [186, 263] width 267 height 23
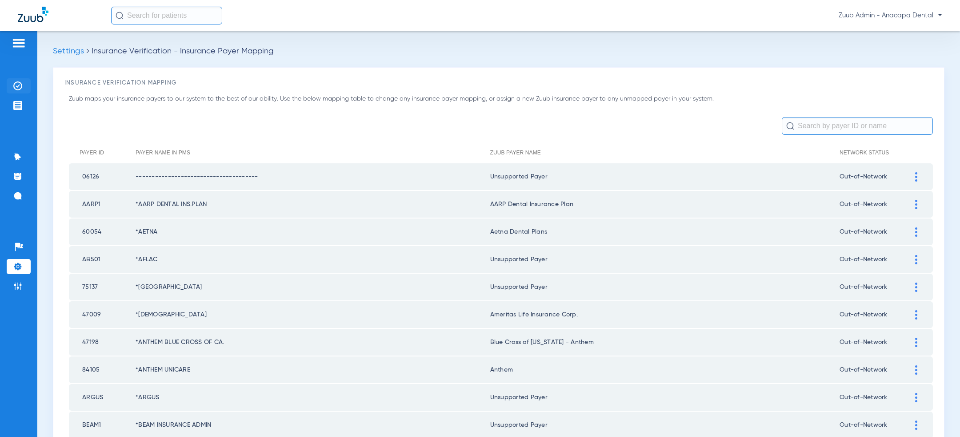
click at [14, 92] on li "Insurance Verification" at bounding box center [19, 85] width 24 height 15
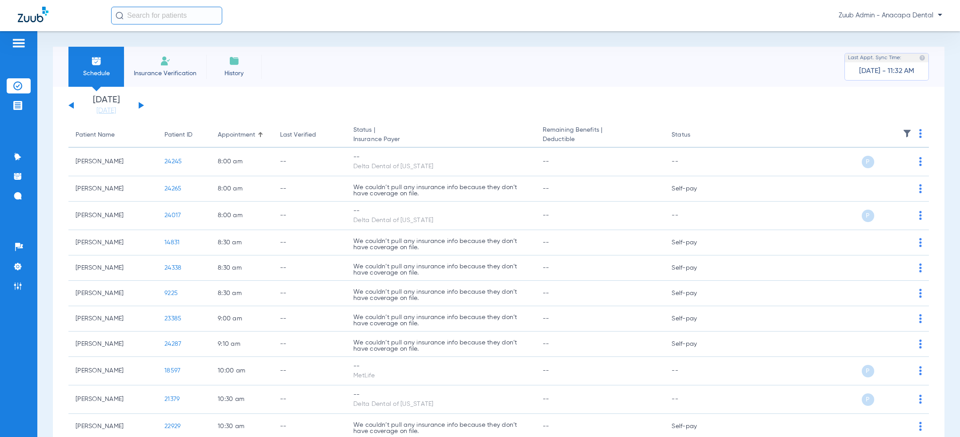
click at [70, 104] on button at bounding box center [70, 105] width 5 height 7
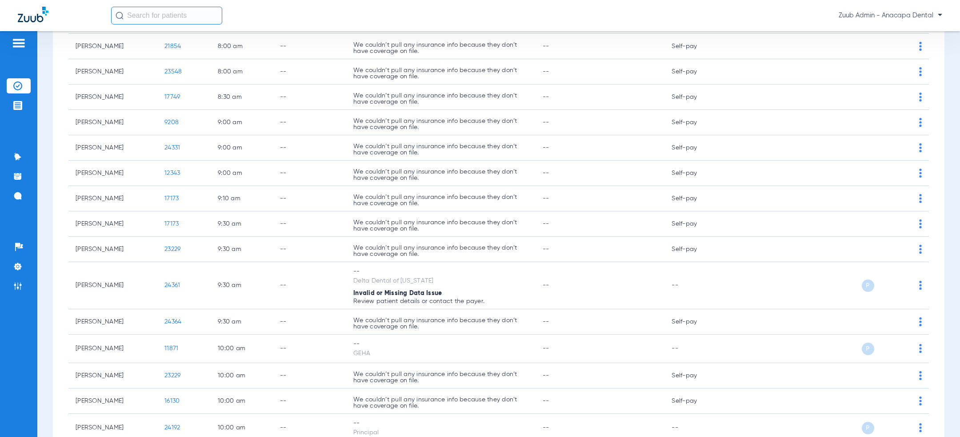
scroll to position [305, 0]
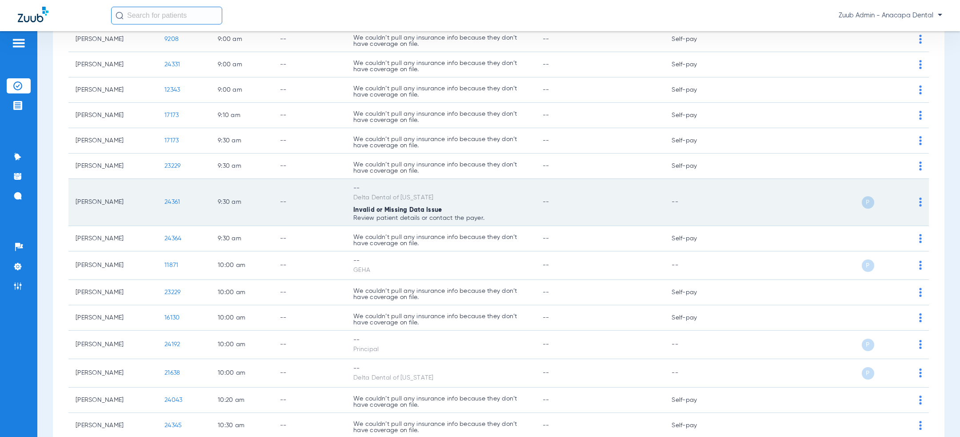
click at [163, 201] on td "24361" at bounding box center [183, 202] width 53 height 47
click at [171, 201] on span "24361" at bounding box center [172, 202] width 16 height 6
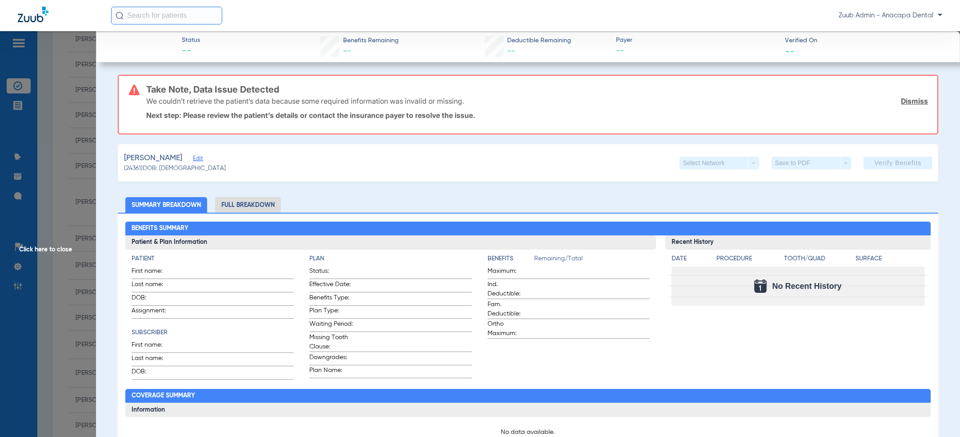
click at [193, 158] on span "Edit" at bounding box center [197, 159] width 8 height 8
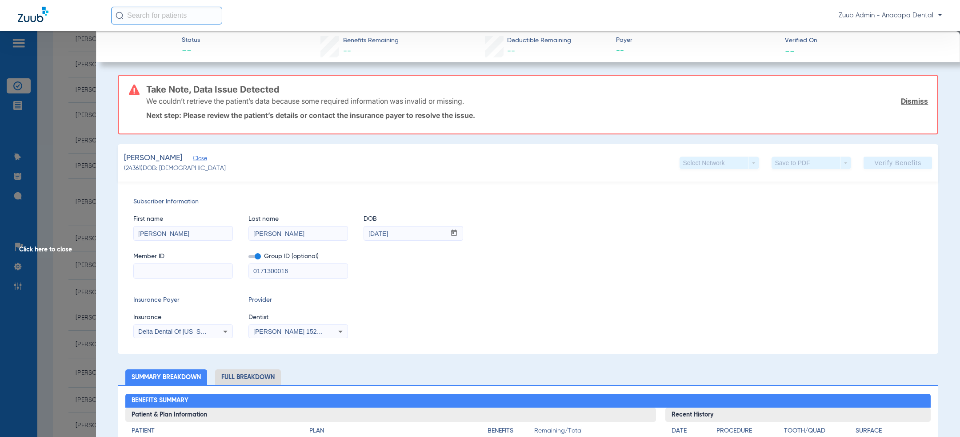
click at [38, 221] on span "Click here to close" at bounding box center [48, 249] width 96 height 437
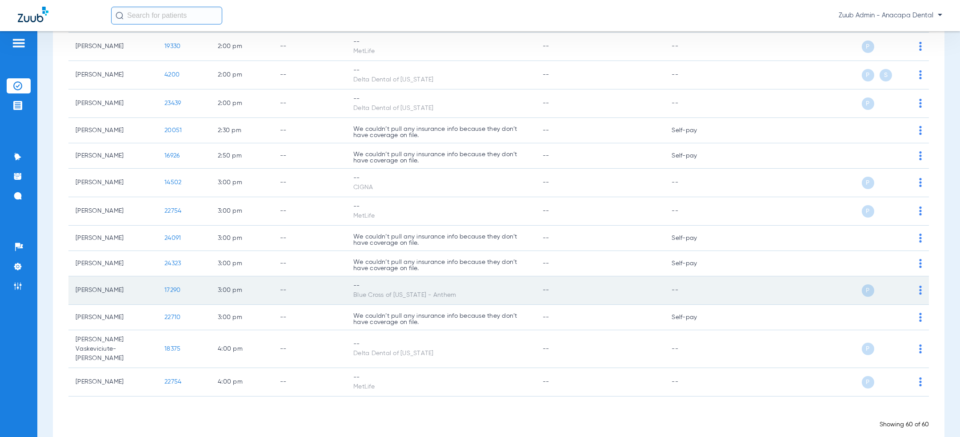
scroll to position [0, 0]
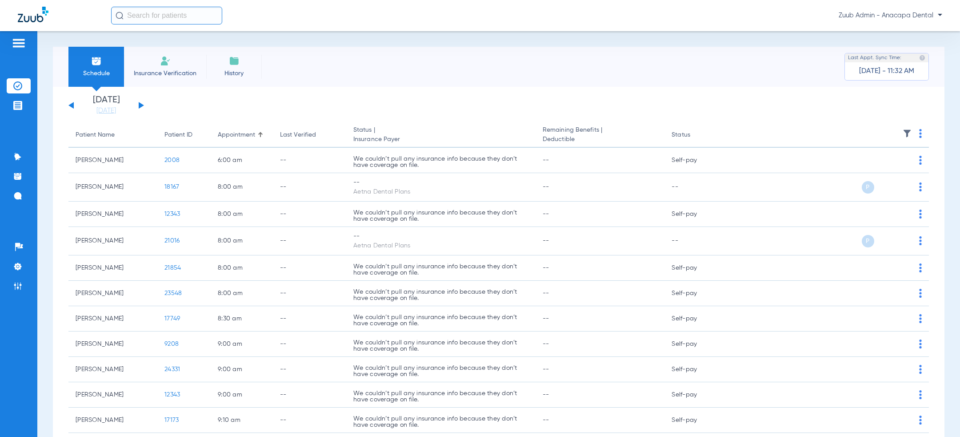
click at [920, 132] on img at bounding box center [920, 133] width 3 height 9
click at [891, 166] on span "Verify All" at bounding box center [887, 168] width 56 height 6
click at [73, 104] on button at bounding box center [70, 105] width 5 height 7
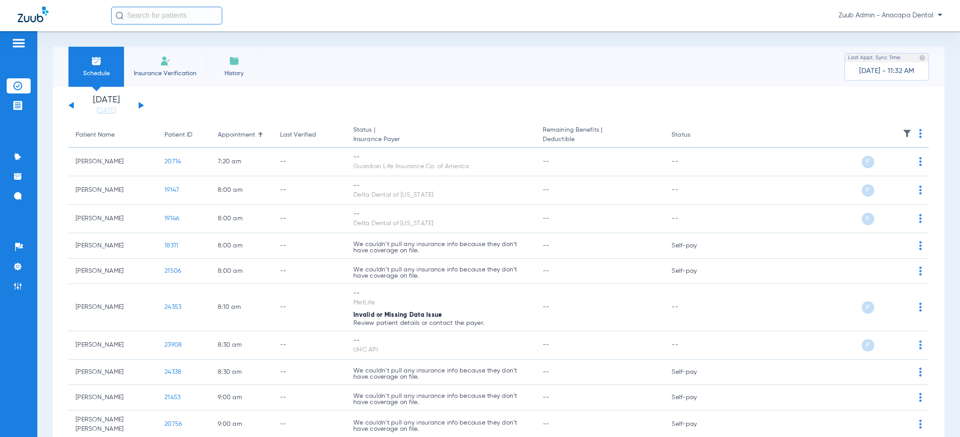
click at [920, 136] on img at bounding box center [920, 133] width 3 height 9
click at [879, 170] on span "Verify All" at bounding box center [887, 168] width 56 height 6
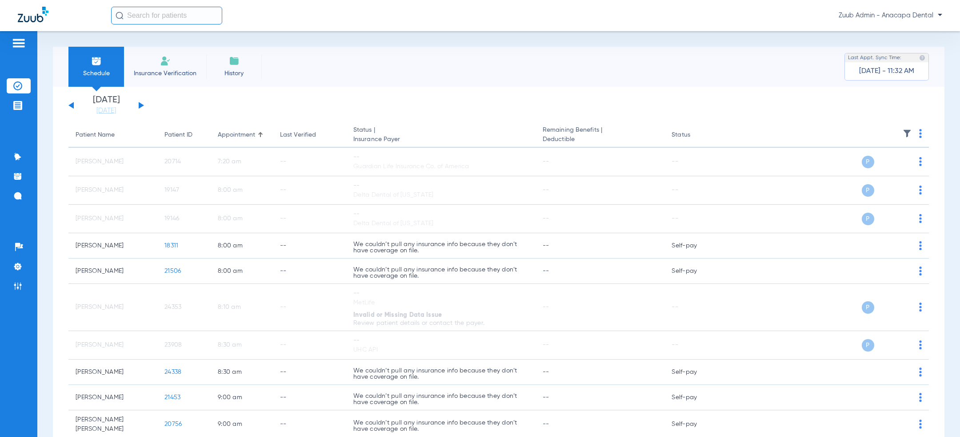
click at [142, 105] on button at bounding box center [141, 105] width 5 height 7
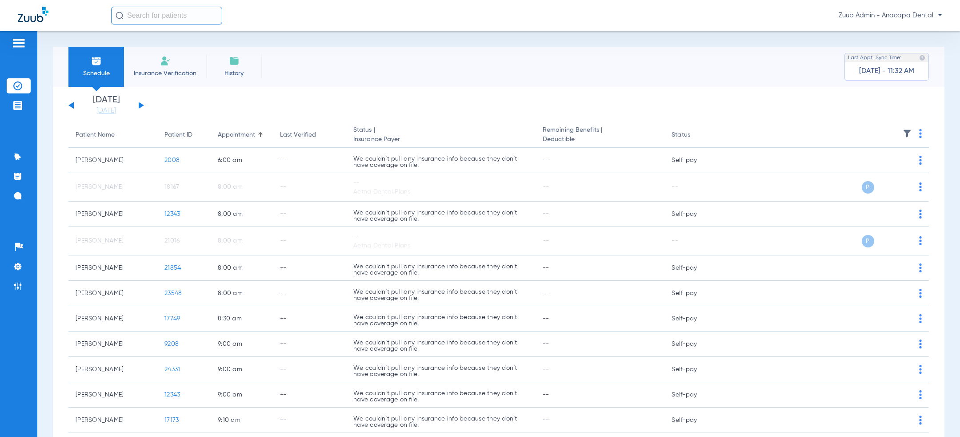
click at [142, 105] on button at bounding box center [141, 105] width 5 height 7
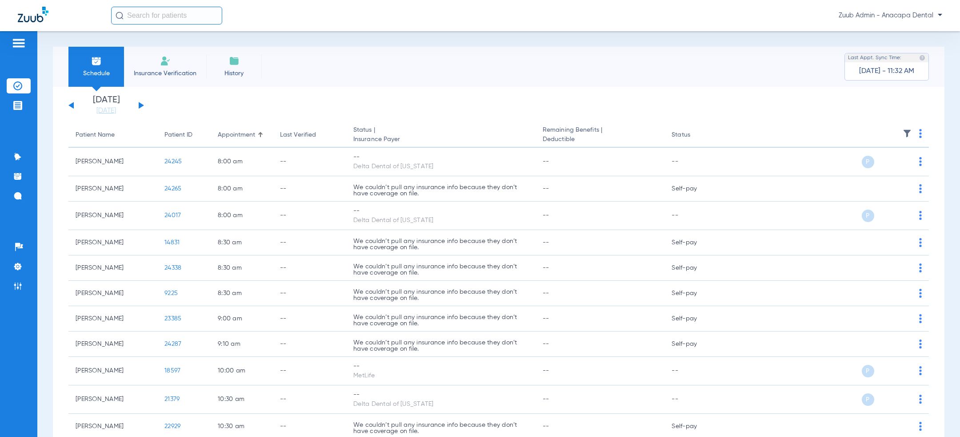
click at [139, 107] on button at bounding box center [141, 105] width 5 height 7
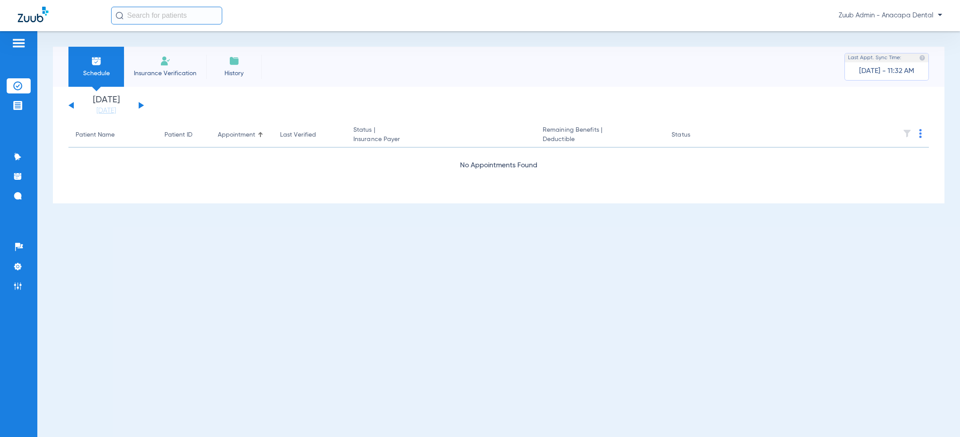
click at [139, 107] on button at bounding box center [141, 105] width 5 height 7
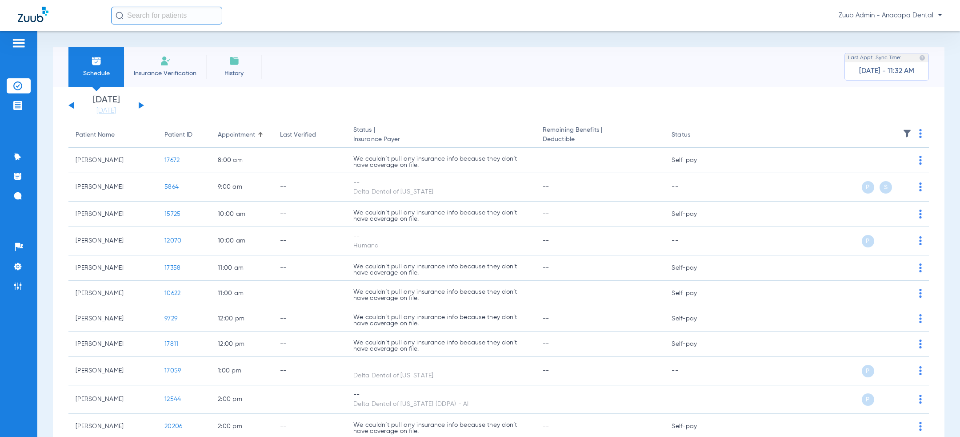
click at [142, 104] on button at bounding box center [141, 105] width 5 height 7
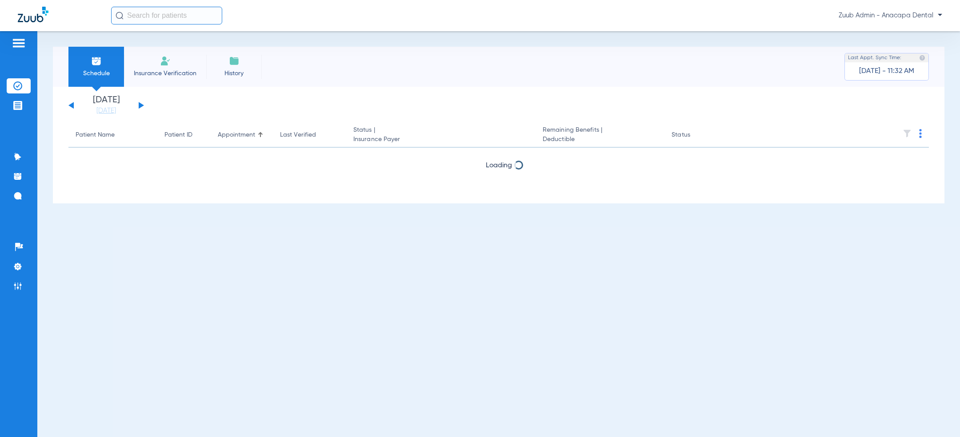
click at [142, 104] on button at bounding box center [141, 105] width 5 height 7
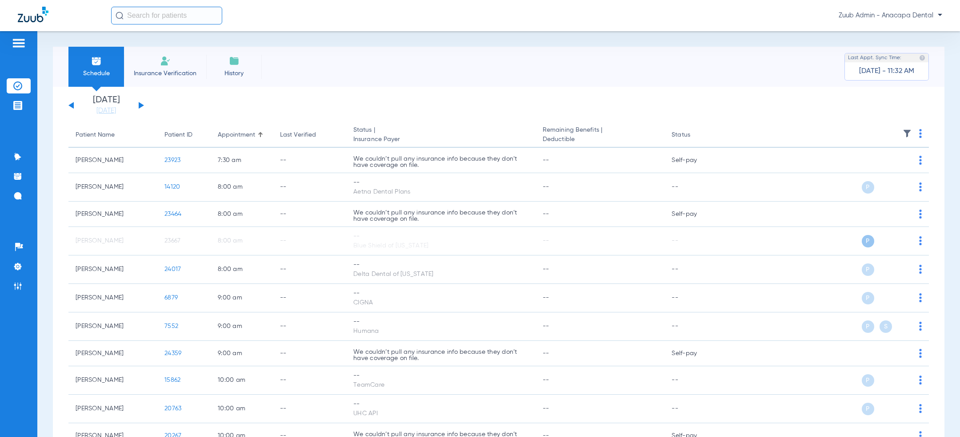
click at [72, 105] on button at bounding box center [70, 105] width 5 height 7
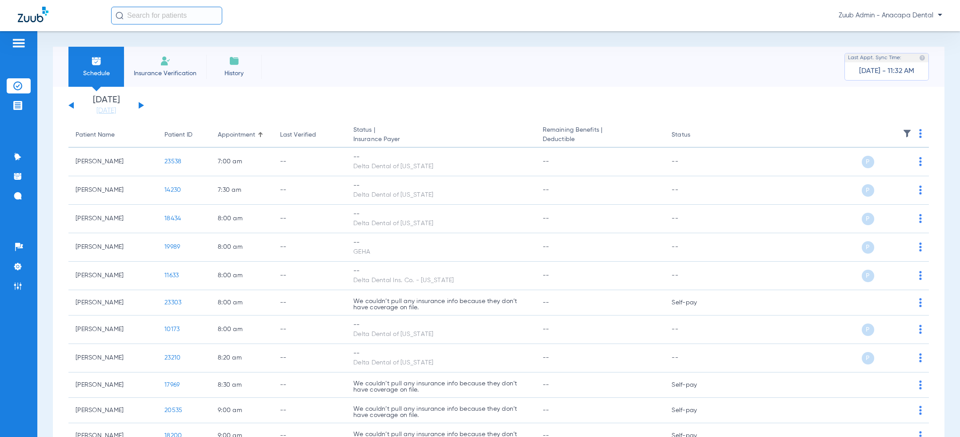
click at [139, 105] on button at bounding box center [141, 105] width 5 height 7
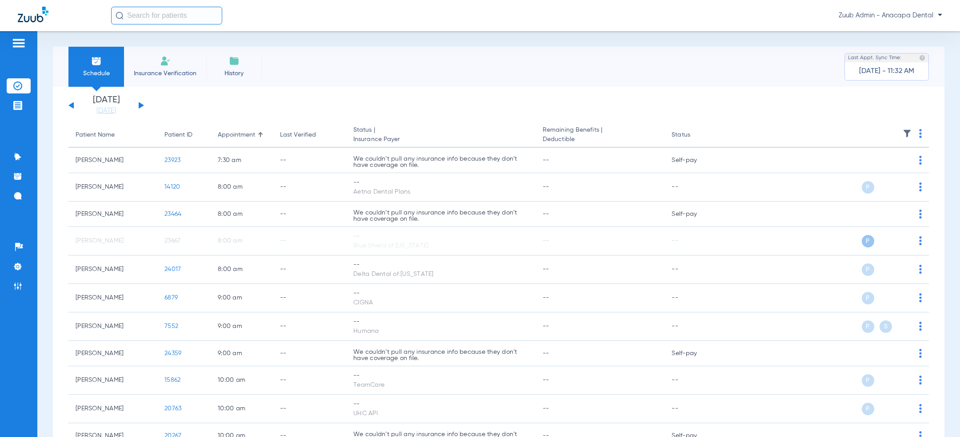
click at [139, 105] on button at bounding box center [141, 105] width 5 height 7
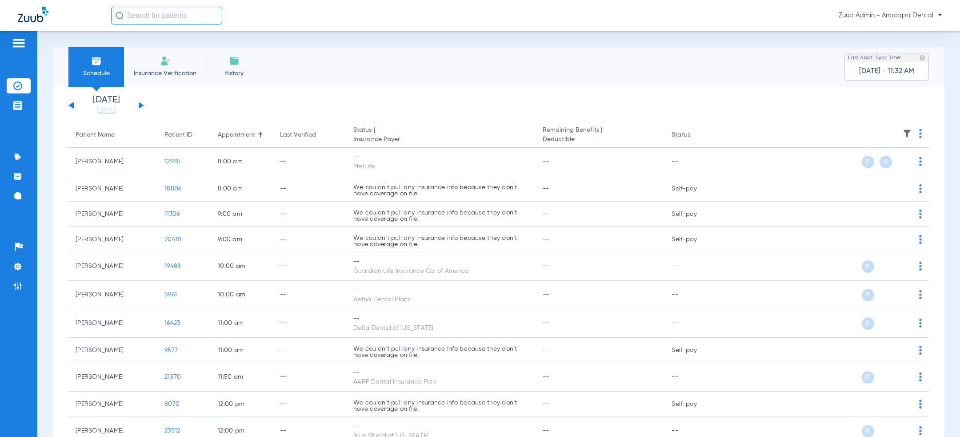
click at [139, 105] on button at bounding box center [141, 105] width 5 height 7
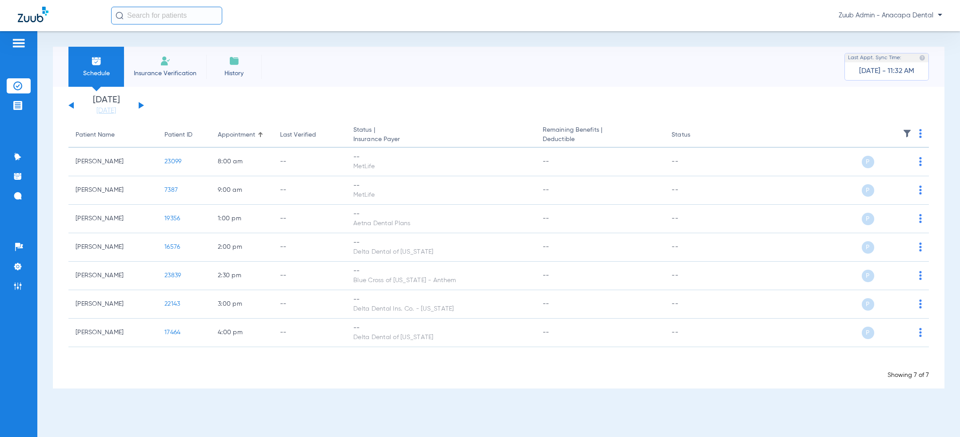
click at [68, 104] on div "Wednesday 06-11-2025 Thursday 06-12-2025 Friday 06-13-2025 Saturday 06-14-2025 …" at bounding box center [106, 106] width 76 height 20
click at [72, 106] on button at bounding box center [70, 105] width 5 height 7
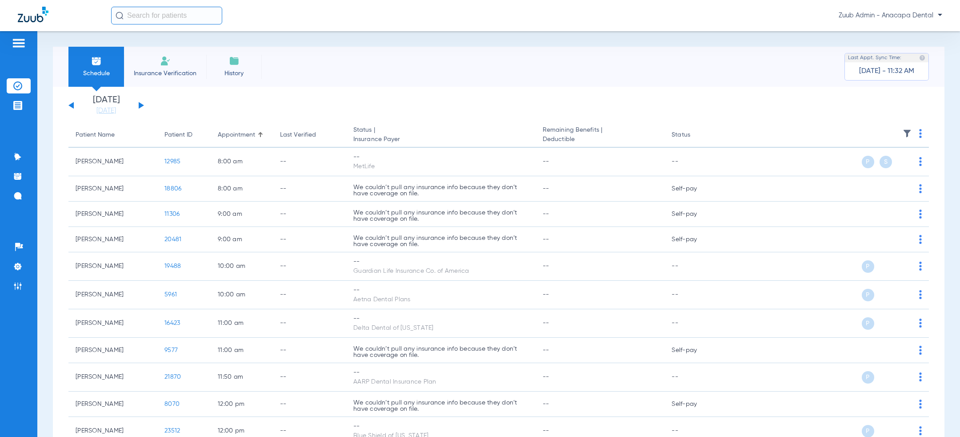
click at [75, 104] on div "Wednesday 06-11-2025 Thursday 06-12-2025 Friday 06-13-2025 Saturday 06-14-2025 …" at bounding box center [106, 106] width 76 height 20
click at [73, 104] on button at bounding box center [70, 105] width 5 height 7
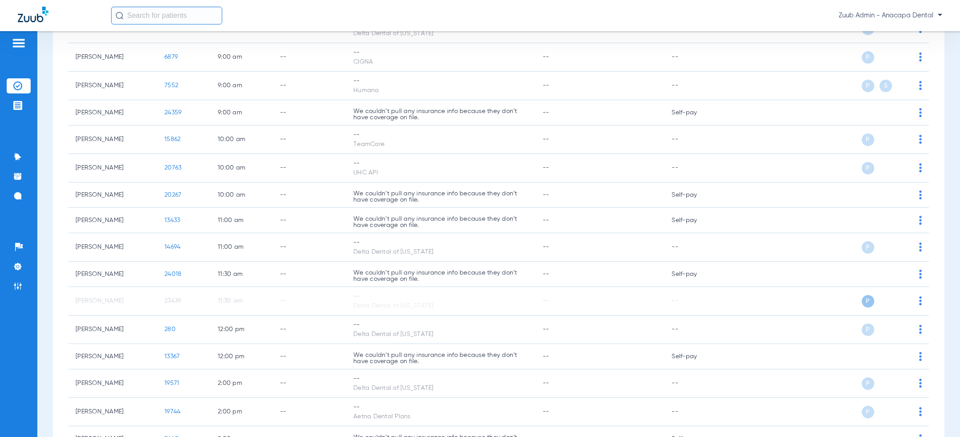
scroll to position [168, 0]
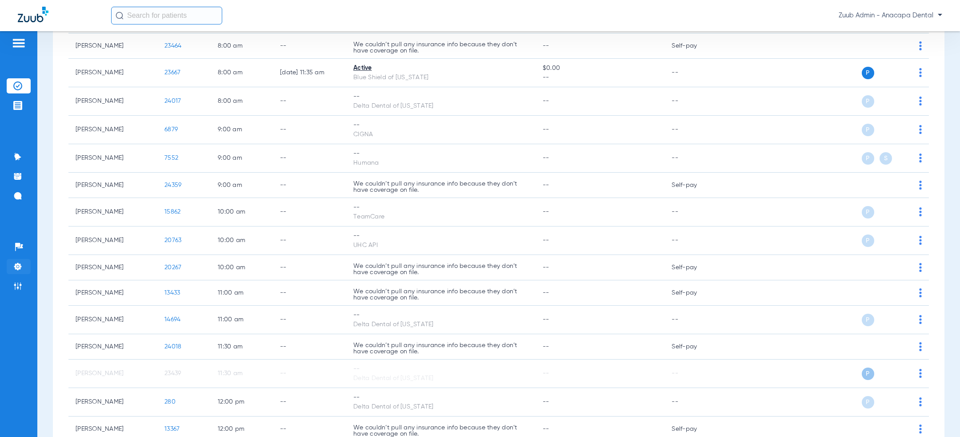
click at [18, 268] on img at bounding box center [17, 266] width 9 height 9
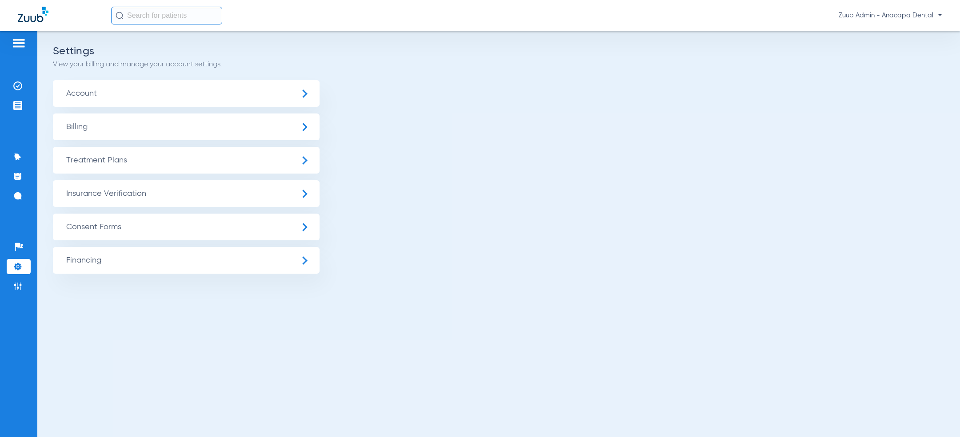
click at [133, 187] on span "Insurance Verification" at bounding box center [186, 193] width 267 height 27
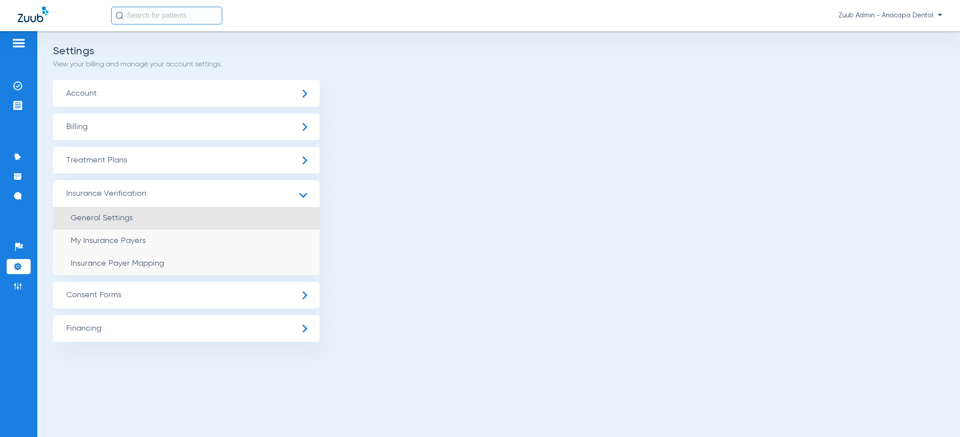
click at [133, 217] on li "General Settings" at bounding box center [186, 218] width 267 height 23
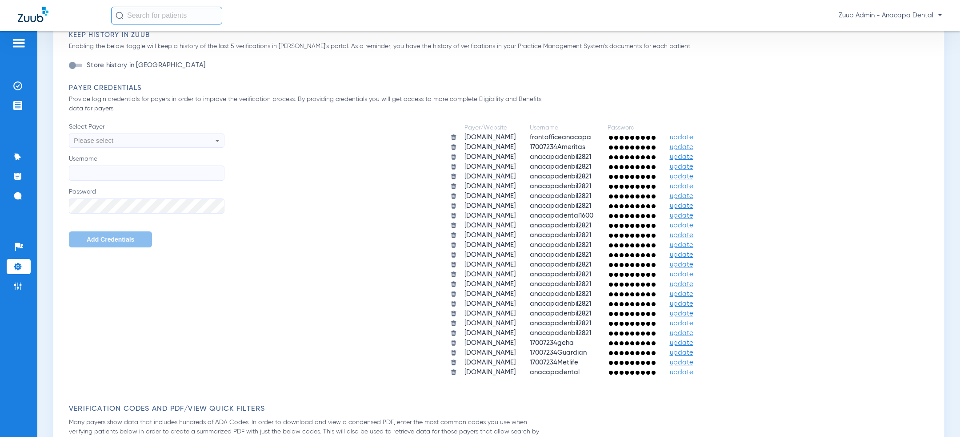
scroll to position [155, 0]
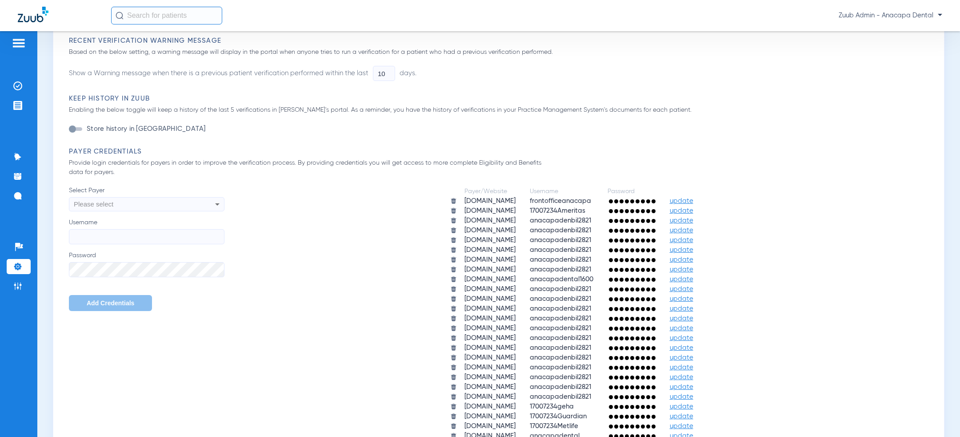
click at [172, 201] on div "Please select" at bounding box center [132, 203] width 116 height 15
type input "team"
click at [138, 234] on mat-option "myteamcare.org" at bounding box center [147, 237] width 156 height 15
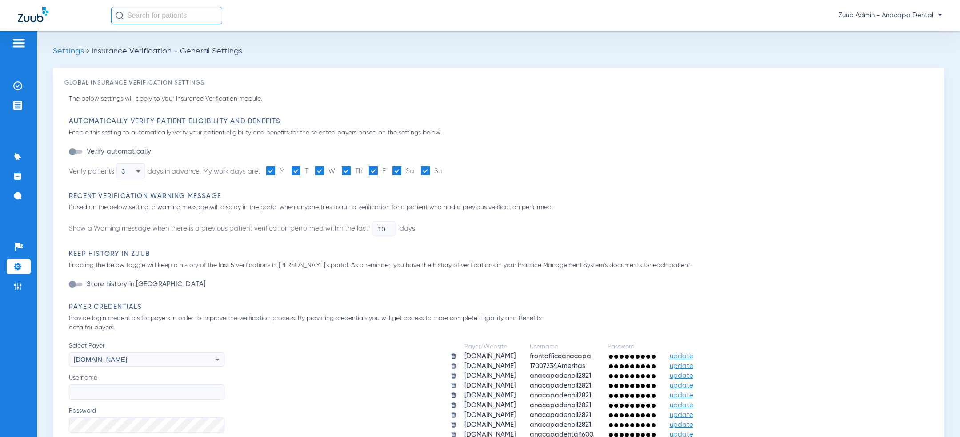
scroll to position [155, 0]
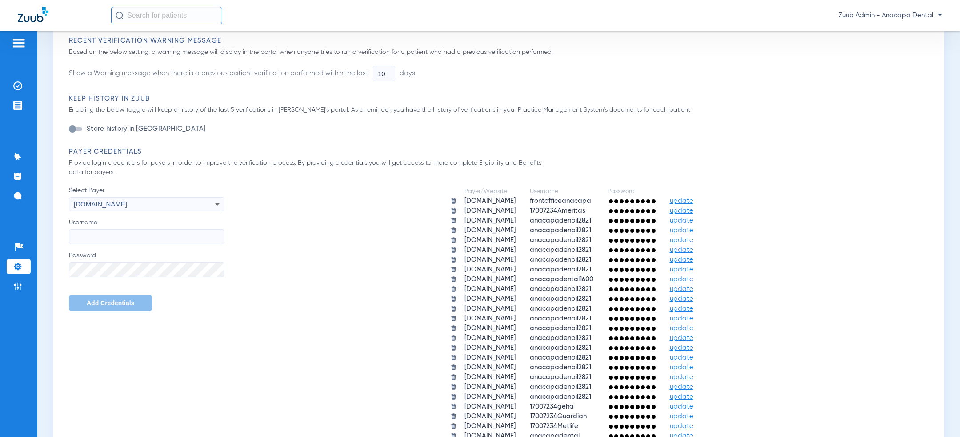
click at [119, 241] on input "Username" at bounding box center [147, 236] width 156 height 15
paste input "17007234teamcare"
type input "17007234teamcare"
click at [115, 301] on span "Add Credentials" at bounding box center [111, 302] width 48 height 7
click at [17, 267] on img at bounding box center [17, 266] width 9 height 9
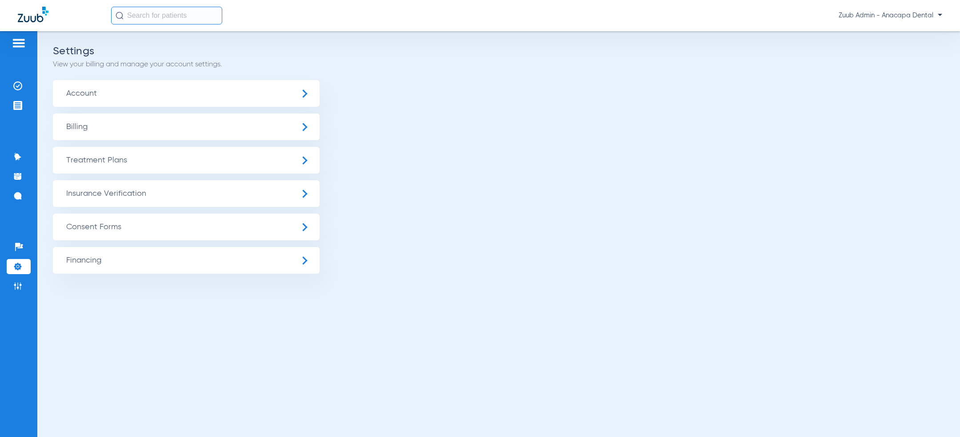
click at [129, 193] on span "Insurance Verification" at bounding box center [186, 193] width 267 height 27
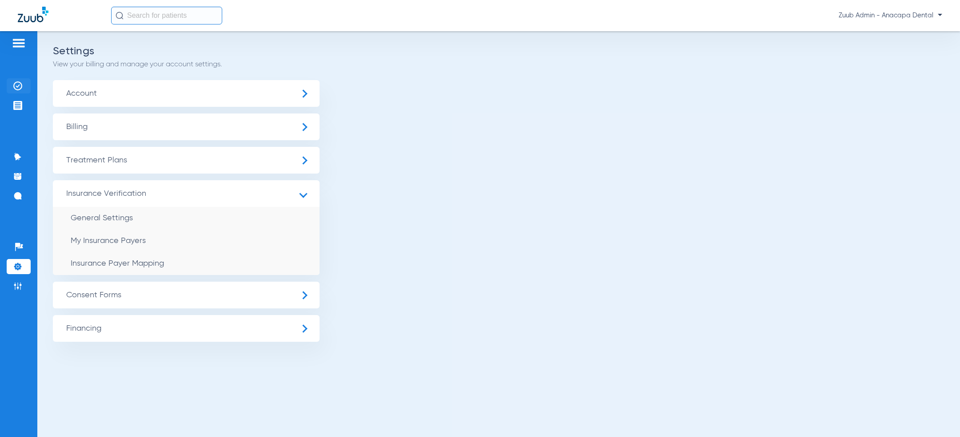
click at [19, 86] on img at bounding box center [17, 85] width 9 height 9
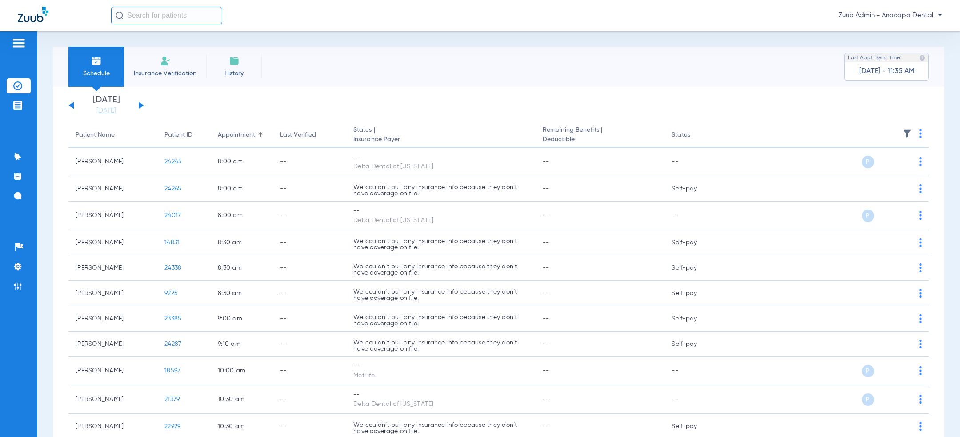
click at [140, 104] on button at bounding box center [141, 105] width 5 height 7
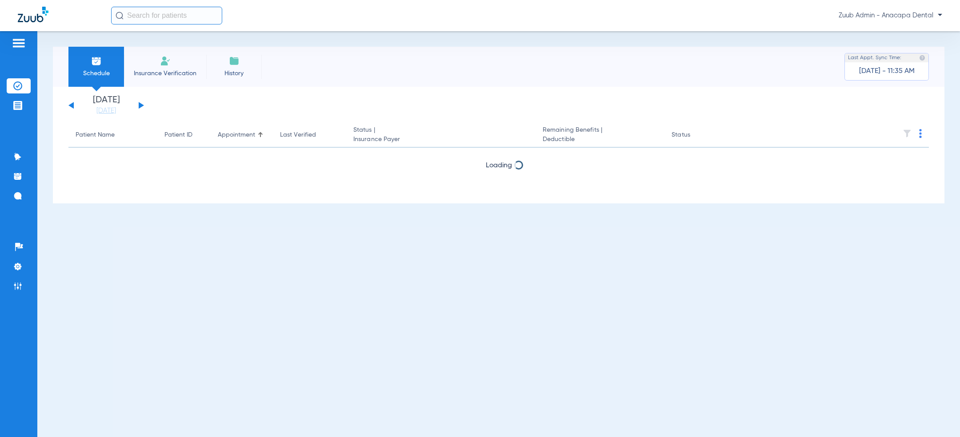
click at [140, 104] on button at bounding box center [141, 105] width 5 height 7
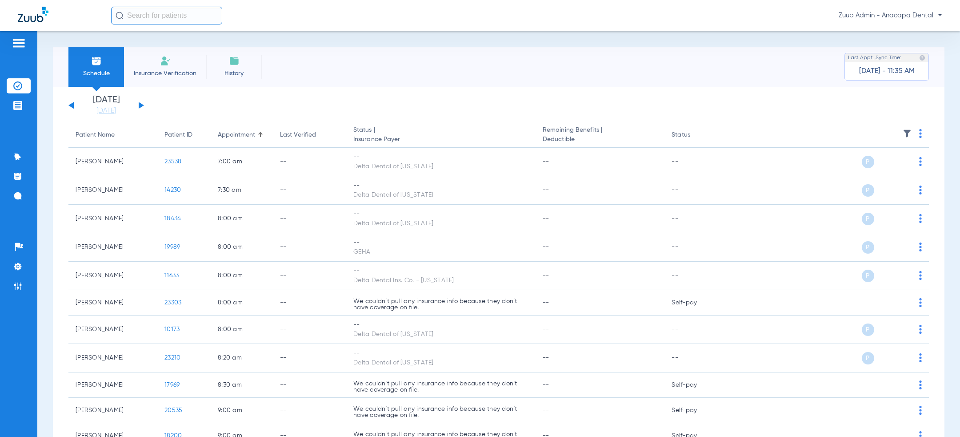
click at [140, 104] on button at bounding box center [141, 105] width 5 height 7
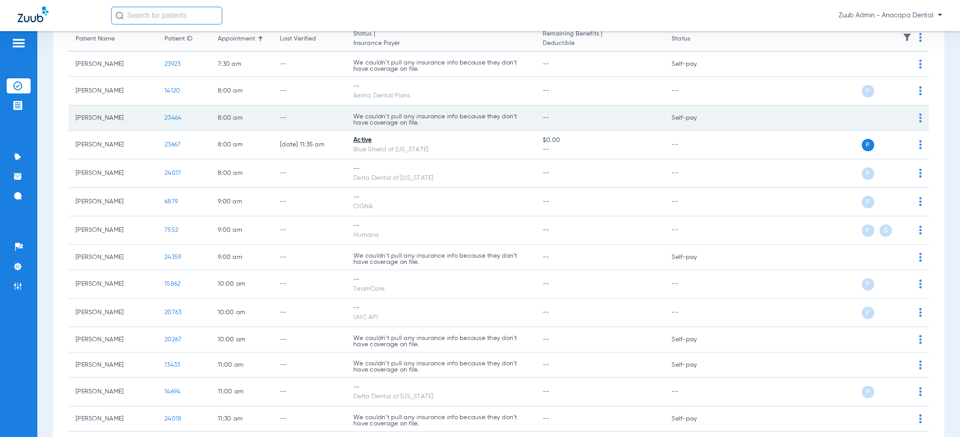
scroll to position [129, 0]
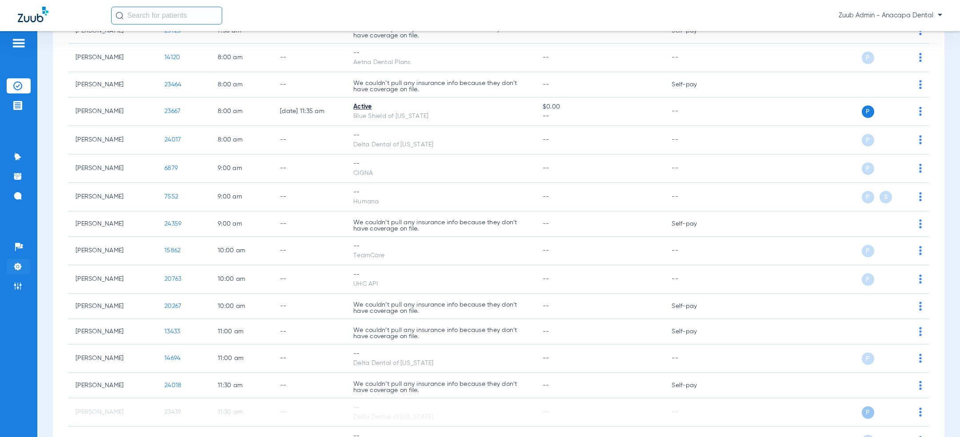
click at [24, 267] on li "Settings" at bounding box center [19, 266] width 24 height 15
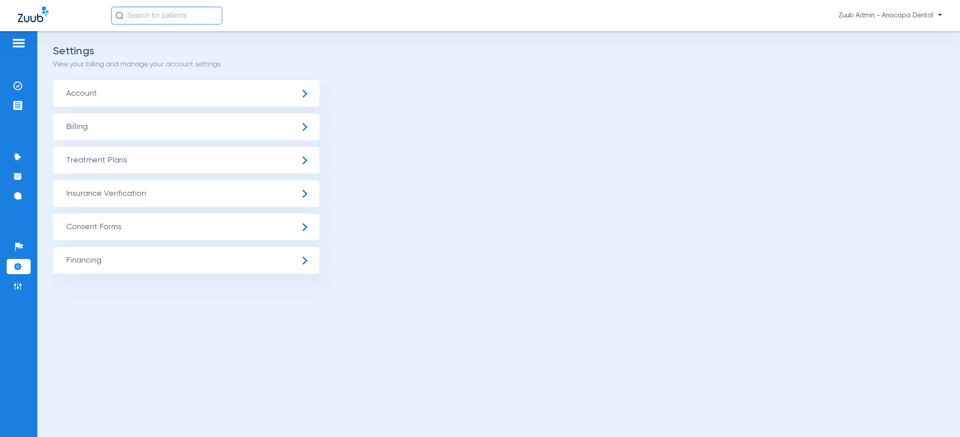
click at [129, 196] on span "Insurance Verification" at bounding box center [186, 193] width 267 height 27
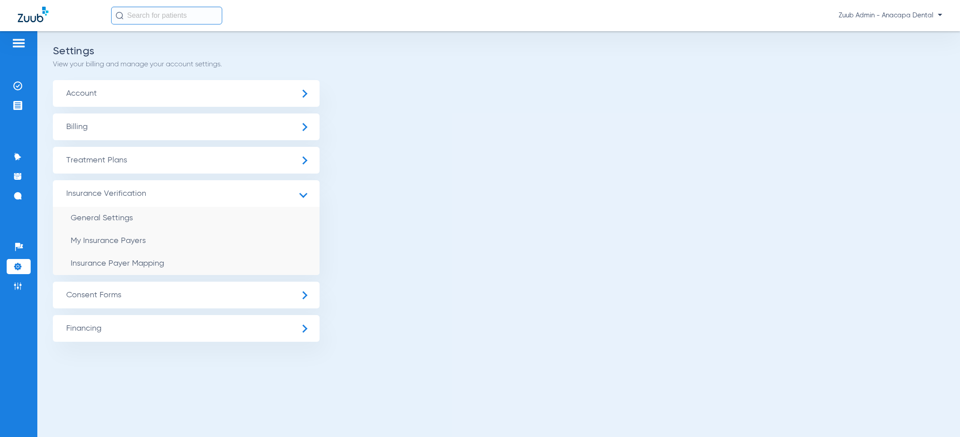
drag, startPoint x: 149, startPoint y: 263, endPoint x: 950, endPoint y: 264, distance: 800.7
click at [149, 263] on span "Insurance Payer Mapping" at bounding box center [117, 263] width 93 height 8
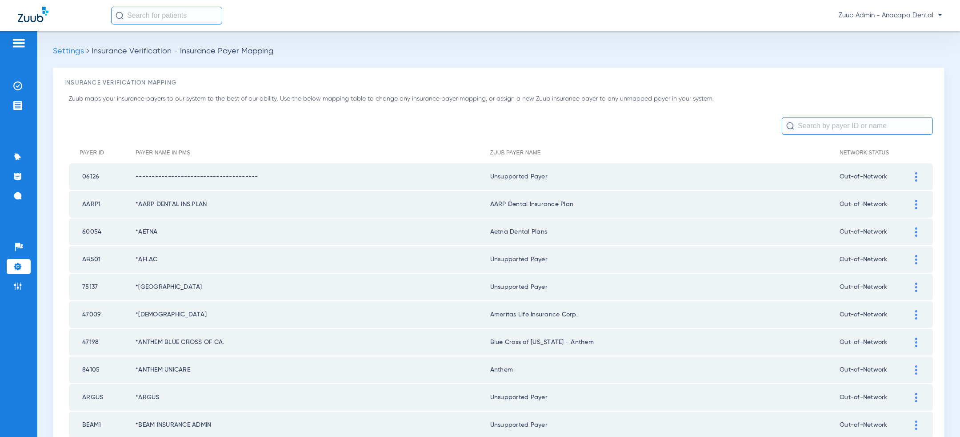
click at [833, 128] on input "text" at bounding box center [857, 126] width 151 height 18
type input "8"
click at [826, 128] on input "8" at bounding box center [857, 126] width 151 height 18
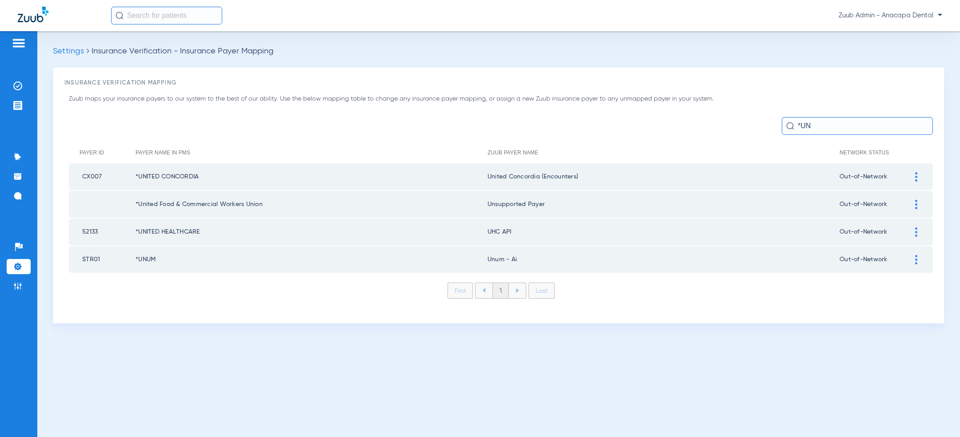
type input "*UN"
click at [914, 230] on div at bounding box center [917, 231] width 16 height 9
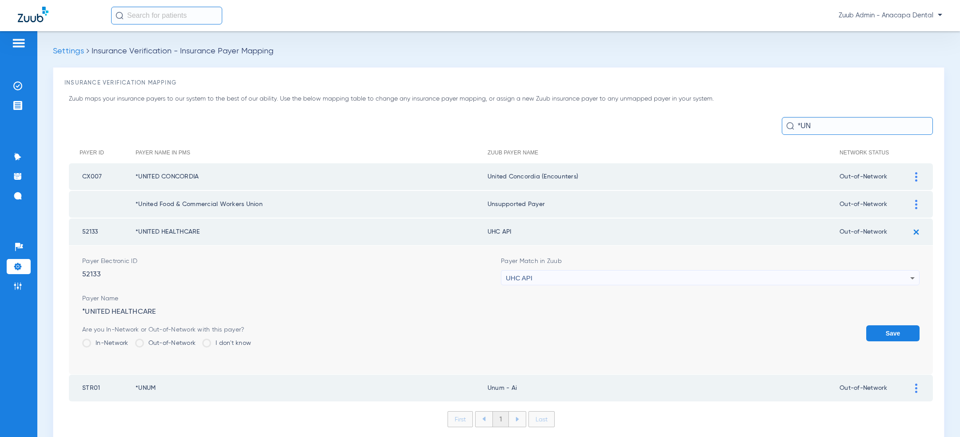
click at [725, 280] on div "UHC API" at bounding box center [708, 277] width 405 height 15
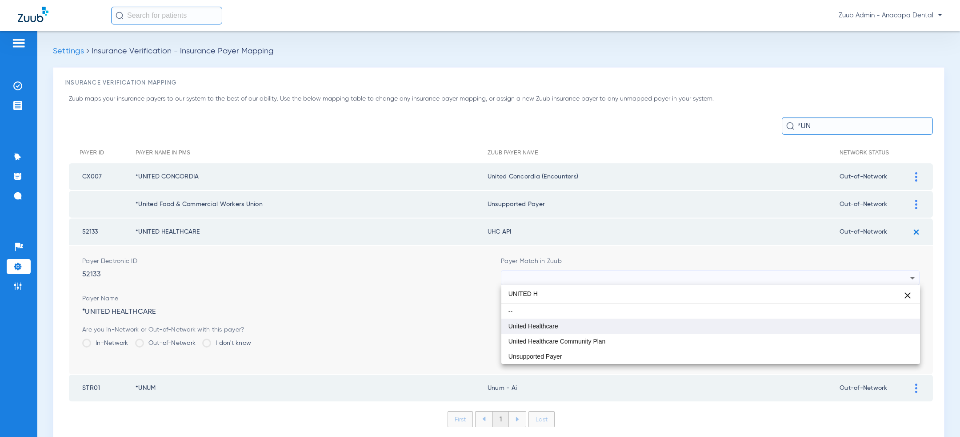
type input "UNITED H"
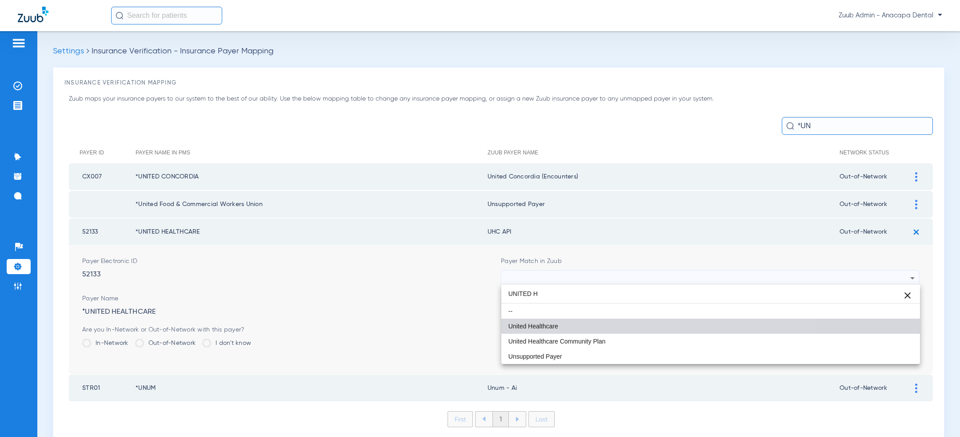
click at [642, 322] on mat-option "United Healthcare" at bounding box center [710, 325] width 419 height 15
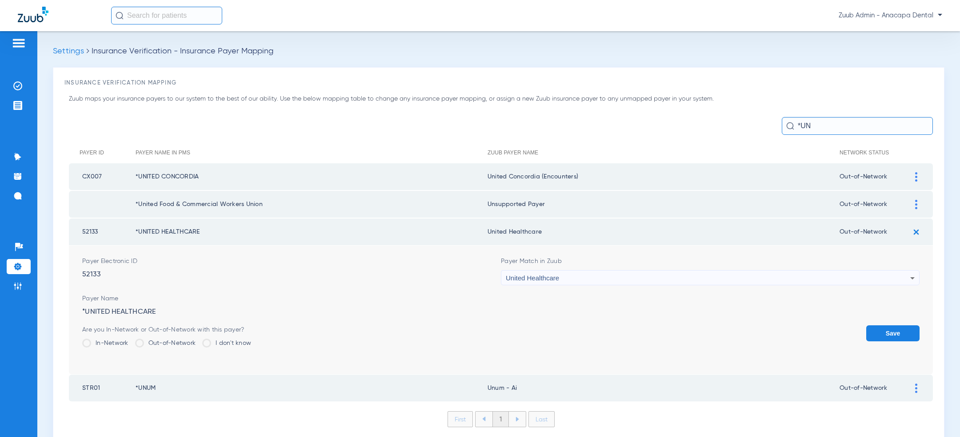
click at [889, 329] on button "Save" at bounding box center [892, 333] width 53 height 16
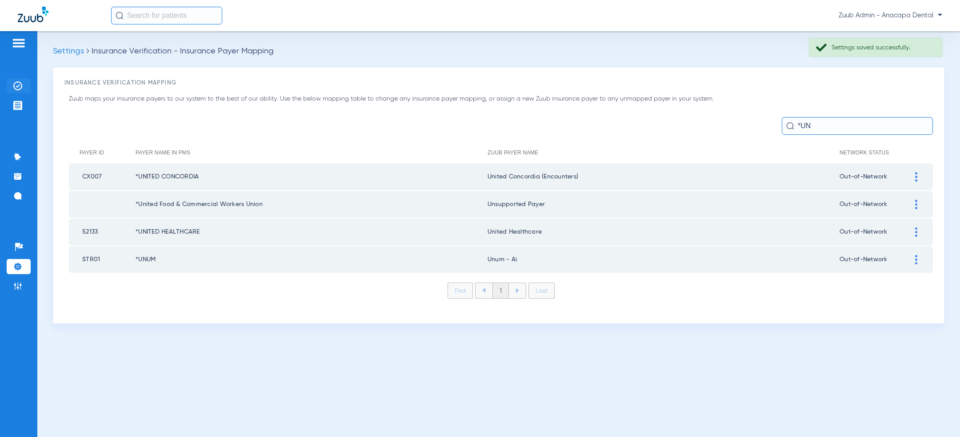
click at [19, 81] on img at bounding box center [17, 85] width 9 height 9
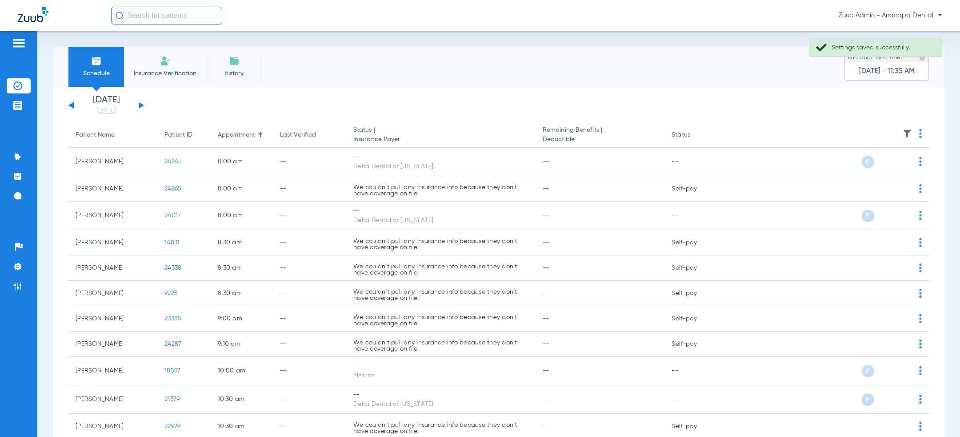
click at [142, 105] on button at bounding box center [141, 105] width 5 height 7
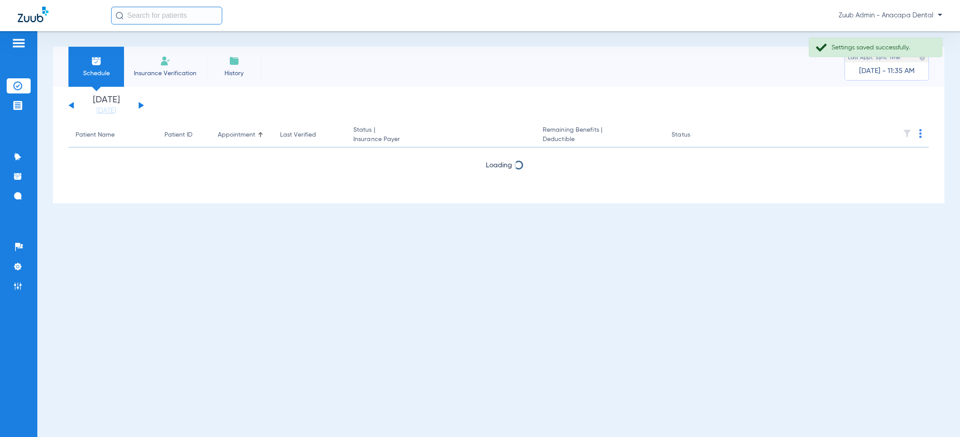
click at [142, 105] on button at bounding box center [141, 105] width 5 height 7
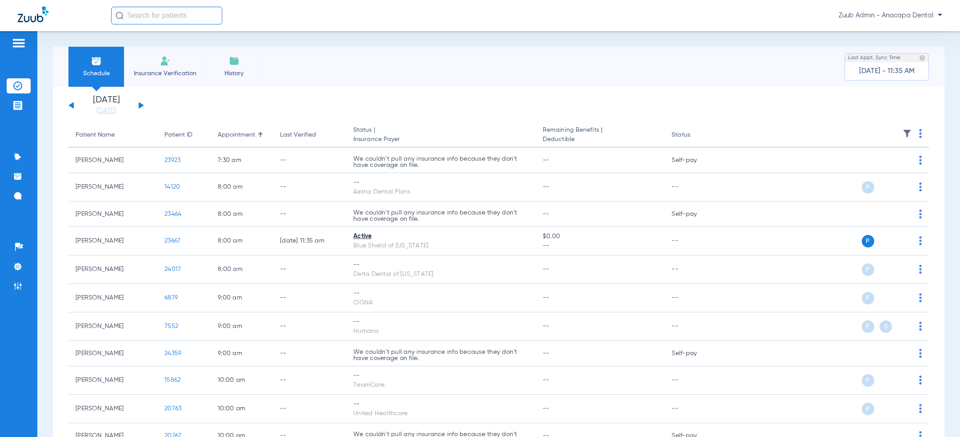
click at [897, 16] on span "Zuub Admin - Anacapa Dental" at bounding box center [891, 15] width 104 height 9
click at [912, 31] on span "Log out" at bounding box center [916, 31] width 35 height 6
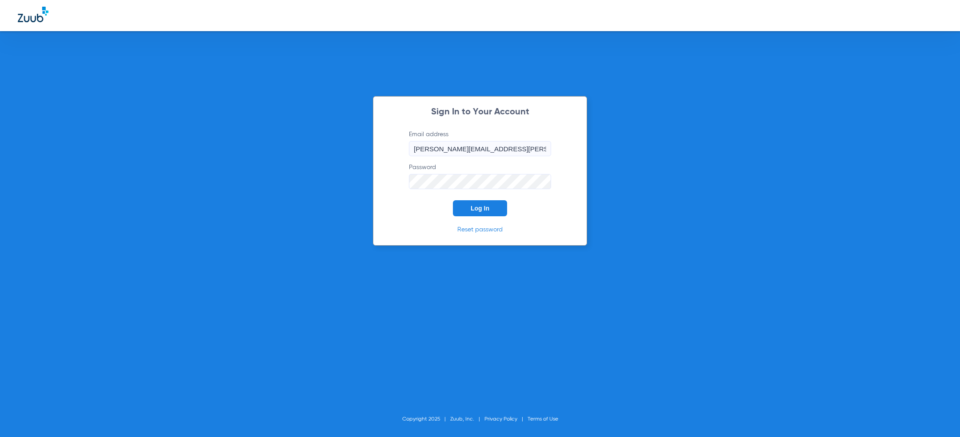
click at [438, 207] on form "Email address jesse.knott@zuub.com Password Log In" at bounding box center [480, 173] width 169 height 86
click at [470, 207] on button "Log In" at bounding box center [480, 208] width 54 height 16
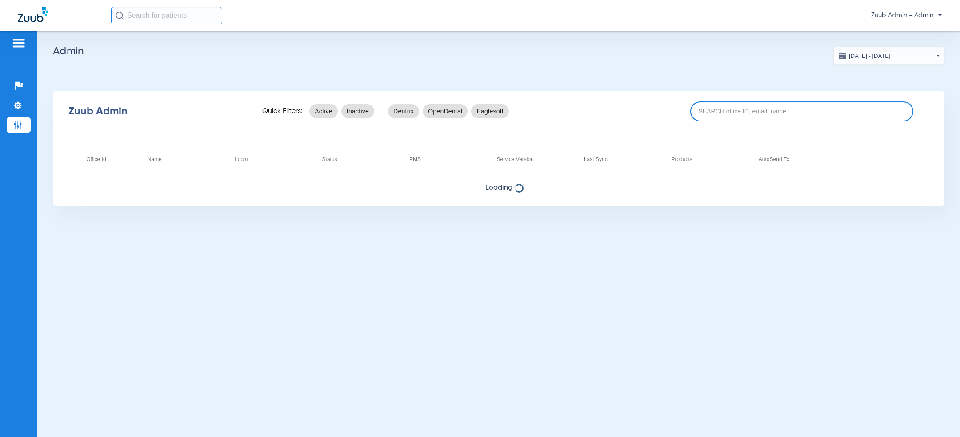
click at [750, 111] on input at bounding box center [801, 111] width 223 height 20
type input "7234"
click at [650, 84] on app-admin-dashboard "07/15/2025 - 08/15/2025 Aug 2025 Su Mo Tu We Th Fr Sa 27 28 29 30 31 1 2 3 4 5 …" at bounding box center [499, 126] width 892 height 159
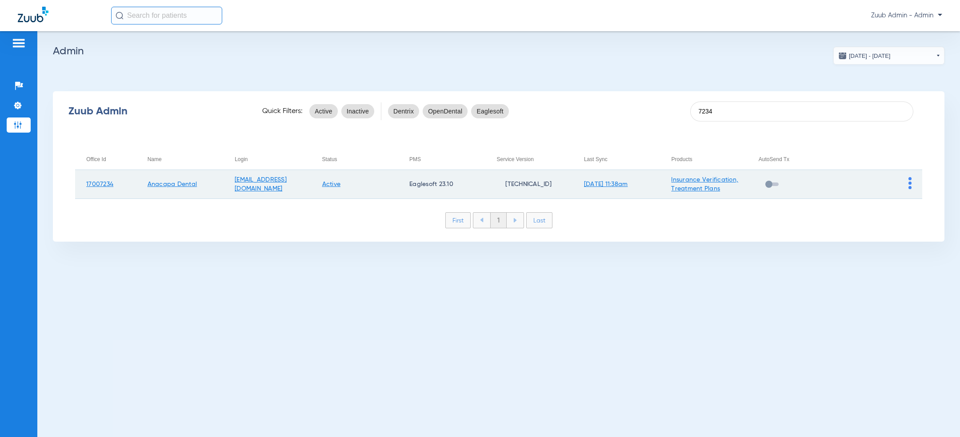
click at [696, 184] on td "Insurance Verification, Treatment Plans" at bounding box center [703, 184] width 87 height 29
click at [696, 181] on link "Insurance Verification, Treatment Plans" at bounding box center [704, 183] width 67 height 15
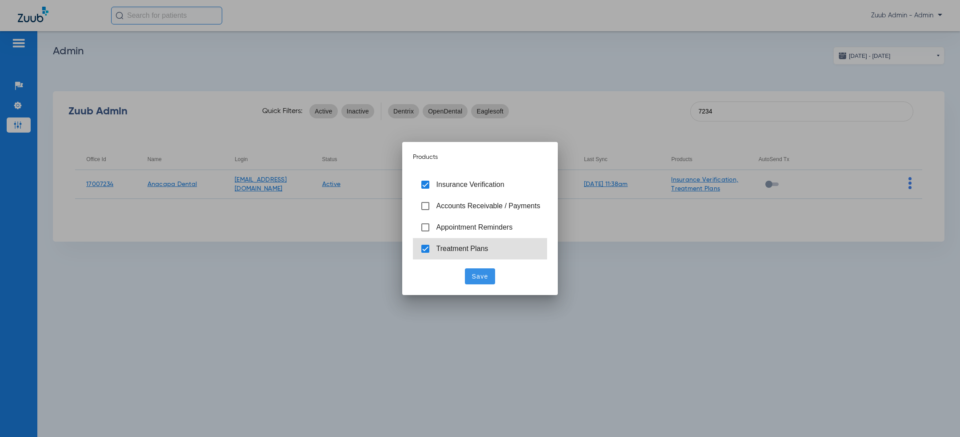
click at [461, 243] on mat-list-option "Treatment Plans" at bounding box center [480, 248] width 135 height 21
click at [477, 274] on span "Save" at bounding box center [480, 276] width 16 height 9
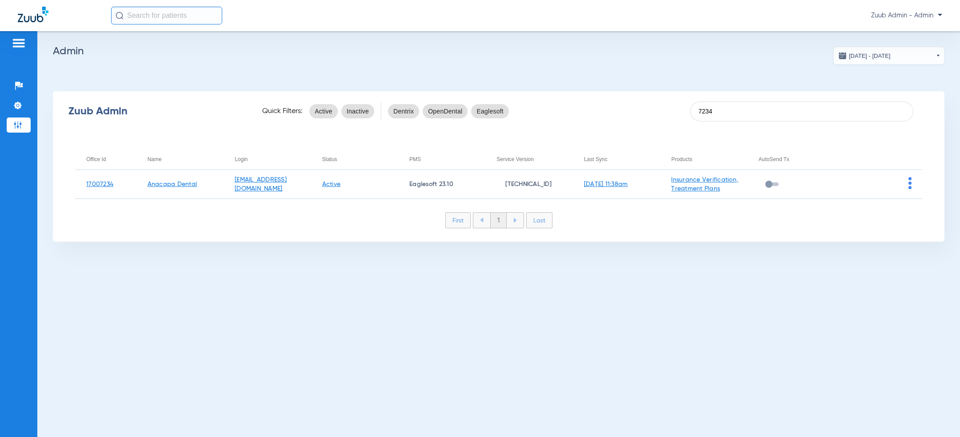
click at [648, 237] on div "First 1 Last Items per page: 10 1 – 1 of 1" at bounding box center [499, 226] width 892 height 29
click at [740, 102] on input "7234" at bounding box center [801, 111] width 223 height 20
click at [738, 110] on input "7234" at bounding box center [801, 111] width 223 height 20
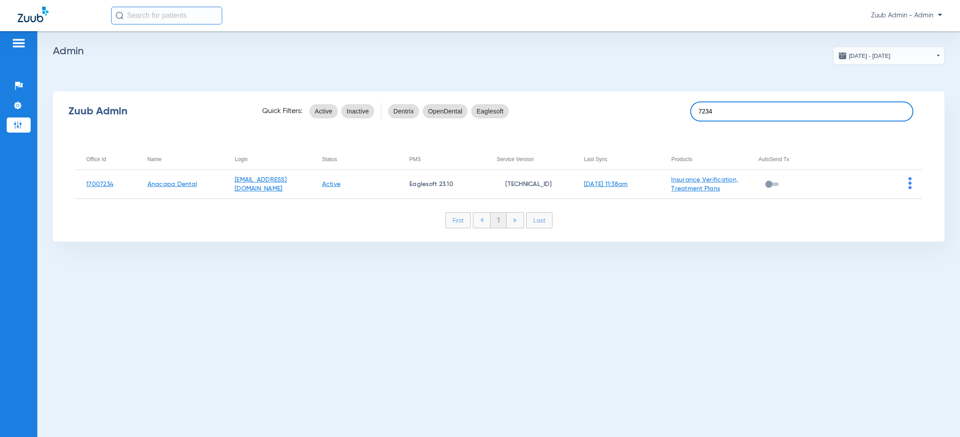
click at [738, 110] on input "7234" at bounding box center [801, 111] width 223 height 20
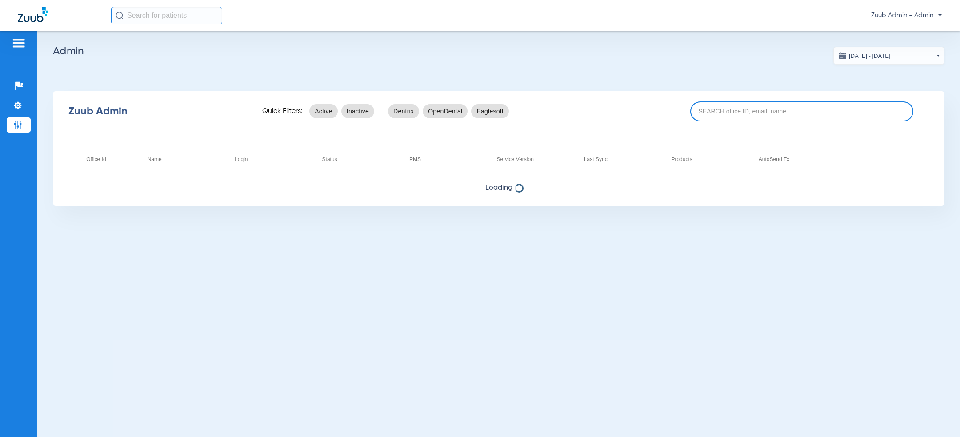
click at [746, 104] on input at bounding box center [801, 111] width 223 height 20
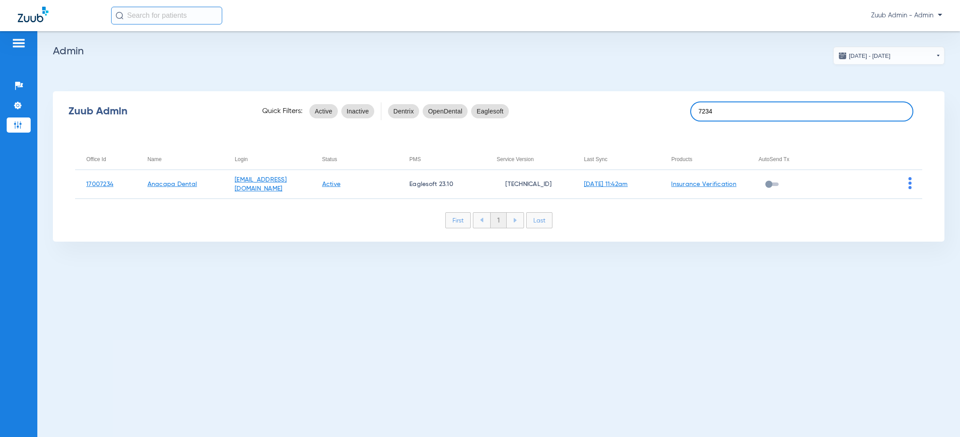
click at [736, 113] on input "7234" at bounding box center [801, 111] width 223 height 20
paste input "17007239"
click at [745, 56] on app-admin-dashboard "07/15/2025 - 08/15/2025 Aug 2025 Su Mo Tu We Th Fr Sa 27 28 29 30 31 1 2 3 4 5 …" at bounding box center [499, 144] width 892 height 195
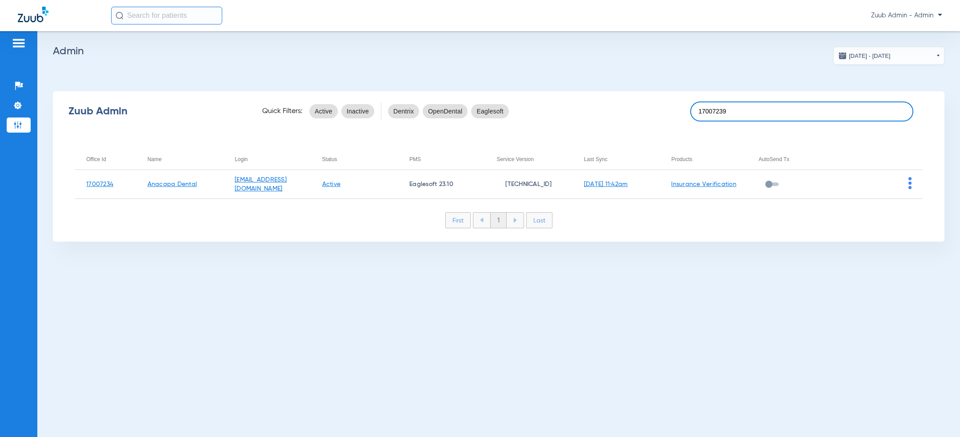
click at [745, 113] on input "17007239" at bounding box center [801, 111] width 223 height 20
click at [752, 114] on input "7239" at bounding box center [801, 111] width 223 height 20
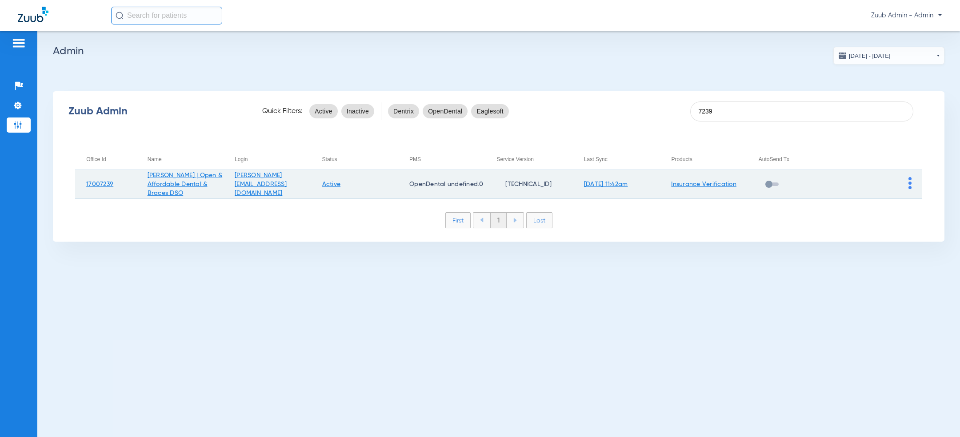
type input "7239"
click at [728, 182] on link "Insurance Verification" at bounding box center [703, 184] width 65 height 6
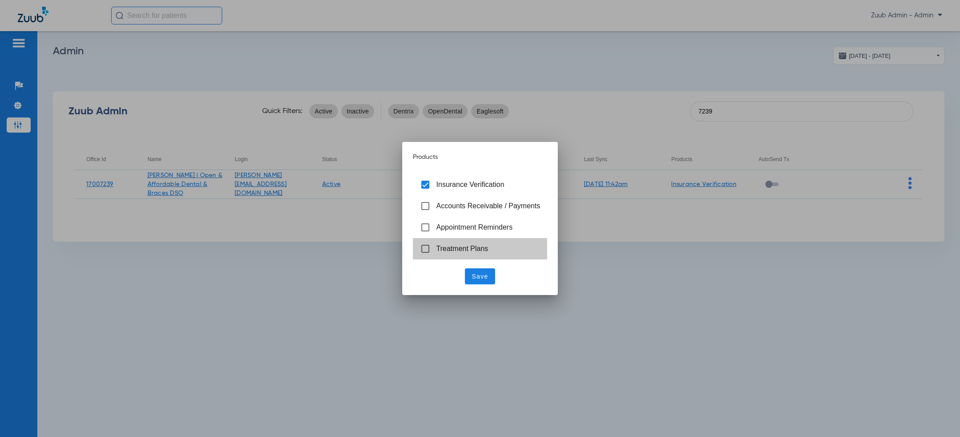
click at [452, 246] on span "Treatment Plans" at bounding box center [463, 249] width 52 height 8
click at [477, 274] on span "Save" at bounding box center [480, 276] width 16 height 9
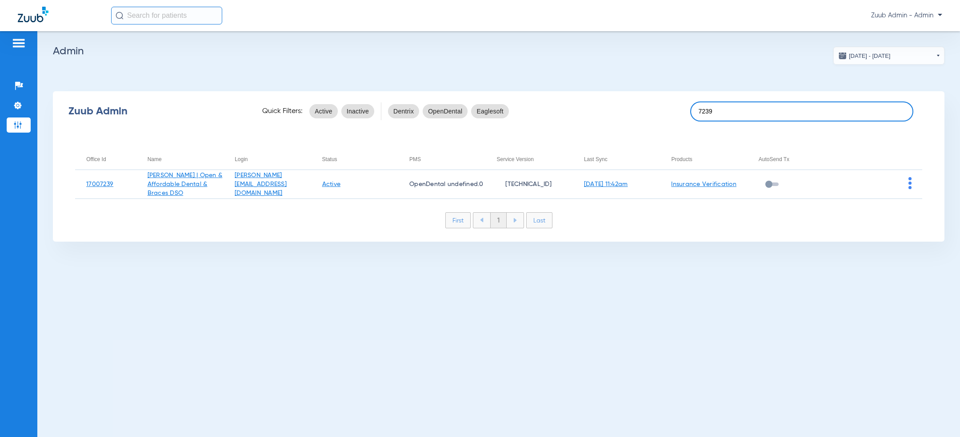
click at [724, 104] on input "7239" at bounding box center [801, 111] width 223 height 20
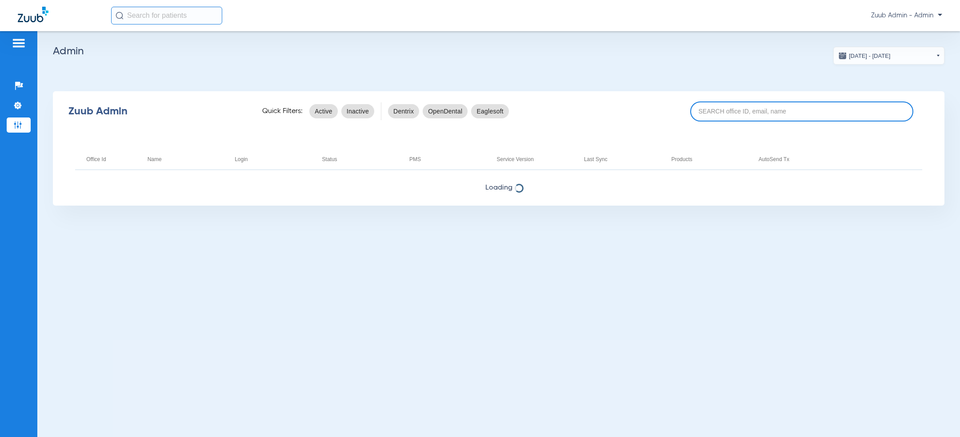
click at [770, 113] on input at bounding box center [801, 111] width 223 height 20
paste input "7239"
type input "7239"
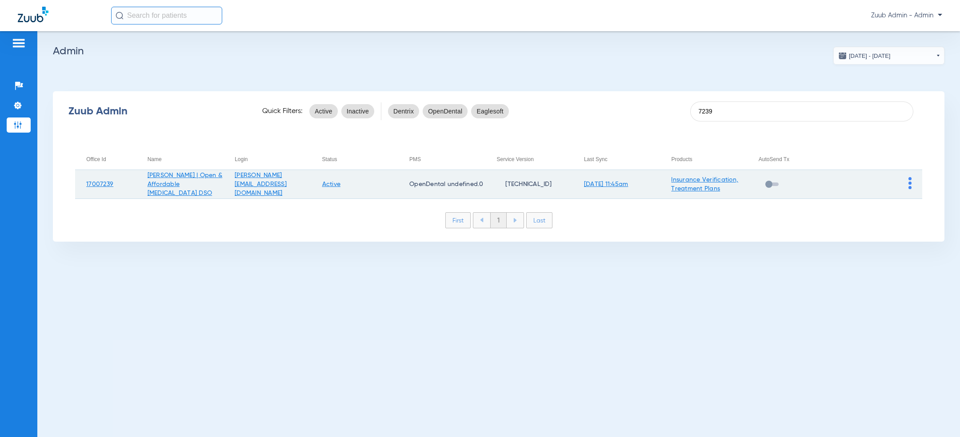
click at [910, 182] on img at bounding box center [910, 183] width 3 height 12
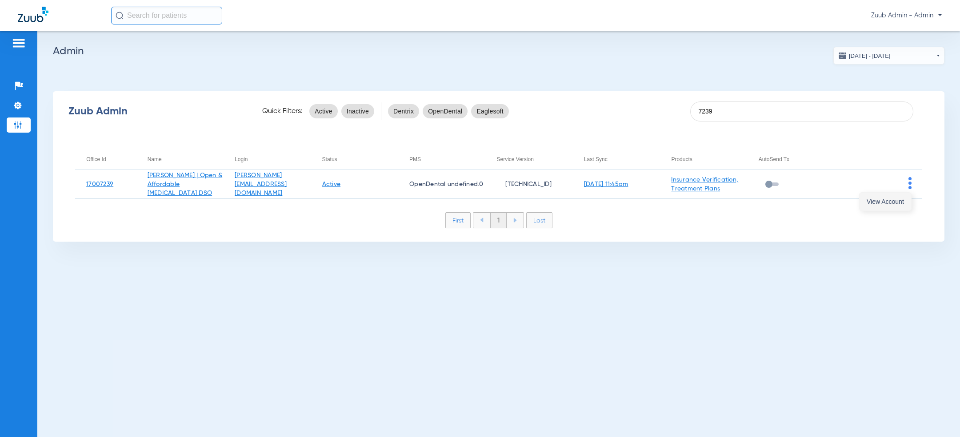
click at [898, 201] on span "View Account" at bounding box center [885, 201] width 37 height 6
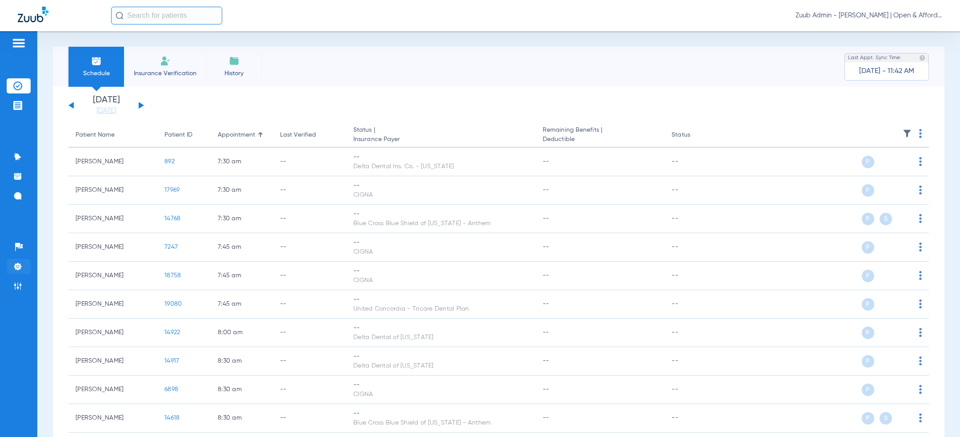
click at [20, 268] on img at bounding box center [17, 266] width 9 height 9
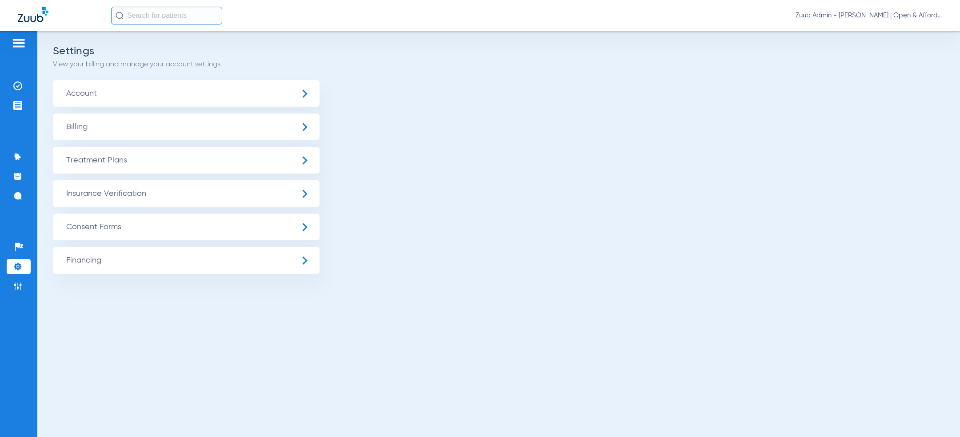
click at [136, 161] on span "Treatment Plans" at bounding box center [186, 160] width 267 height 27
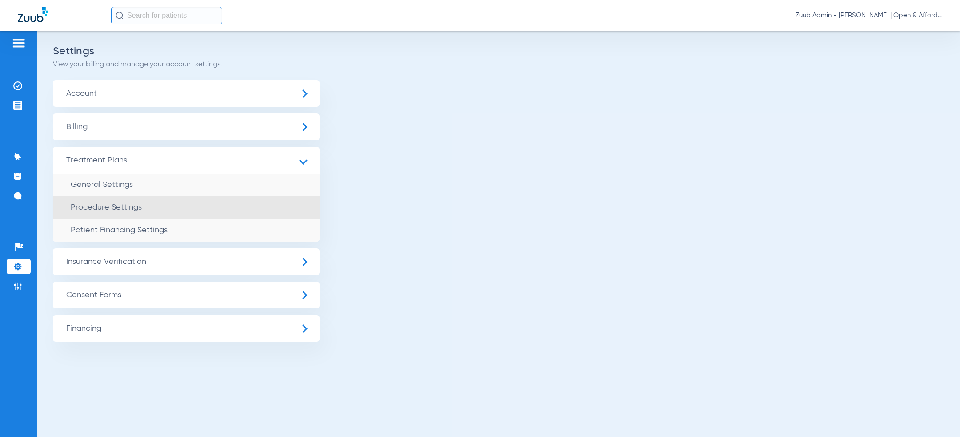
click at [140, 204] on span "Procedure Settings" at bounding box center [106, 207] width 71 height 8
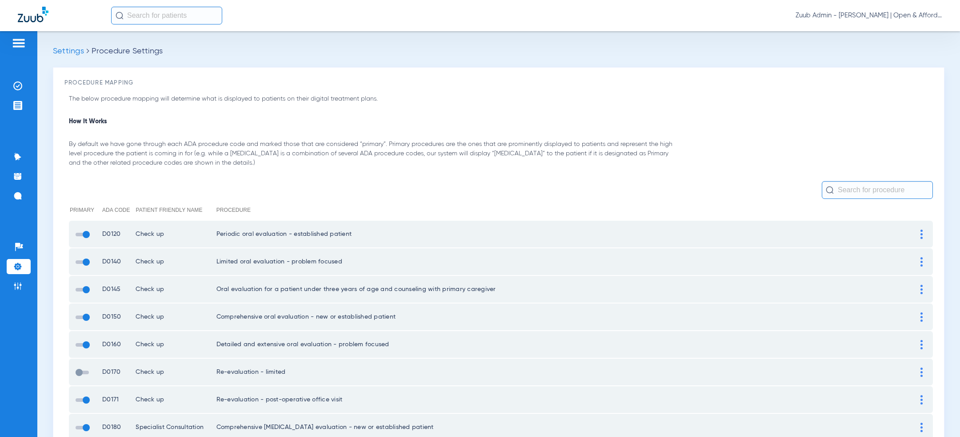
click at [77, 370] on span at bounding box center [82, 372] width 13 height 4
click at [77, 377] on input "checkbox" at bounding box center [77, 377] width 0 height 0
click at [22, 269] on img at bounding box center [17, 266] width 9 height 9
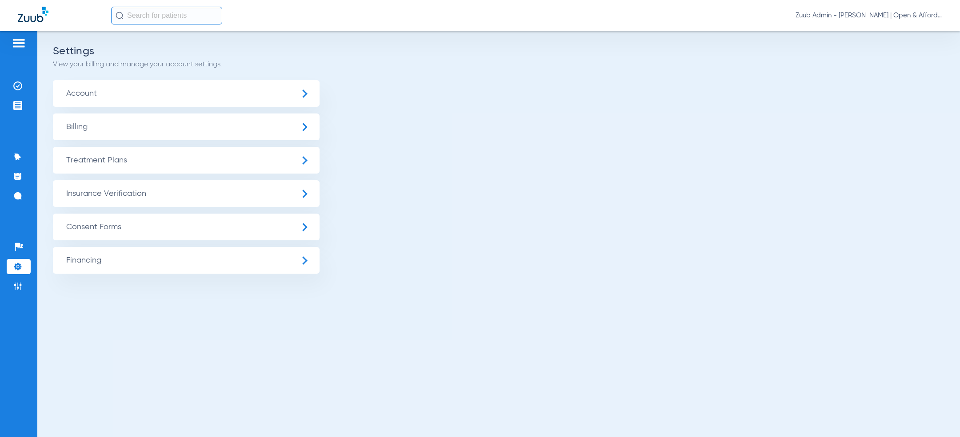
click at [103, 195] on span "Insurance Verification" at bounding box center [186, 193] width 267 height 27
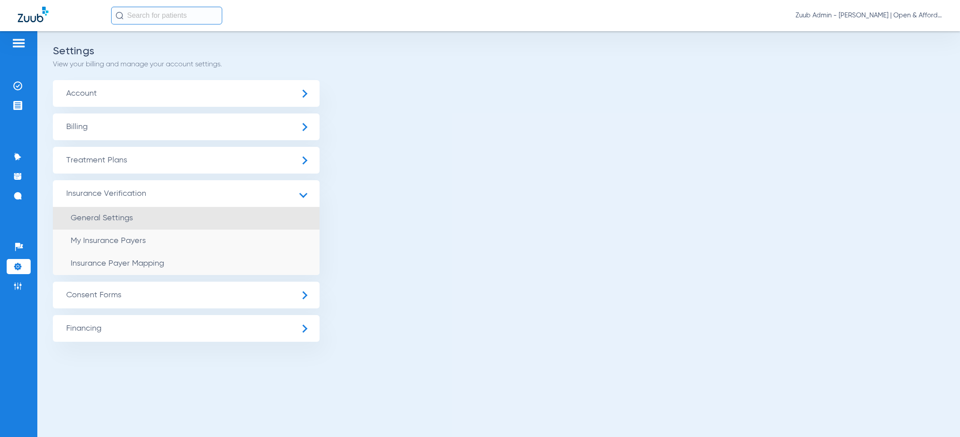
click at [103, 217] on span "General Settings" at bounding box center [102, 218] width 62 height 8
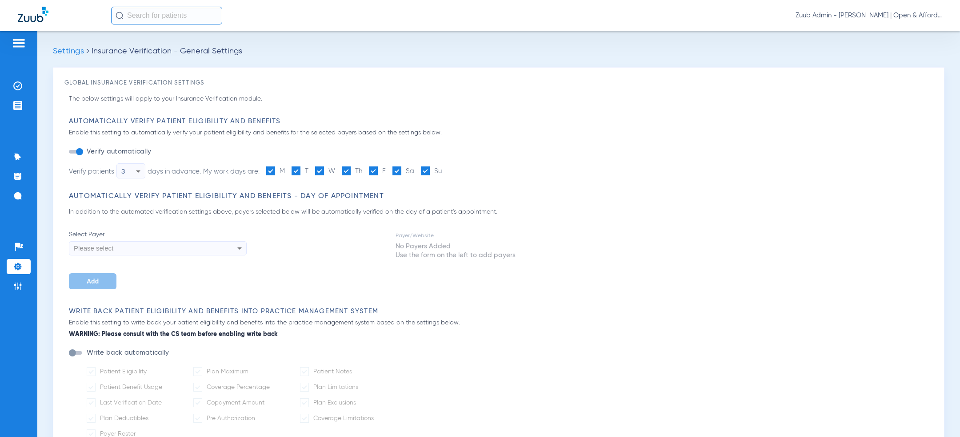
click at [77, 153] on div "button" at bounding box center [79, 151] width 7 height 7
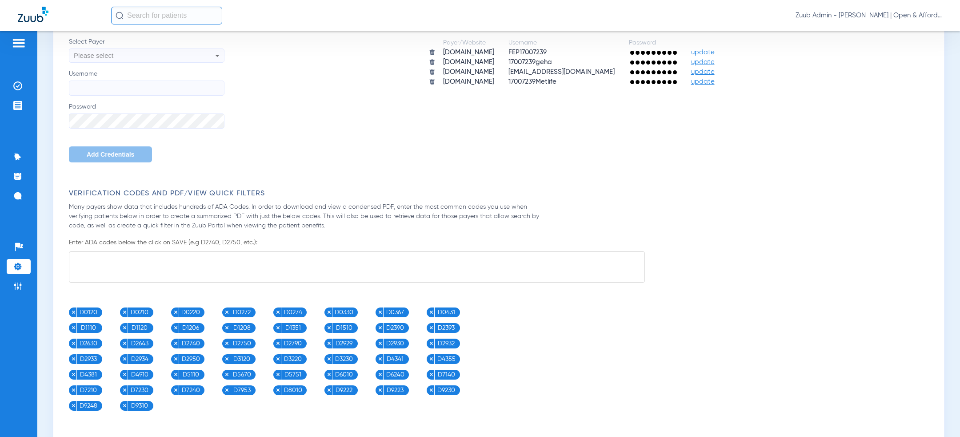
scroll to position [497, 0]
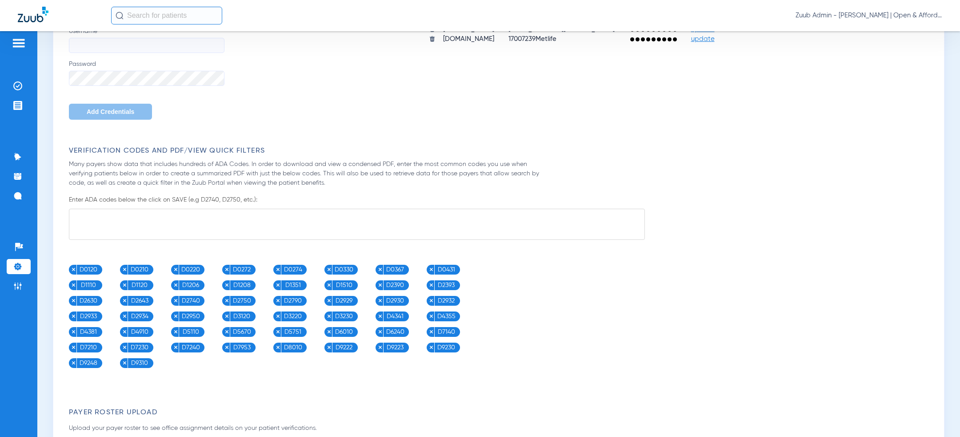
click at [139, 231] on textarea at bounding box center [357, 224] width 576 height 31
paste textarea "D0120, D0140, D0150, D0180, D0220, D0230, D0272, D0274, D0277, D0210, D0330, D0…"
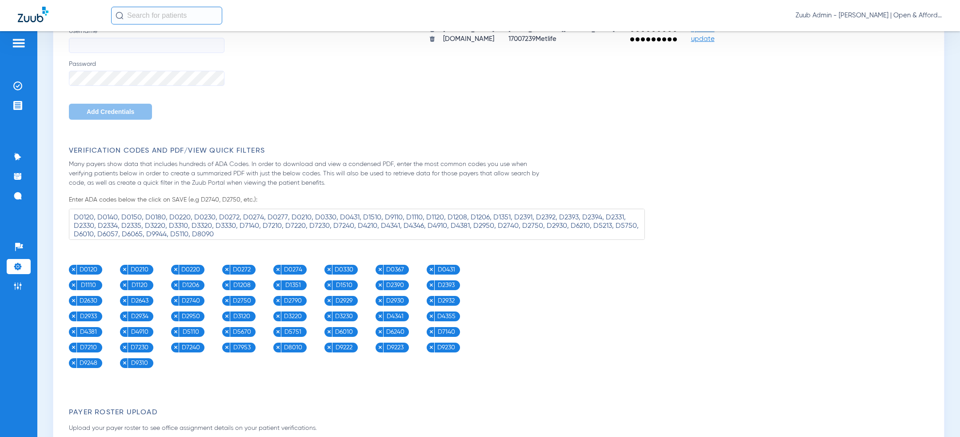
scroll to position [692, 0]
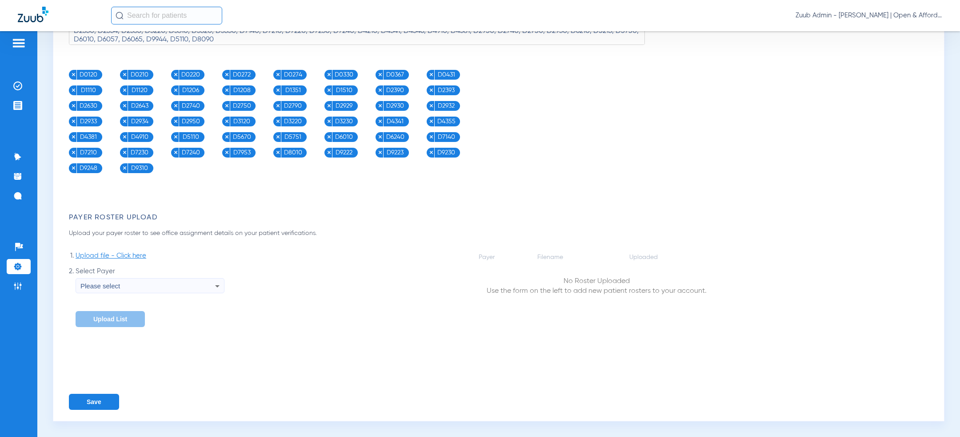
type textarea "D0120, D0140, D0150, D0180, D0220, D0230, D0272, D0274, D0277, D0210, D0330, D0…"
click at [95, 404] on button "Save" at bounding box center [94, 401] width 50 height 16
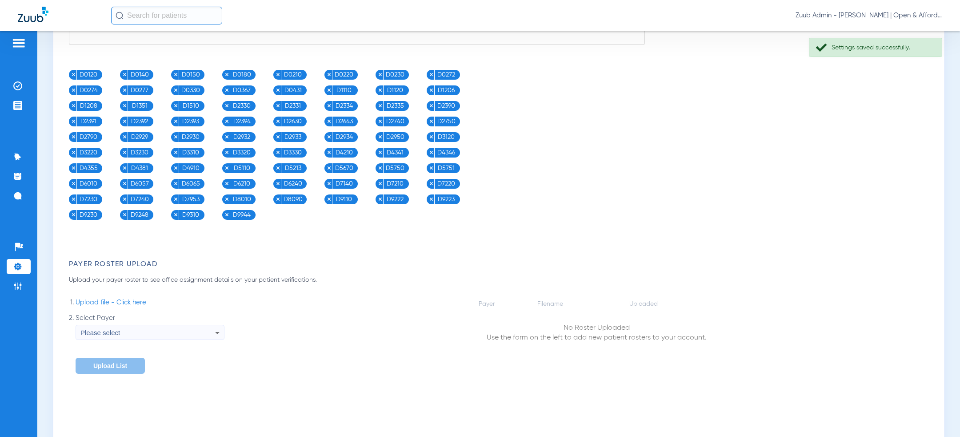
scroll to position [0, 0]
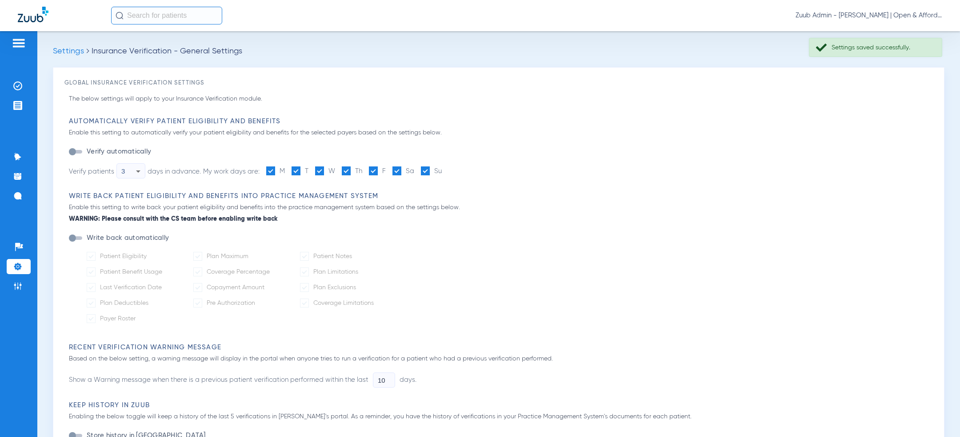
click at [874, 12] on span "Zuub Admin - [PERSON_NAME] | Open & Affordable [MEDICAL_DATA] DSO" at bounding box center [869, 15] width 147 height 9
click at [905, 28] on span "Log out" at bounding box center [916, 31] width 35 height 6
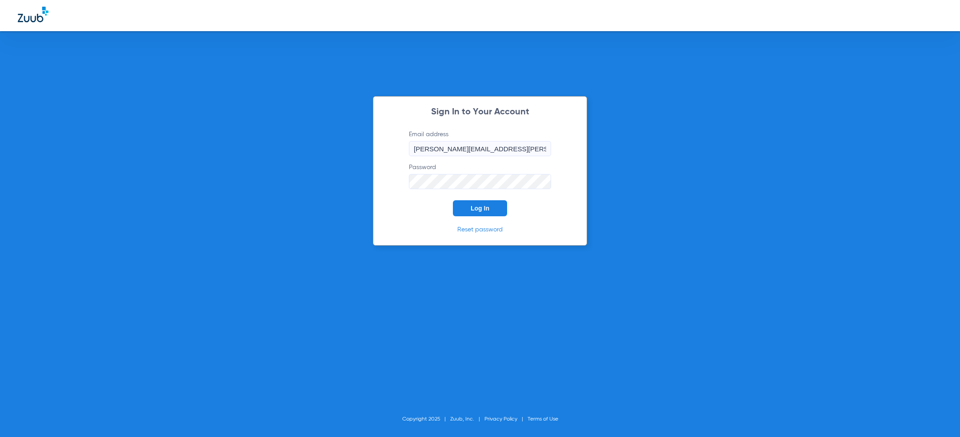
click at [482, 206] on span "Log In" at bounding box center [480, 207] width 19 height 7
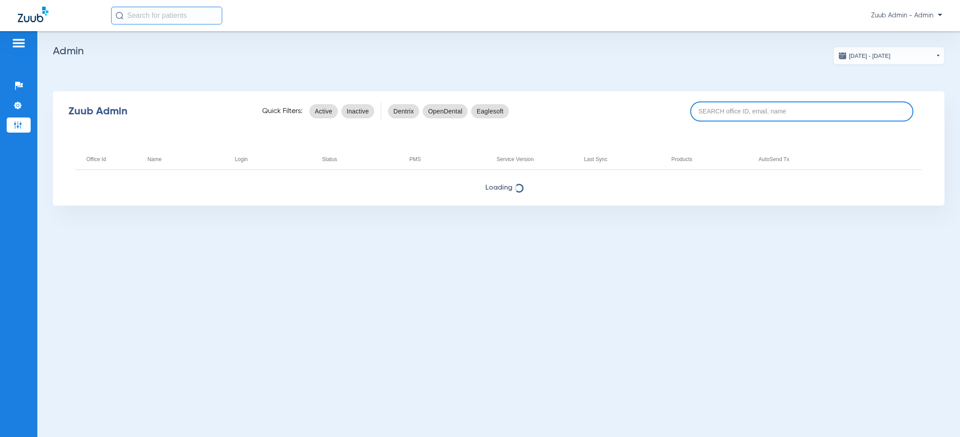
click at [736, 113] on input at bounding box center [801, 111] width 223 height 20
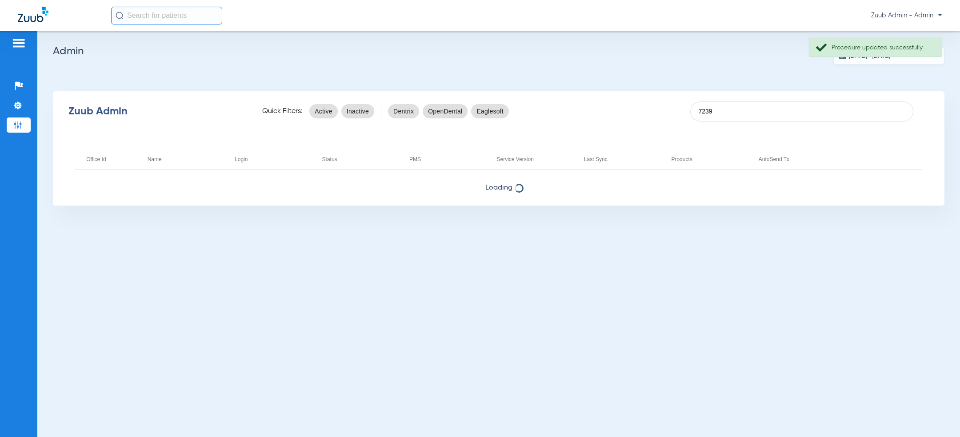
type input "7239"
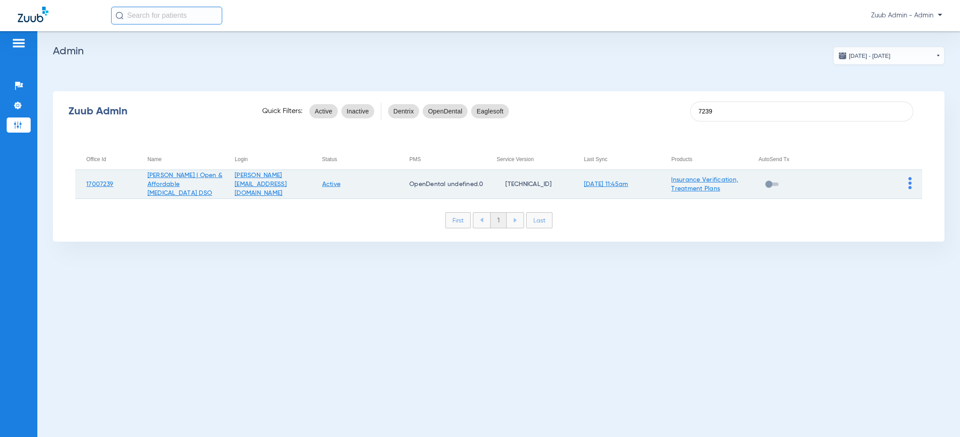
click at [689, 178] on link "Insurance Verification, Treatment Plans" at bounding box center [704, 183] width 67 height 15
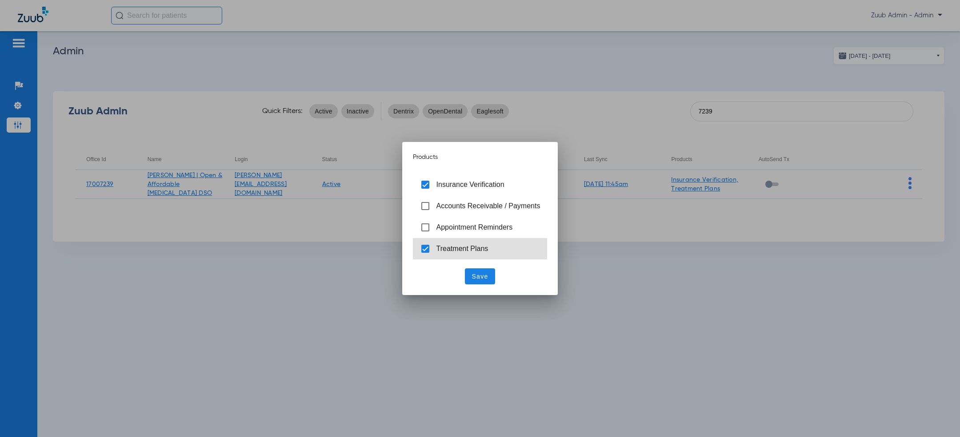
click at [474, 245] on span "Treatment Plans" at bounding box center [463, 249] width 52 height 8
click at [477, 278] on span "Save" at bounding box center [480, 276] width 16 height 9
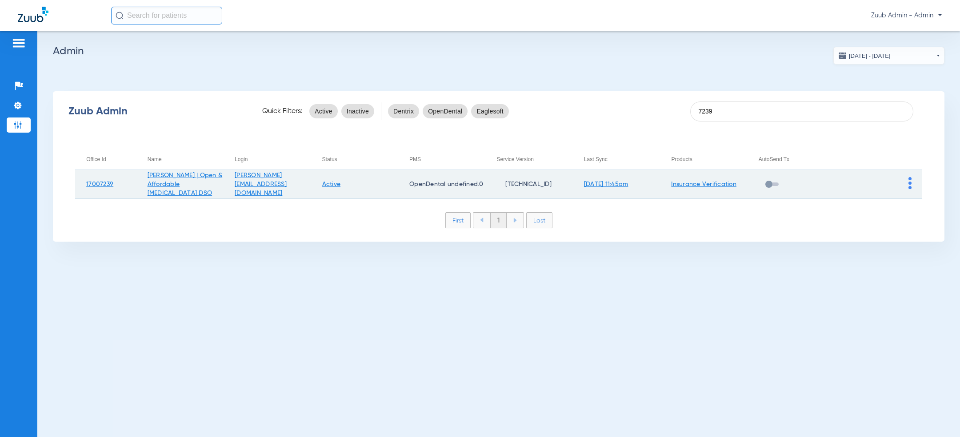
click at [911, 185] on img at bounding box center [910, 183] width 3 height 12
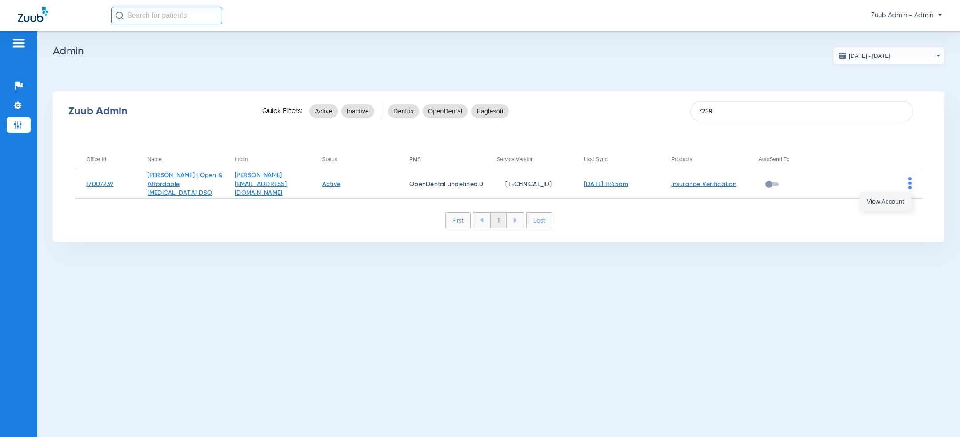
click at [891, 203] on span "View Account" at bounding box center [885, 201] width 37 height 6
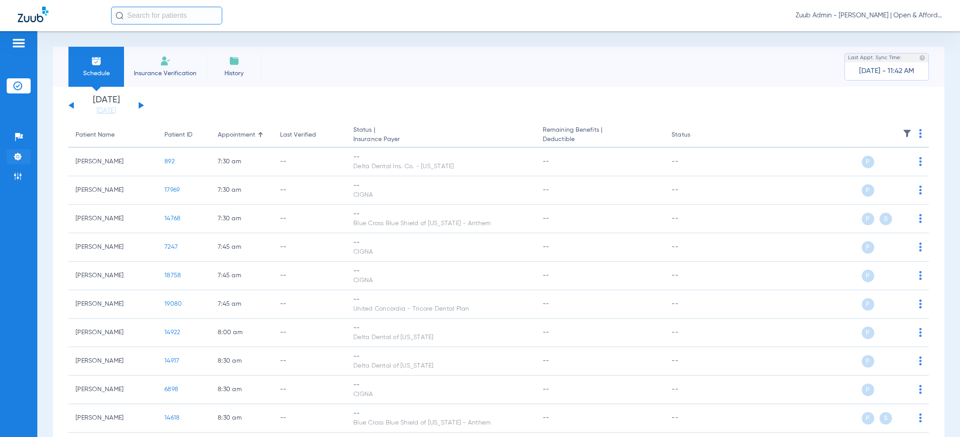
click at [19, 156] on img at bounding box center [17, 156] width 9 height 9
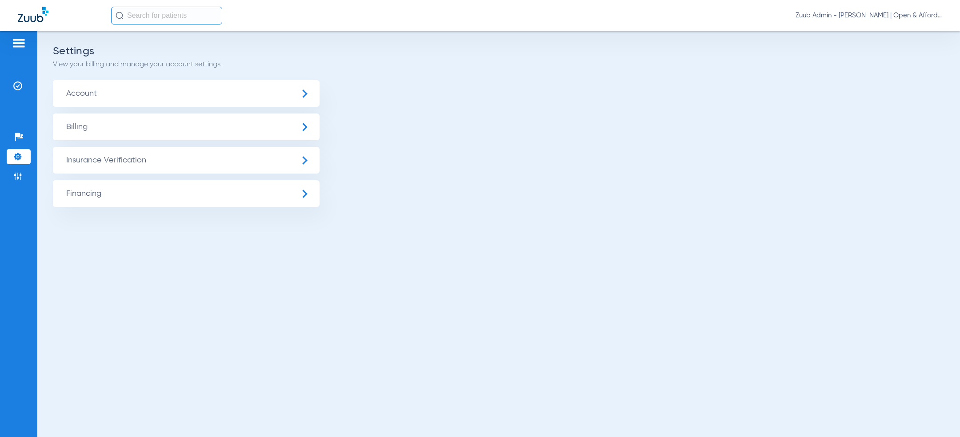
click at [98, 155] on span "Insurance Verification" at bounding box center [186, 160] width 267 height 27
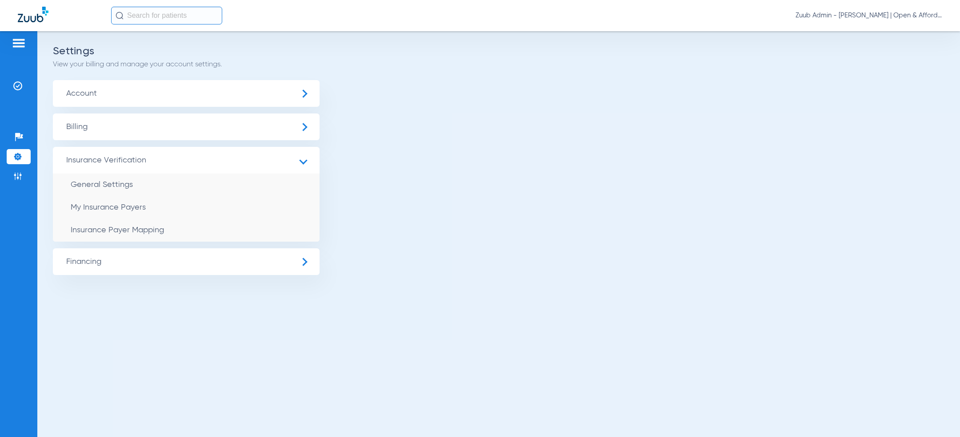
click at [137, 233] on span "Insurance Payer Mapping" at bounding box center [117, 230] width 93 height 8
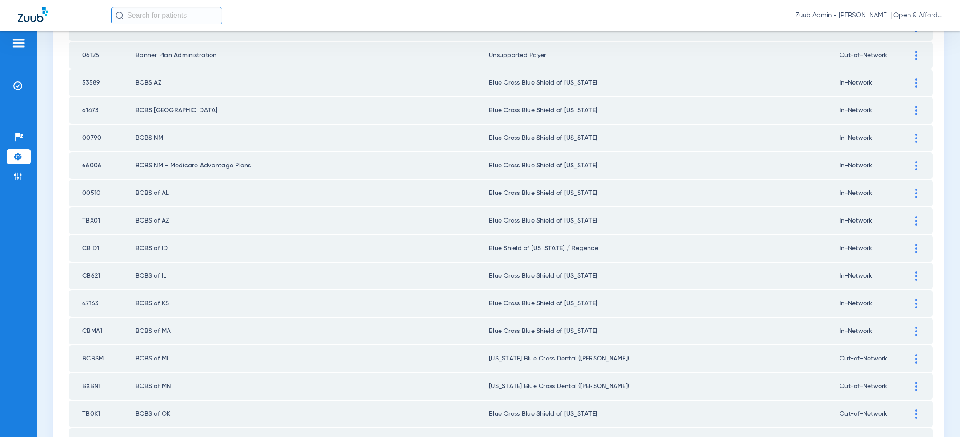
scroll to position [1158, 0]
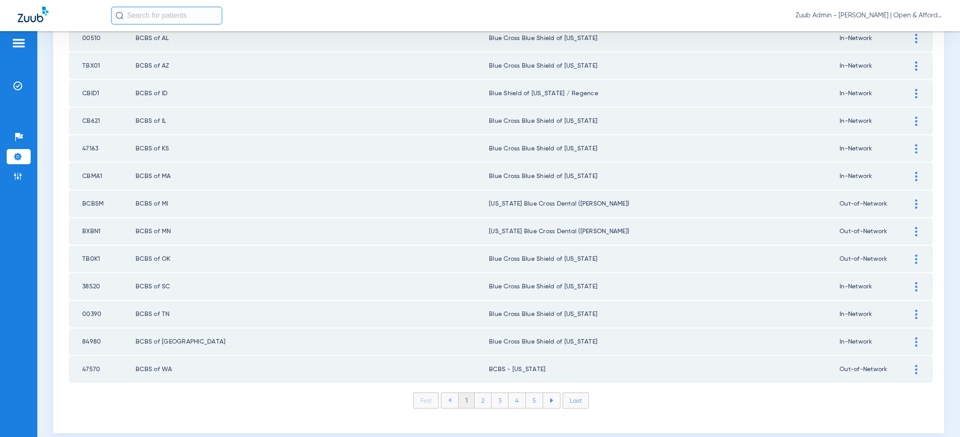
click at [578, 392] on li "Last" at bounding box center [576, 400] width 26 height 16
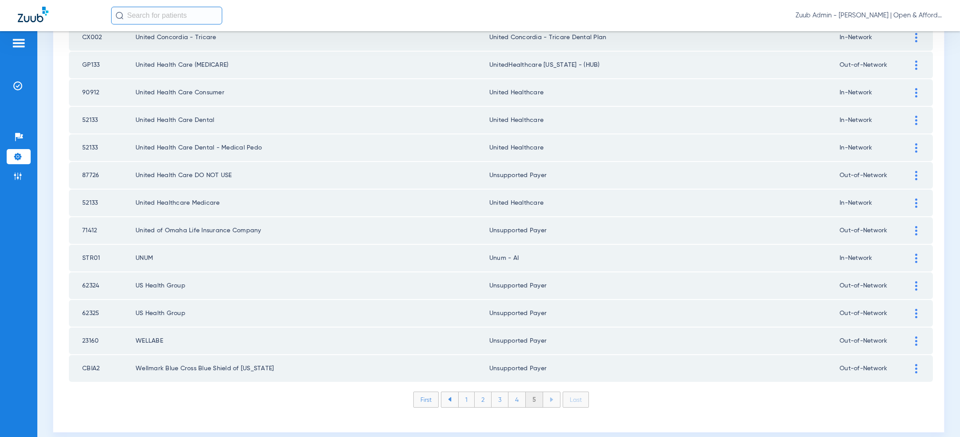
click at [427, 391] on li "First" at bounding box center [425, 399] width 25 height 16
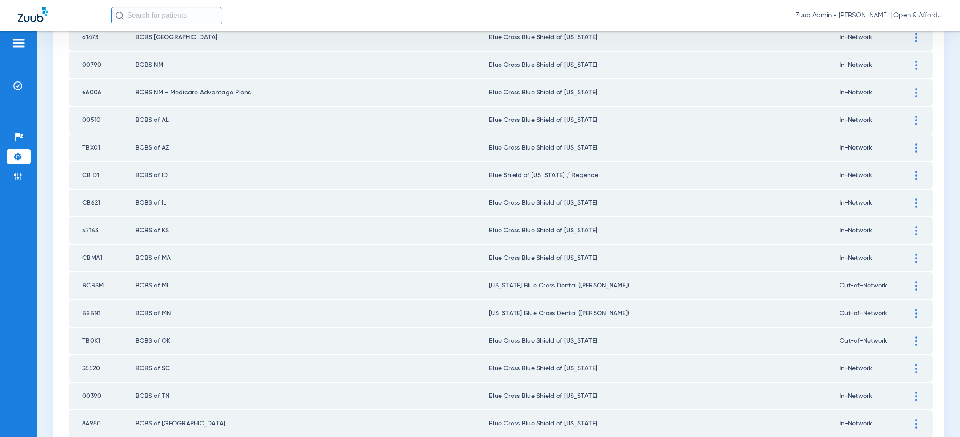
scroll to position [1158, 0]
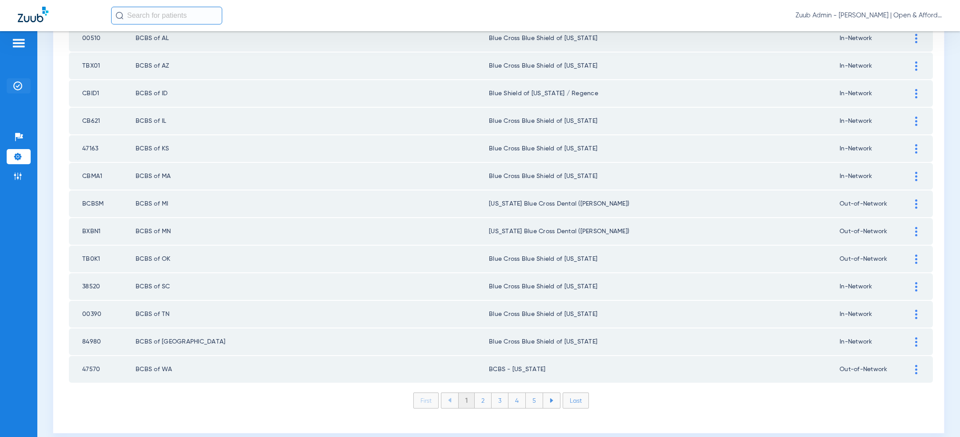
click at [19, 90] on img at bounding box center [17, 85] width 9 height 9
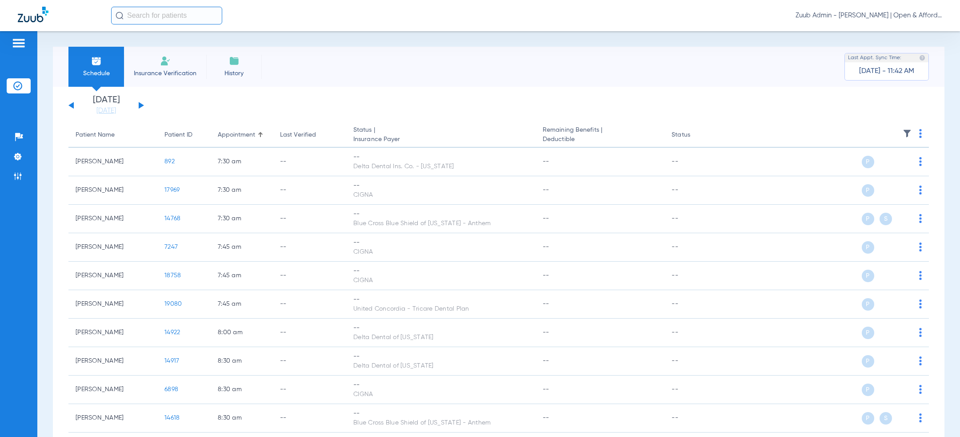
click at [13, 88] on img at bounding box center [17, 85] width 9 height 9
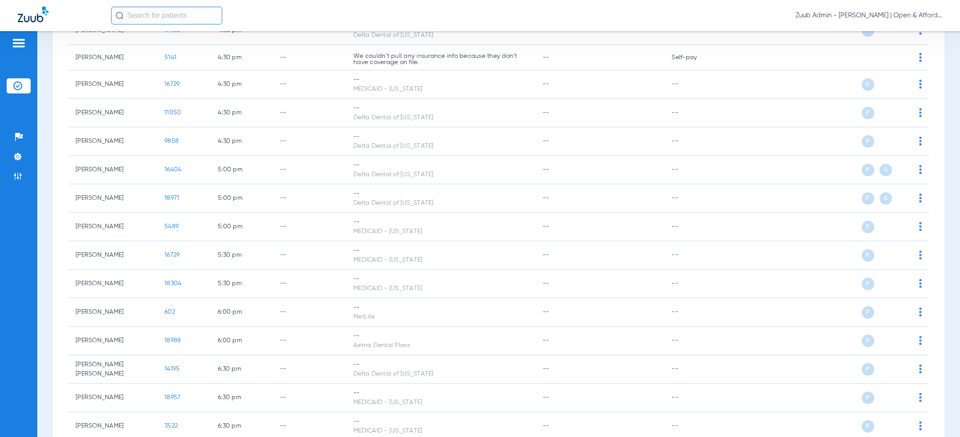
scroll to position [2312, 0]
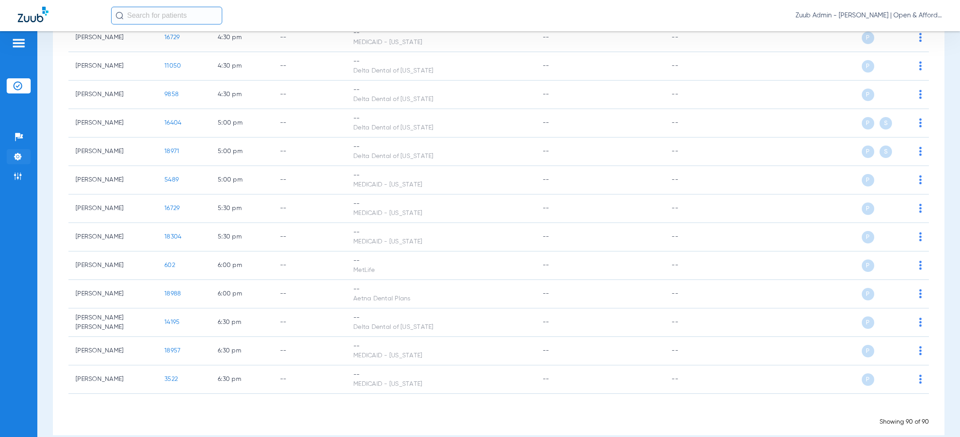
click at [19, 157] on img at bounding box center [17, 156] width 9 height 9
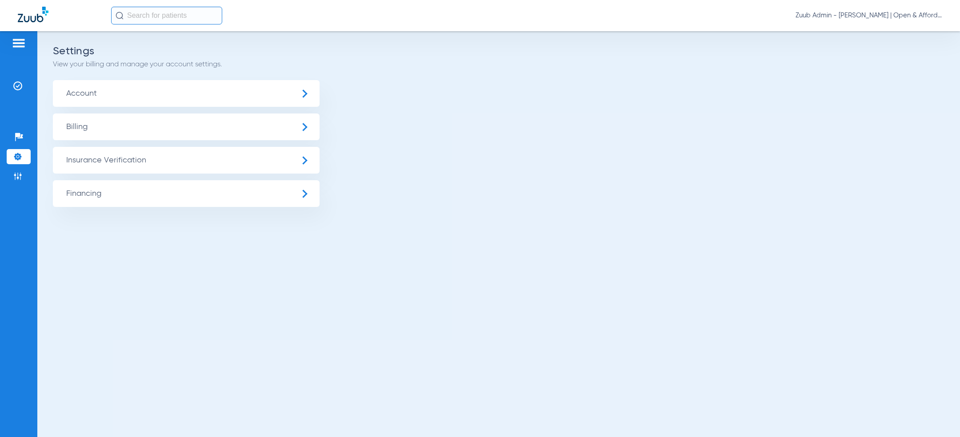
click at [136, 157] on span "Insurance Verification" at bounding box center [186, 160] width 267 height 27
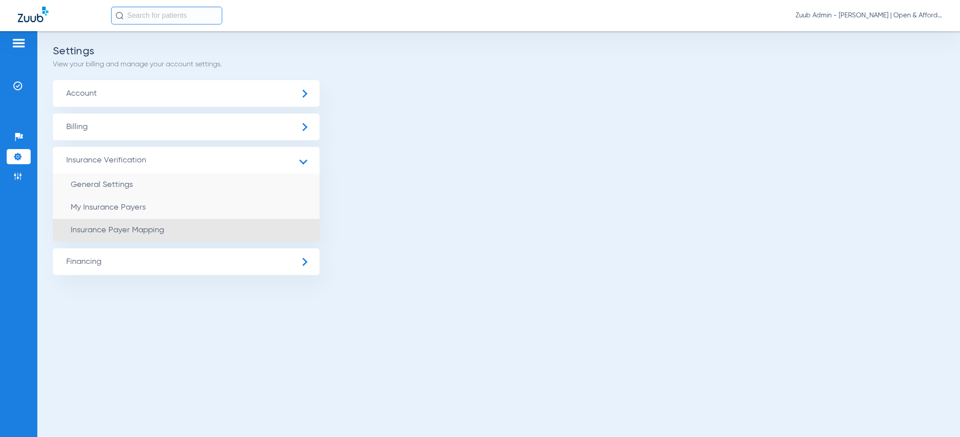
click at [168, 241] on li "Insurance Payer Mapping" at bounding box center [186, 230] width 267 height 23
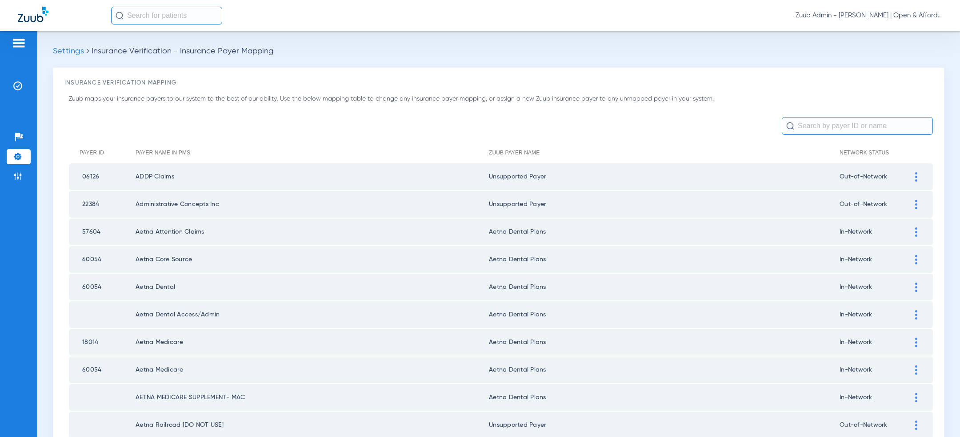
click at [828, 127] on input "text" at bounding box center [857, 126] width 151 height 18
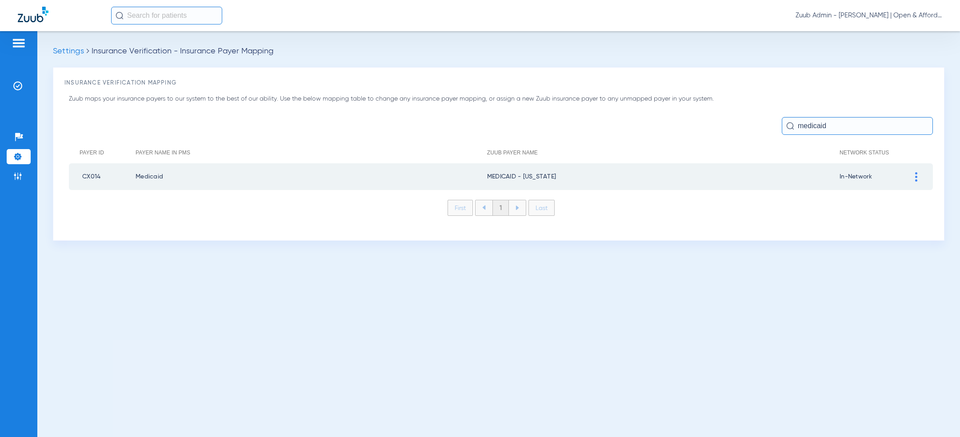
type input "medicaid"
click at [914, 175] on div at bounding box center [917, 176] width 16 height 9
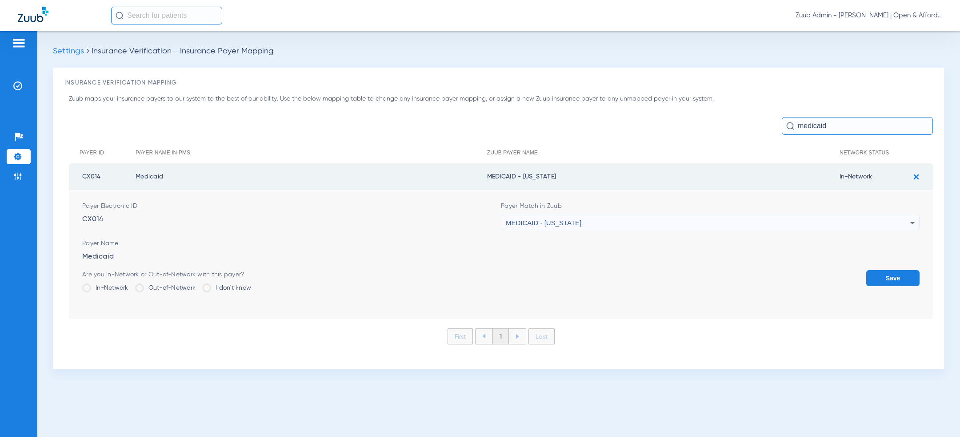
click at [726, 220] on div "MEDICAID - [US_STATE]" at bounding box center [708, 222] width 405 height 15
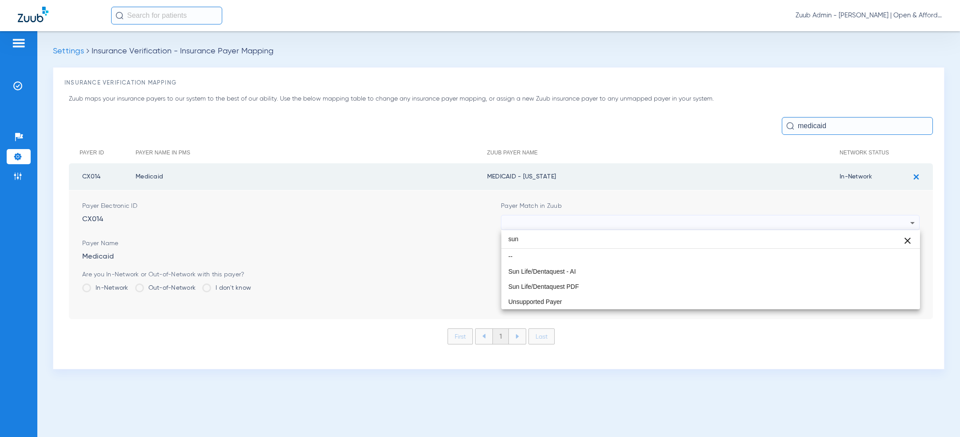
type input "sun"
click at [626, 129] on div at bounding box center [480, 218] width 960 height 437
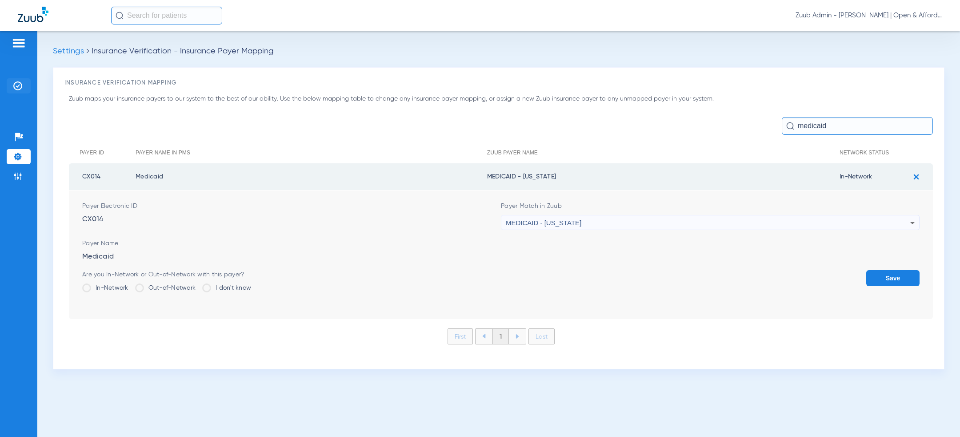
click at [12, 85] on li "Insurance Verification" at bounding box center [19, 85] width 24 height 15
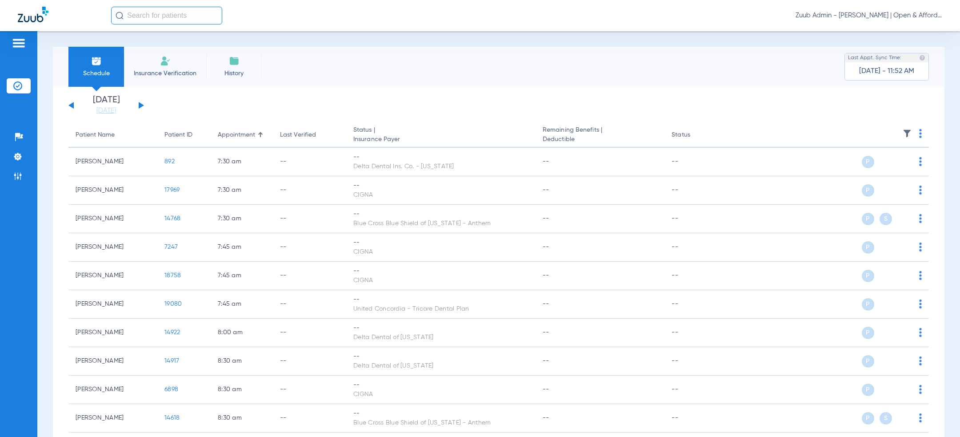
click at [337, 61] on div "Schedule Insurance Verification History Last Appt. Sync Time: [DATE] - 11:52 AM" at bounding box center [499, 67] width 892 height 40
click at [15, 157] on img at bounding box center [17, 156] width 9 height 9
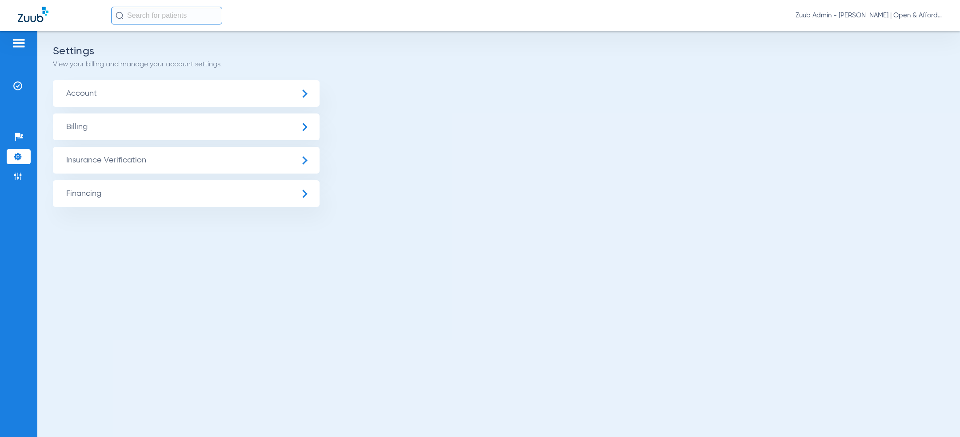
click at [91, 161] on span "Insurance Verification" at bounding box center [186, 160] width 267 height 27
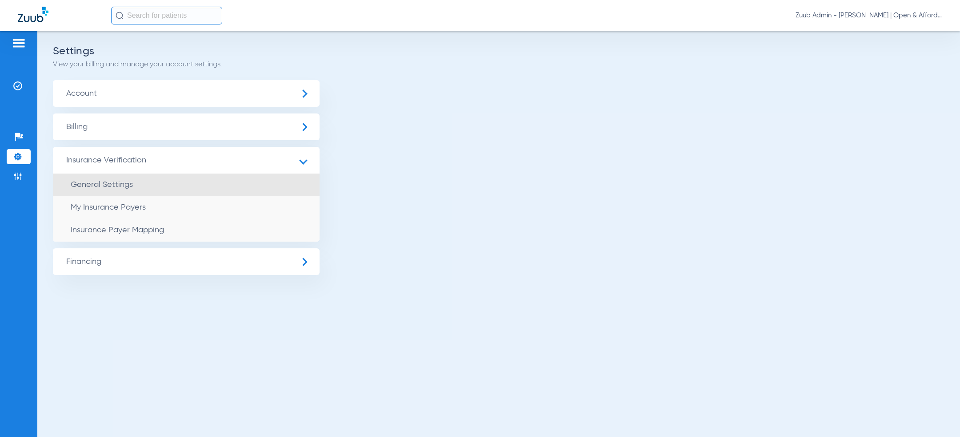
click at [103, 188] on li "General Settings" at bounding box center [186, 184] width 267 height 23
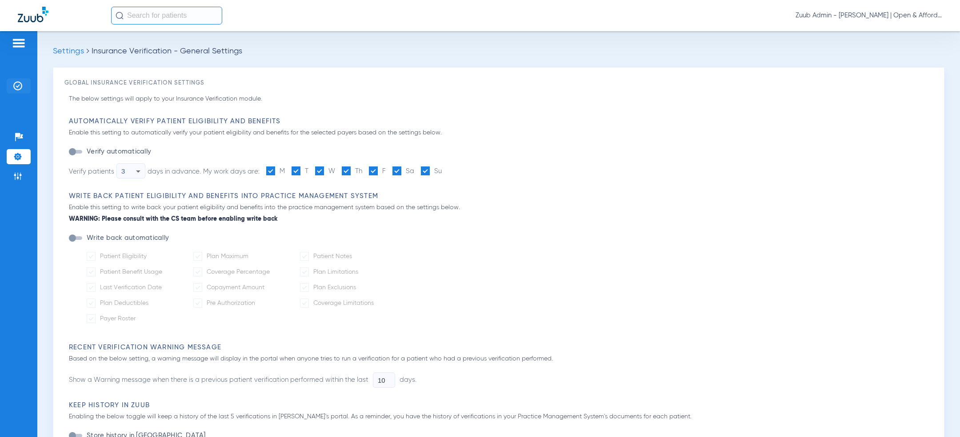
click at [21, 88] on img at bounding box center [17, 85] width 9 height 9
